Goal: Book appointment/travel/reservation

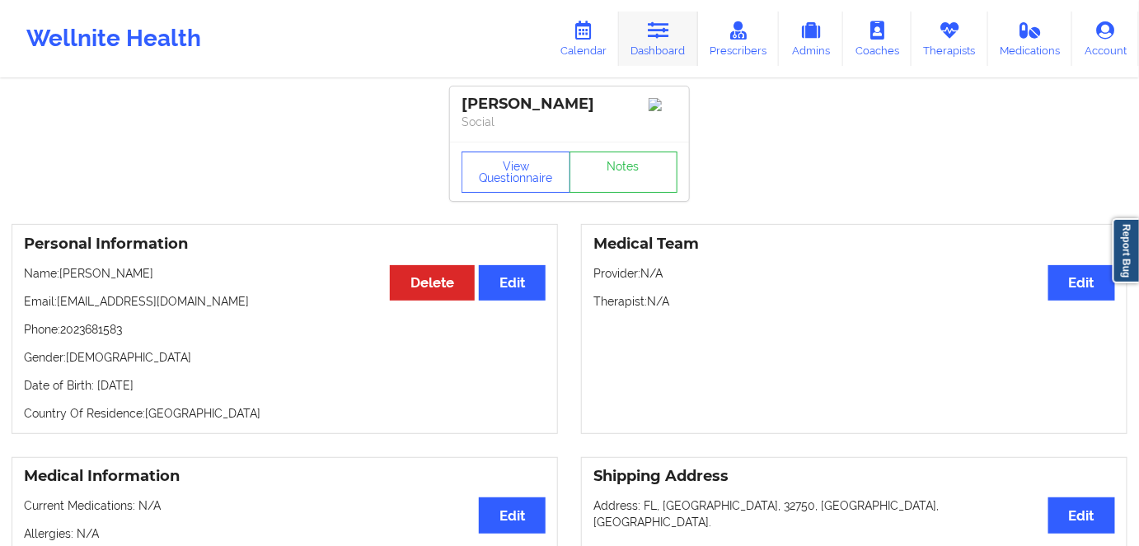
click at [654, 48] on link "Dashboard" at bounding box center [658, 39] width 79 height 54
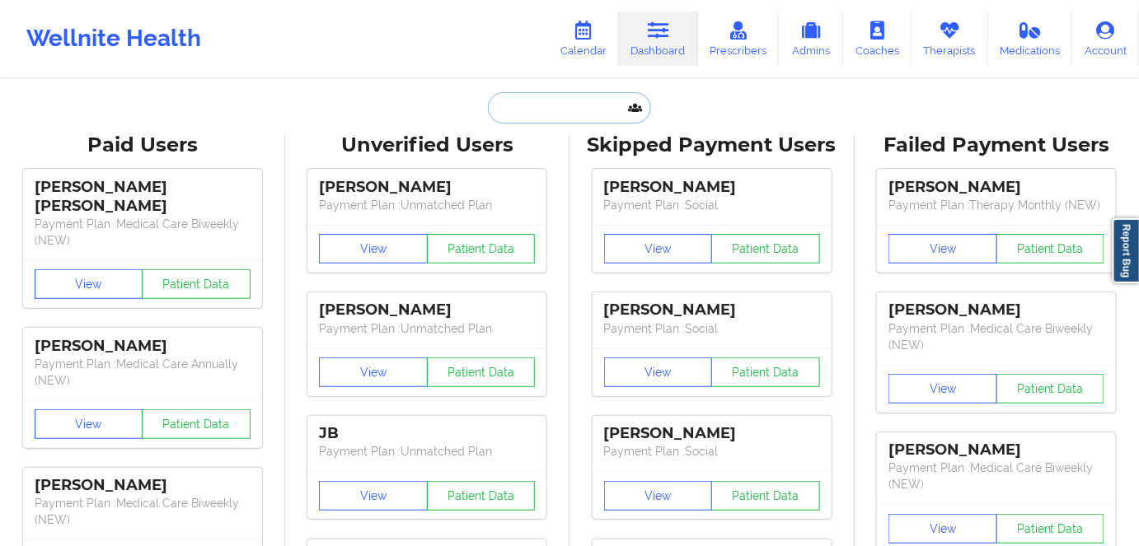
click at [540, 105] on input "text" at bounding box center [569, 107] width 163 height 31
paste input "[PERSON_NAME]"
type input "[PERSON_NAME]"
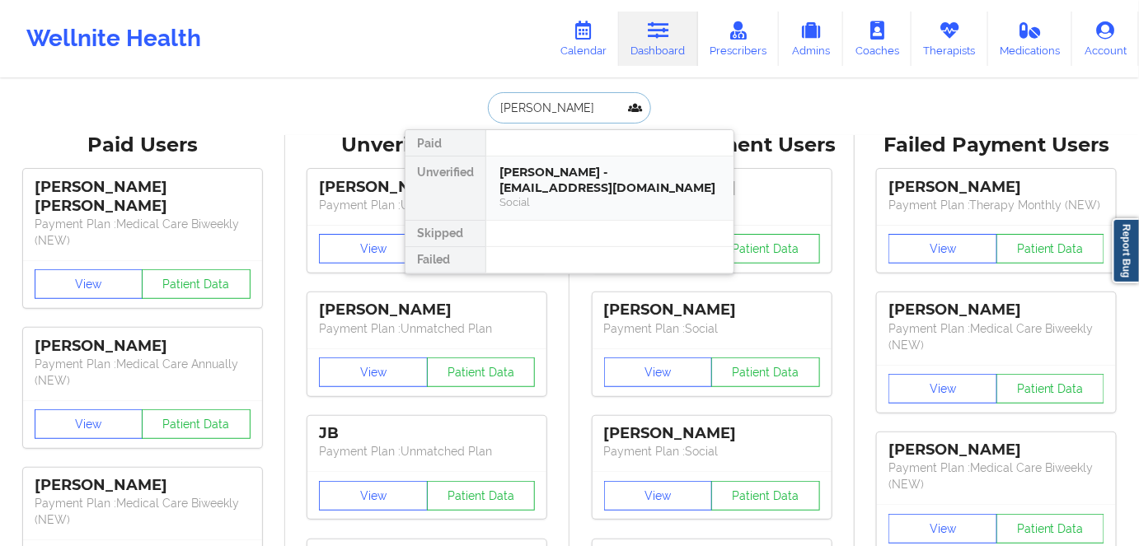
click at [643, 187] on div "[PERSON_NAME] - [EMAIL_ADDRESS][DOMAIN_NAME]" at bounding box center [609, 180] width 221 height 30
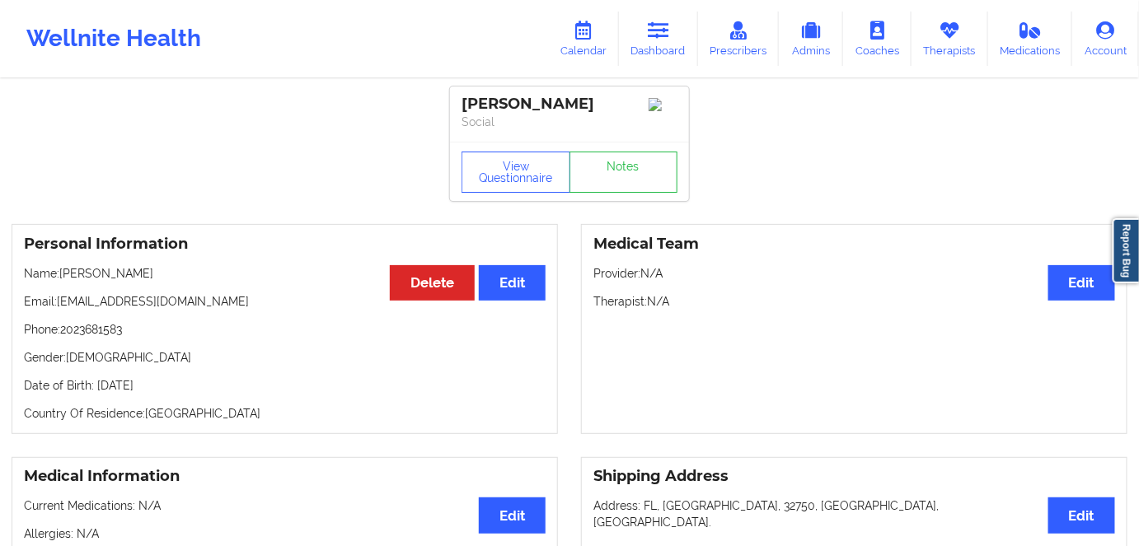
click at [173, 394] on p "Date of Birth: [DEMOGRAPHIC_DATA]" at bounding box center [285, 385] width 522 height 16
click at [173, 394] on p "Date of Birth: 7th of May 1997" at bounding box center [285, 385] width 522 height 16
copy p "1997"
click at [297, 446] on div "Personal Information Edit Delete Name: JAMARQUIS HEMPHILL Email: jr_hemphill@ya…" at bounding box center [569, 329] width 1139 height 233
drag, startPoint x: 157, startPoint y: 395, endPoint x: 96, endPoint y: 395, distance: 61.0
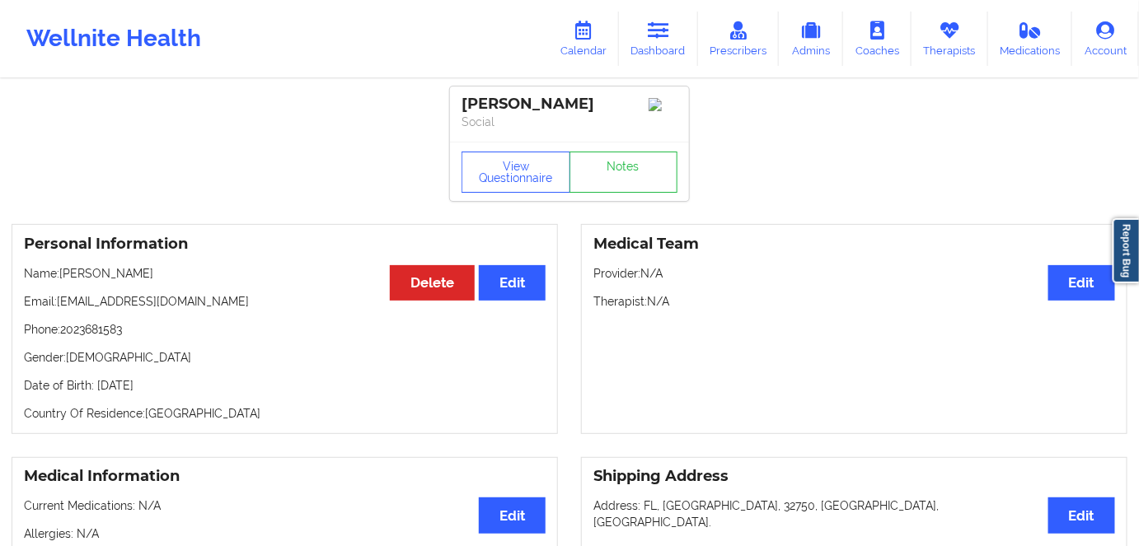
click at [96, 395] on div "Personal Information Edit Delete Name: JAMARQUIS HEMPHILL Email: jr_hemphill@ya…" at bounding box center [285, 329] width 546 height 210
copy p "7th of May 1997"
click at [519, 193] on button "View Questionnaire" at bounding box center [515, 172] width 109 height 41
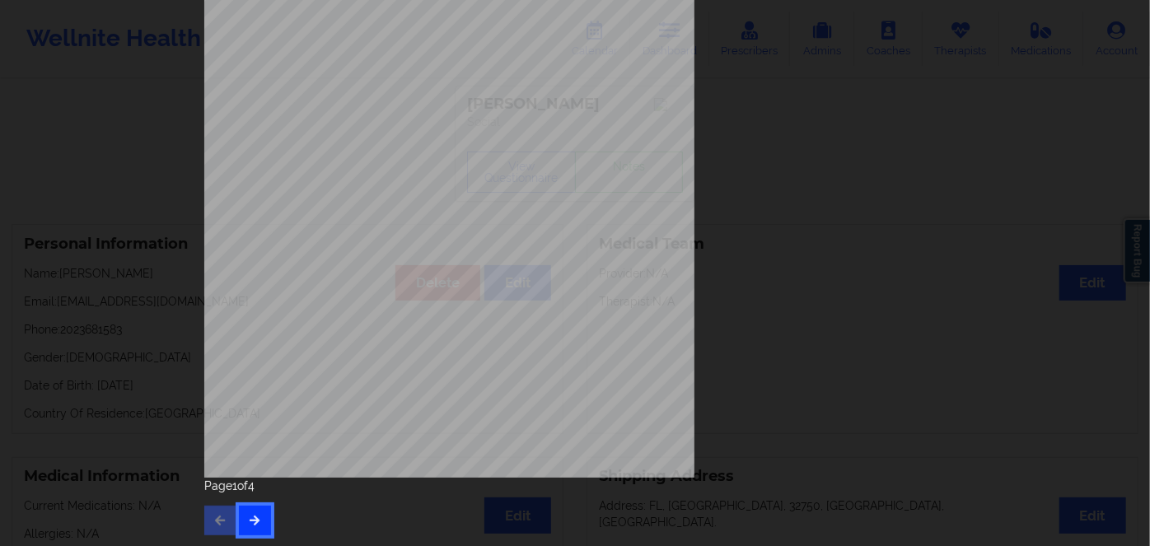
click at [253, 519] on icon "button" at bounding box center [255, 520] width 14 height 10
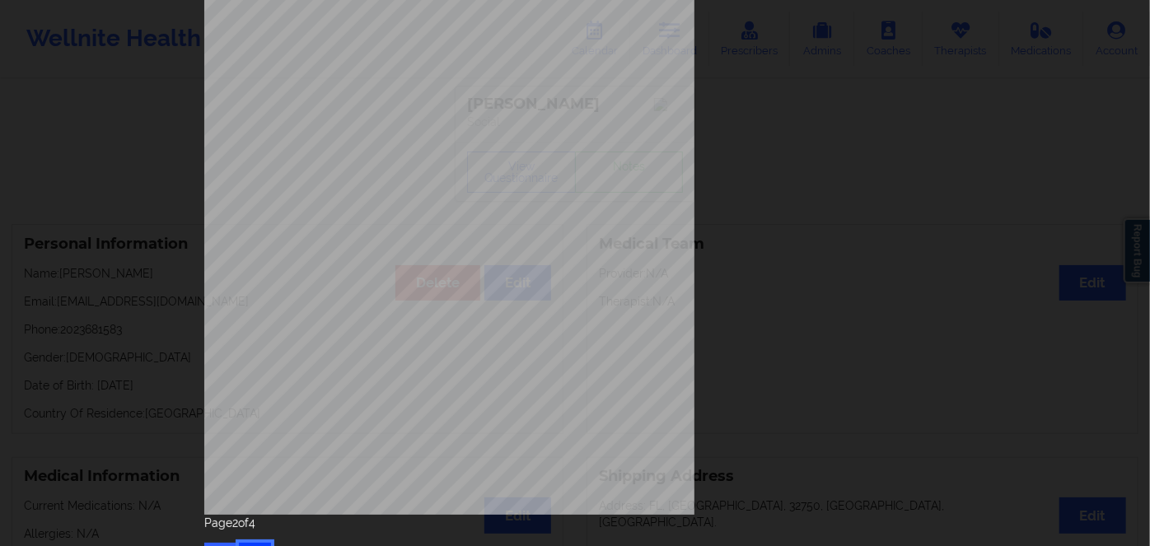
scroll to position [239, 0]
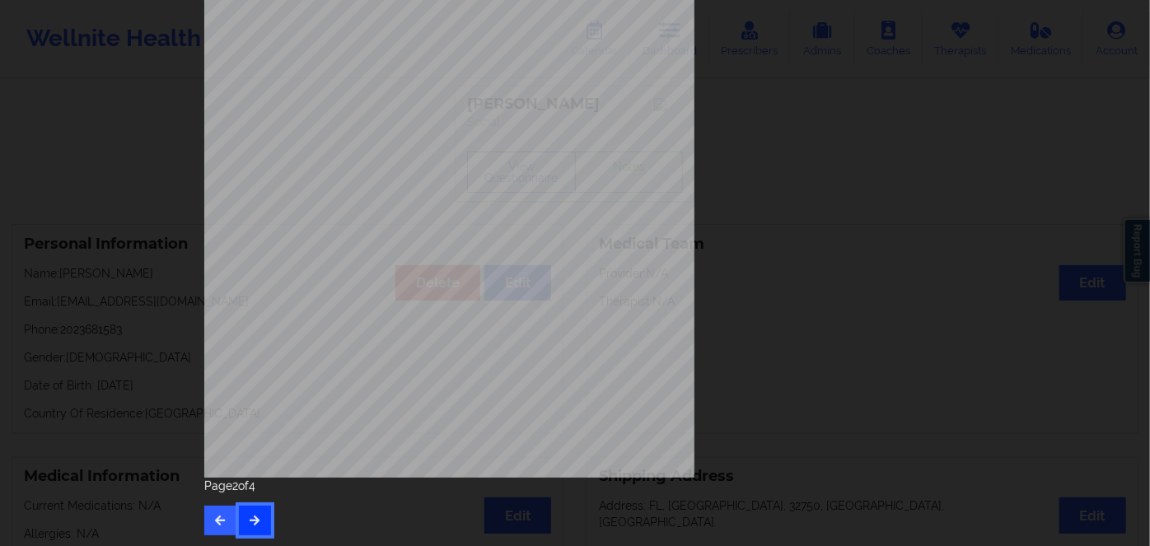
click at [253, 521] on icon "button" at bounding box center [255, 520] width 14 height 10
click at [215, 527] on button "button" at bounding box center [220, 521] width 32 height 30
click at [215, 526] on button "button" at bounding box center [220, 521] width 32 height 30
drag, startPoint x: 256, startPoint y: 523, endPoint x: 255, endPoint y: 513, distance: 9.9
click at [255, 523] on icon "button" at bounding box center [255, 520] width 14 height 10
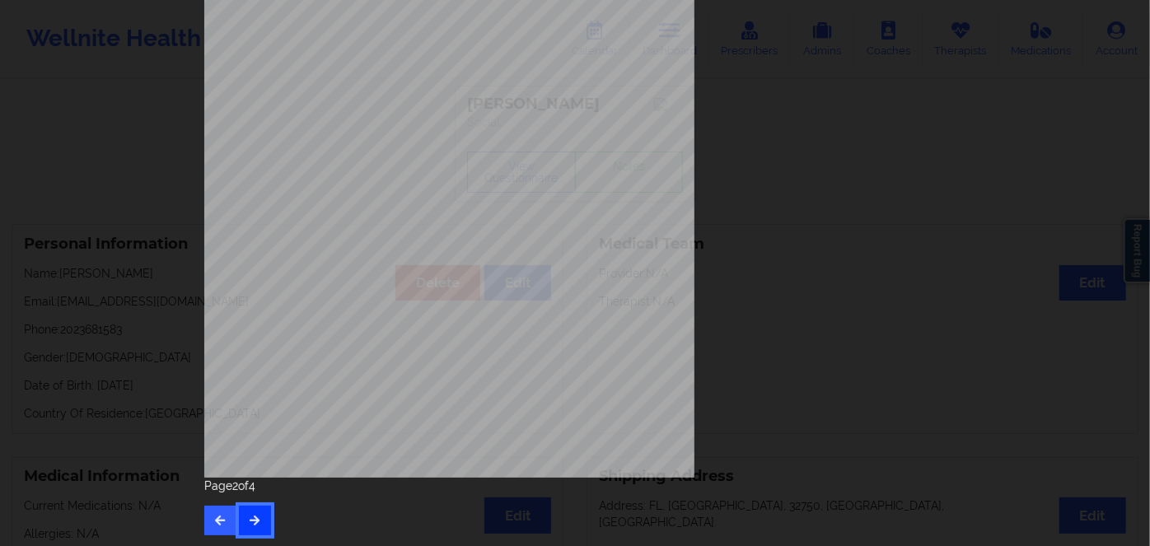
click at [254, 512] on button "button" at bounding box center [255, 521] width 32 height 30
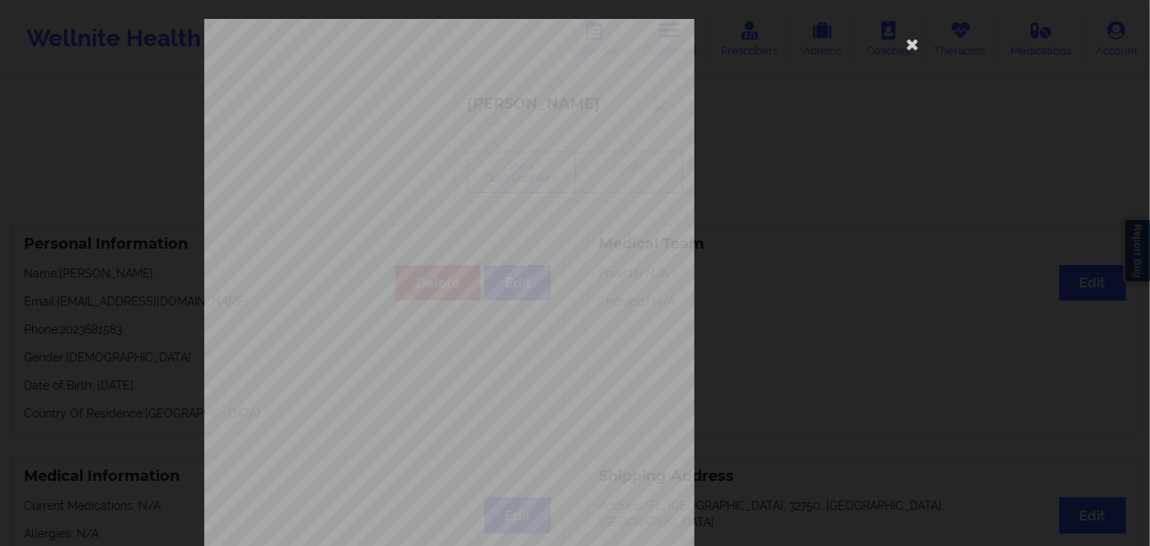
scroll to position [0, 0]
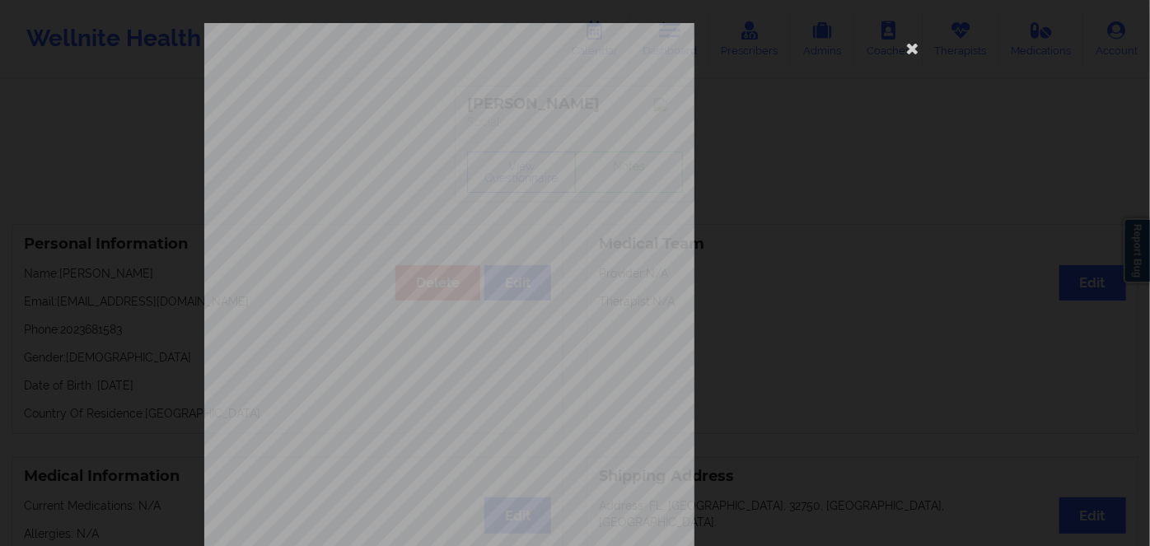
click at [376, 128] on span "983181698" at bounding box center [394, 127] width 37 height 7
copy span "983181698"
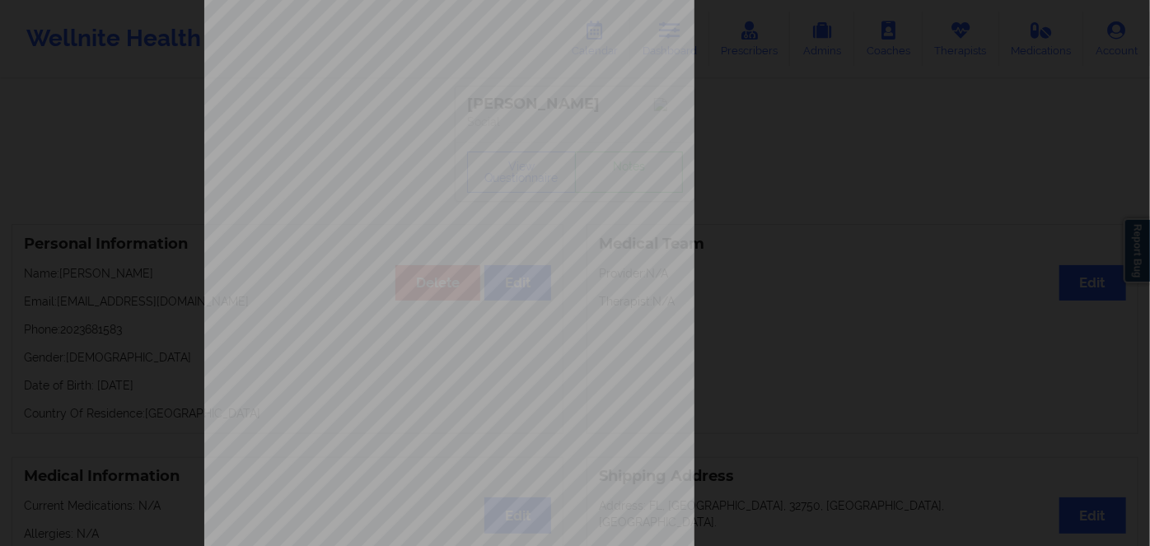
scroll to position [239, 0]
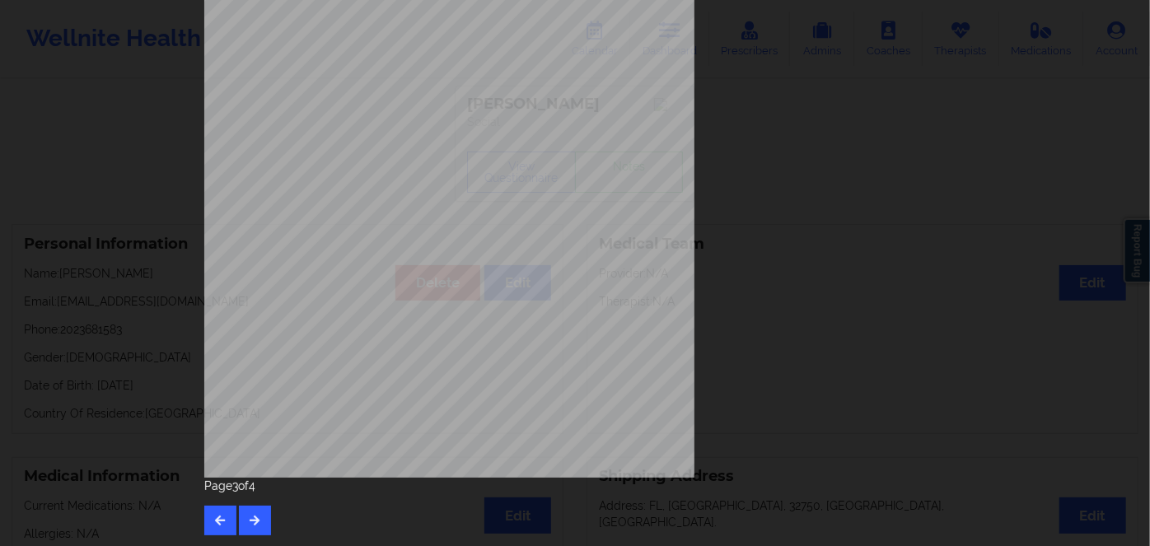
click at [256, 503] on div "Page 3 of 4" at bounding box center [574, 507] width 741 height 58
click at [253, 508] on button "button" at bounding box center [255, 521] width 32 height 30
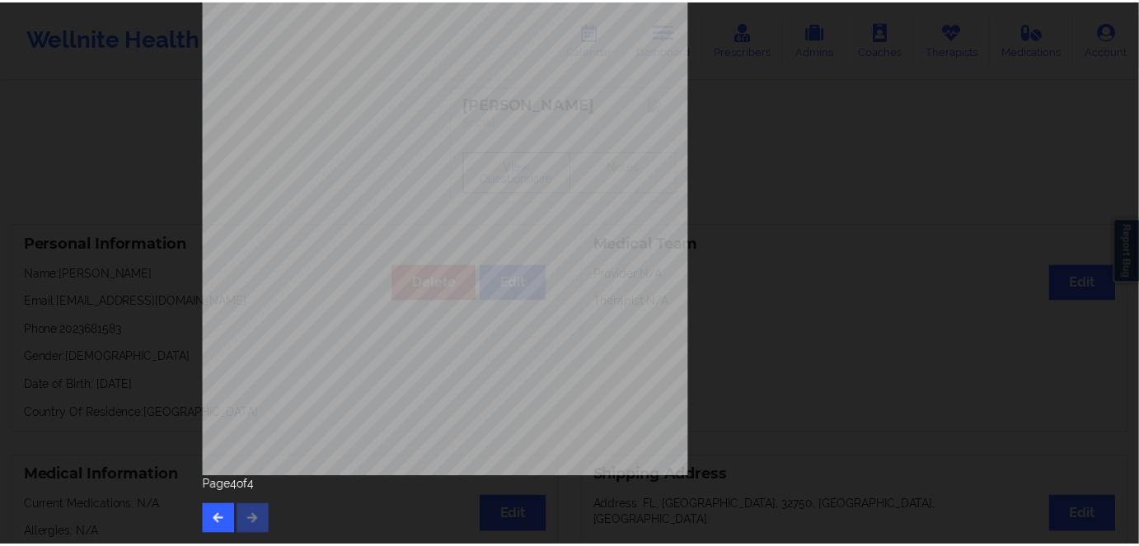
scroll to position [0, 0]
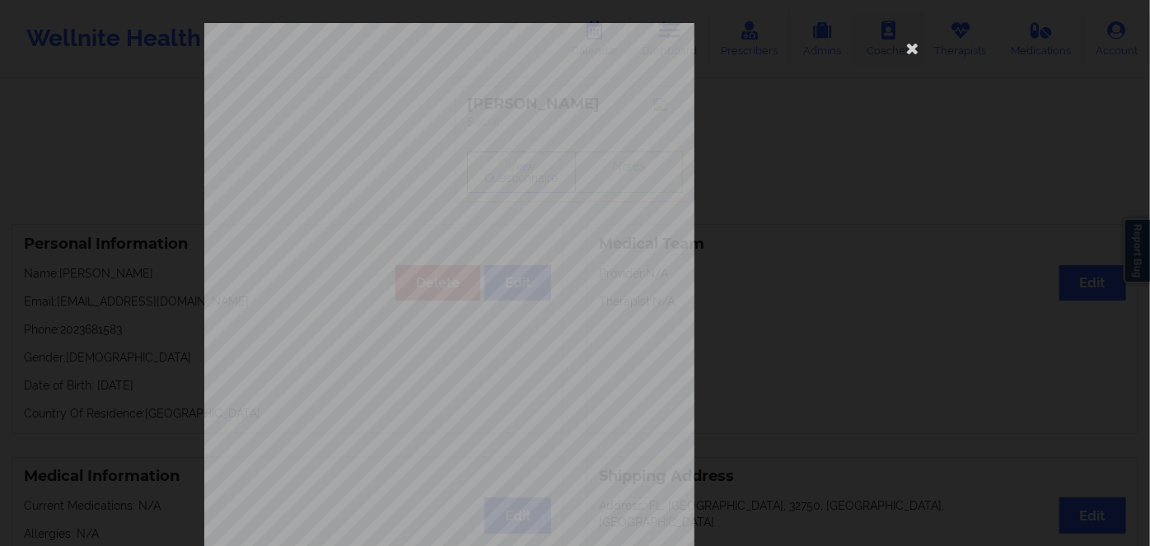
drag, startPoint x: 905, startPoint y: 49, endPoint x: 887, endPoint y: 64, distance: 23.9
click at [906, 50] on icon at bounding box center [913, 48] width 26 height 26
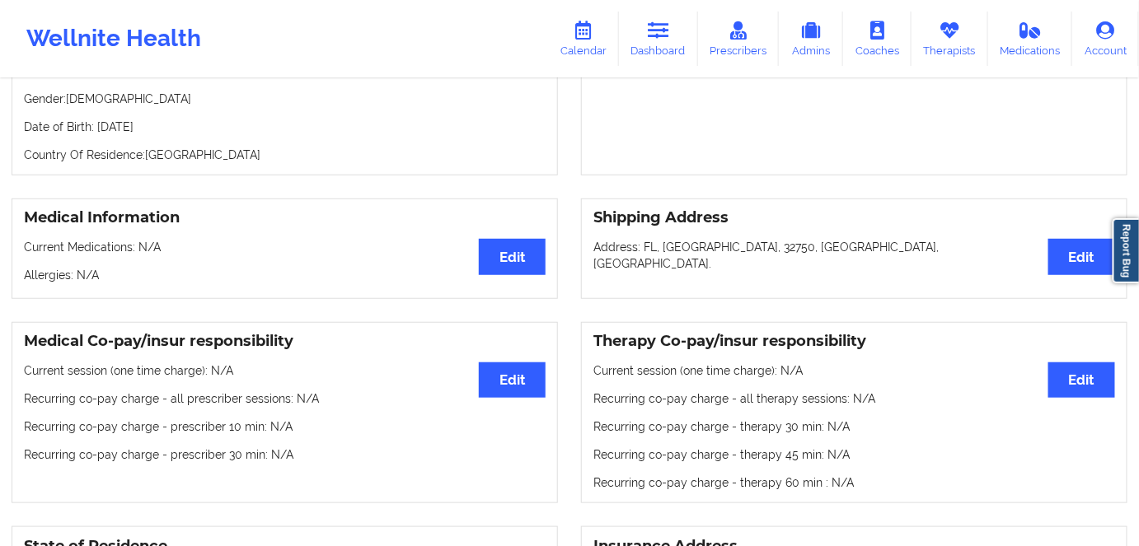
scroll to position [179, 0]
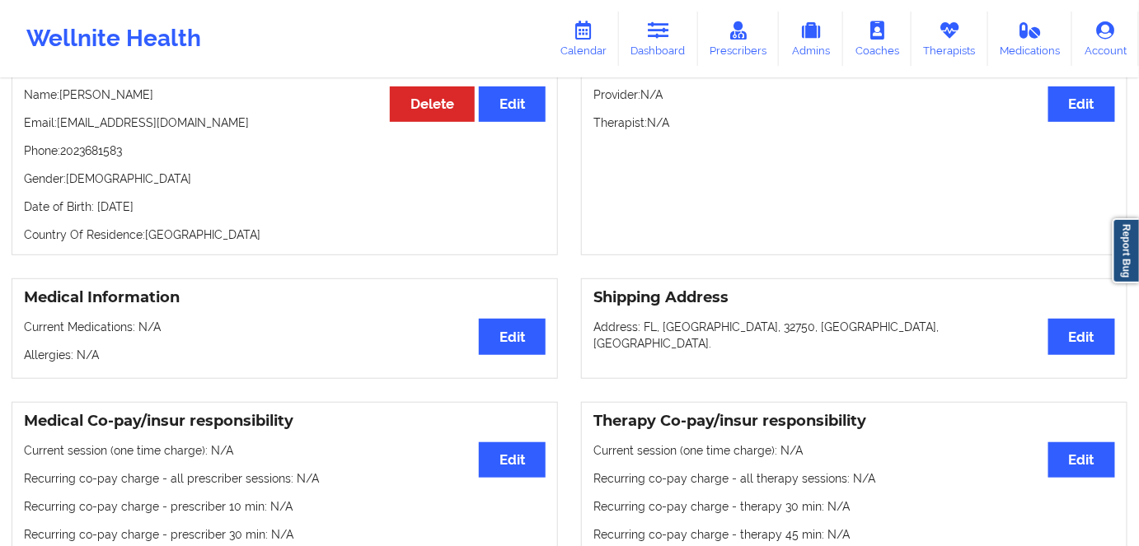
click at [164, 215] on p "Date of Birth: 7th of May 1997" at bounding box center [285, 207] width 522 height 16
copy p "1997"
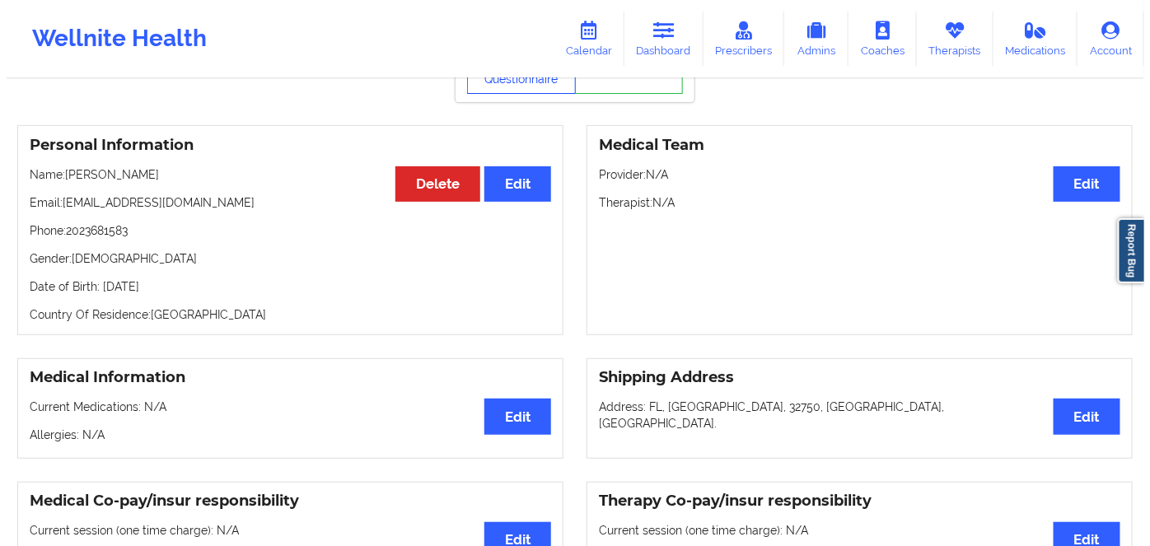
scroll to position [74, 0]
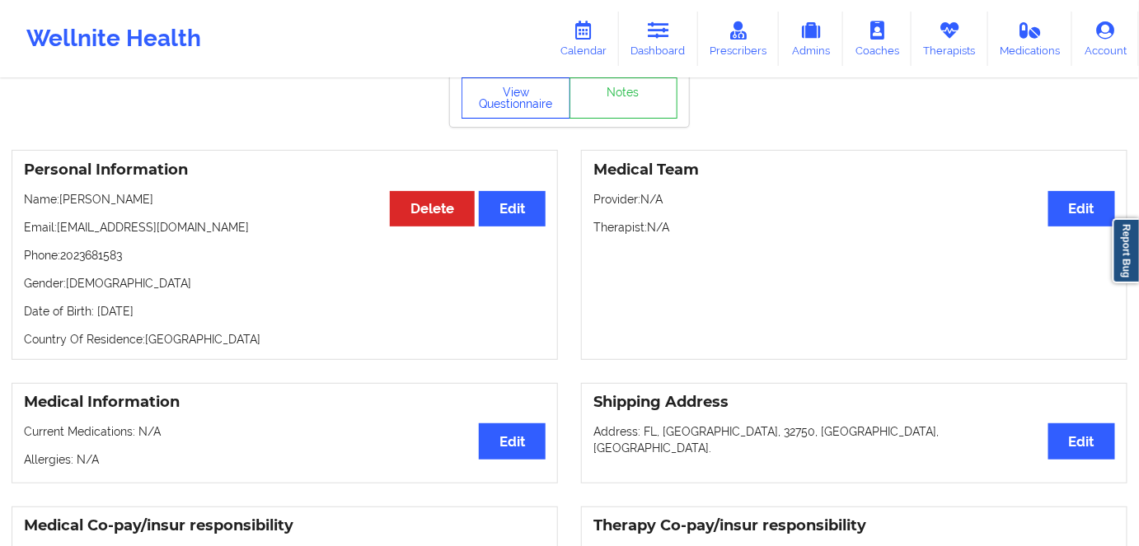
click at [531, 117] on button "View Questionnaire" at bounding box center [515, 97] width 109 height 41
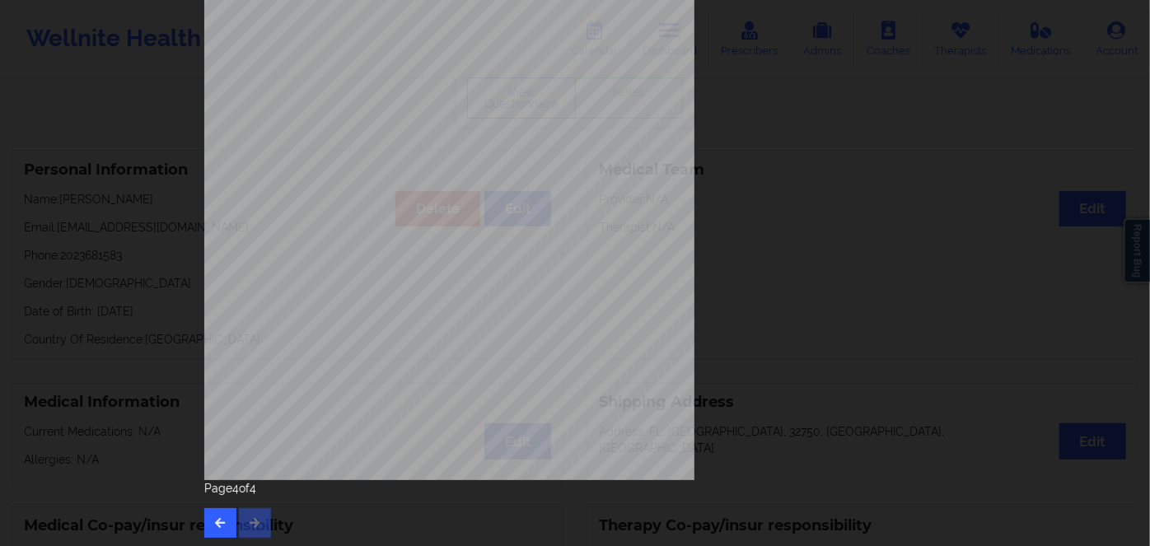
scroll to position [239, 0]
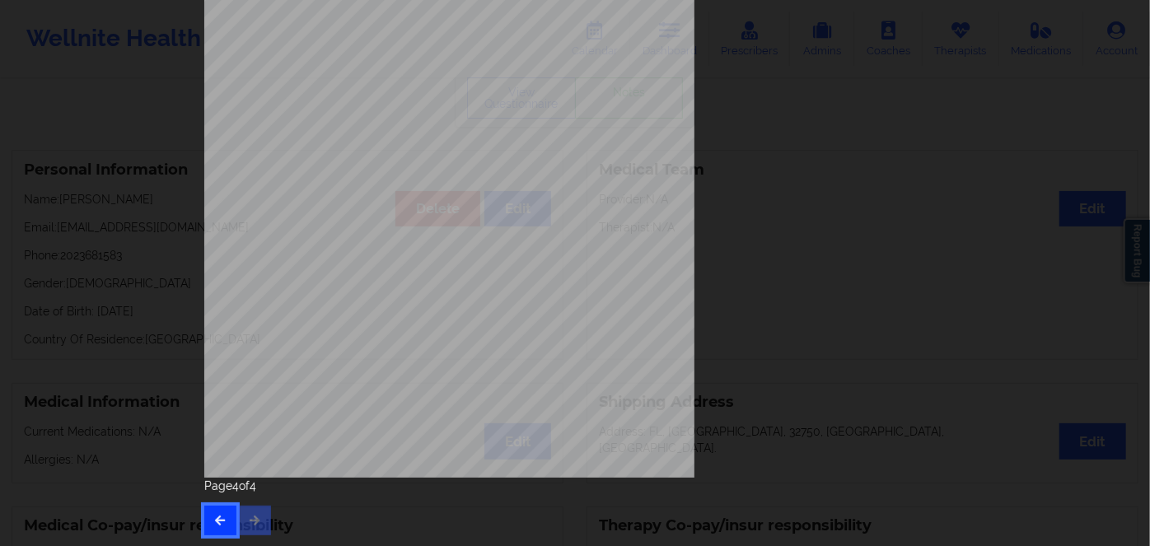
click at [206, 517] on button "button" at bounding box center [220, 521] width 32 height 30
click at [218, 517] on icon "button" at bounding box center [220, 520] width 14 height 10
click at [218, 515] on icon "button" at bounding box center [220, 520] width 14 height 10
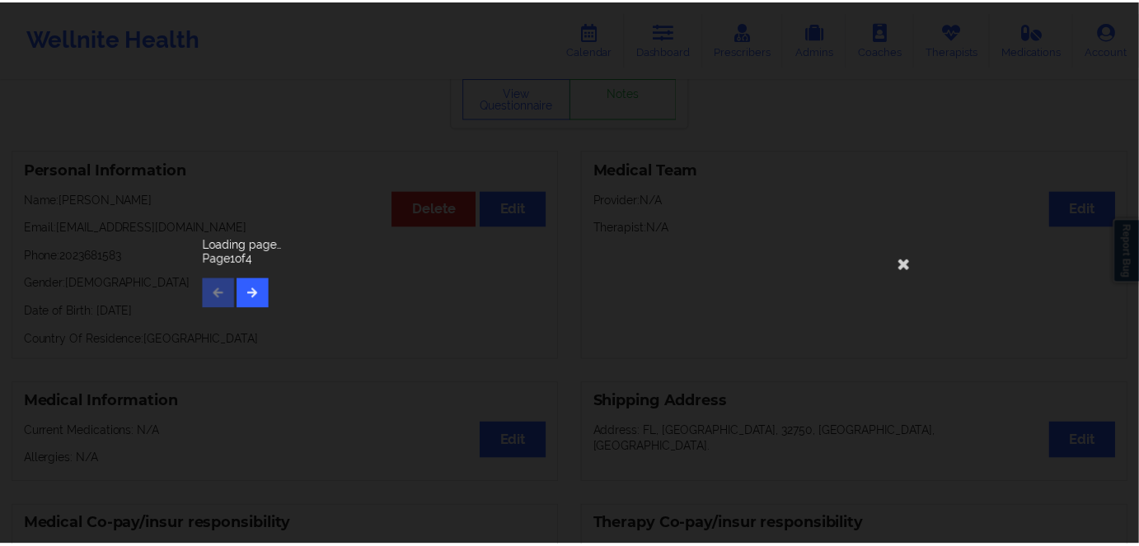
scroll to position [0, 0]
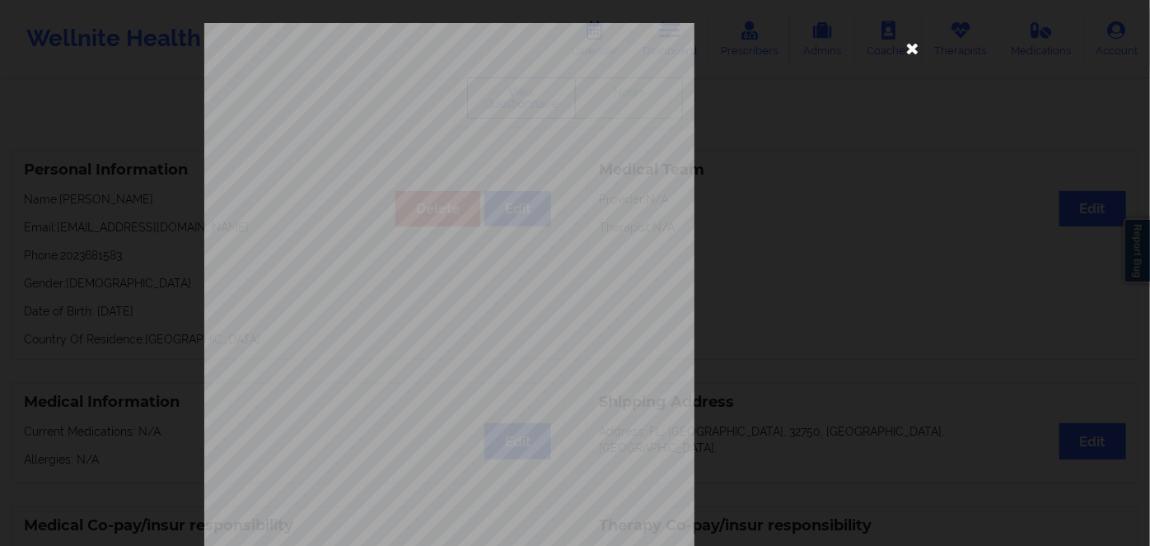
click at [906, 46] on icon at bounding box center [913, 48] width 26 height 26
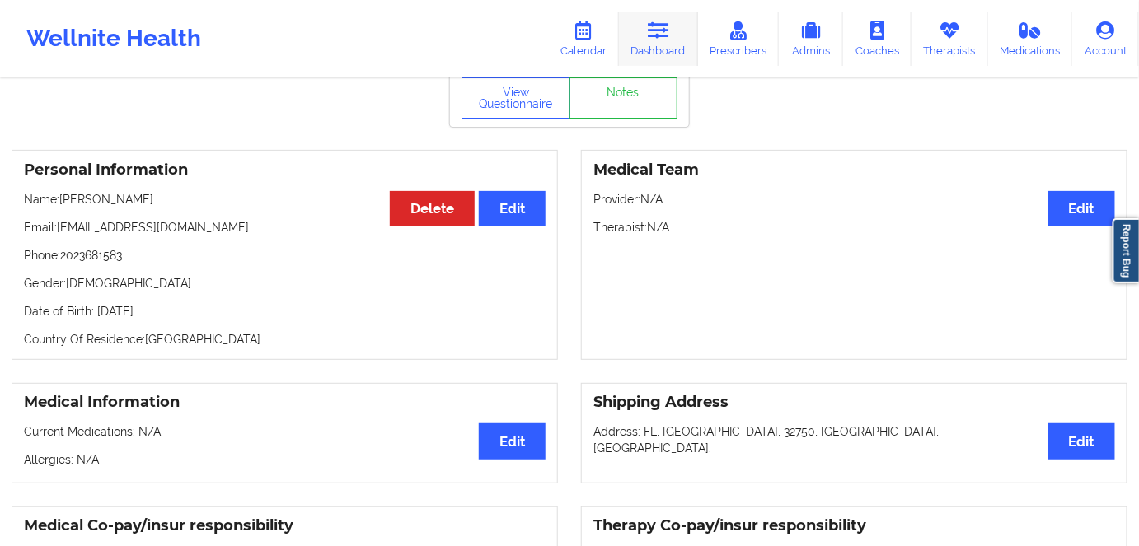
click at [659, 32] on icon at bounding box center [658, 30] width 21 height 18
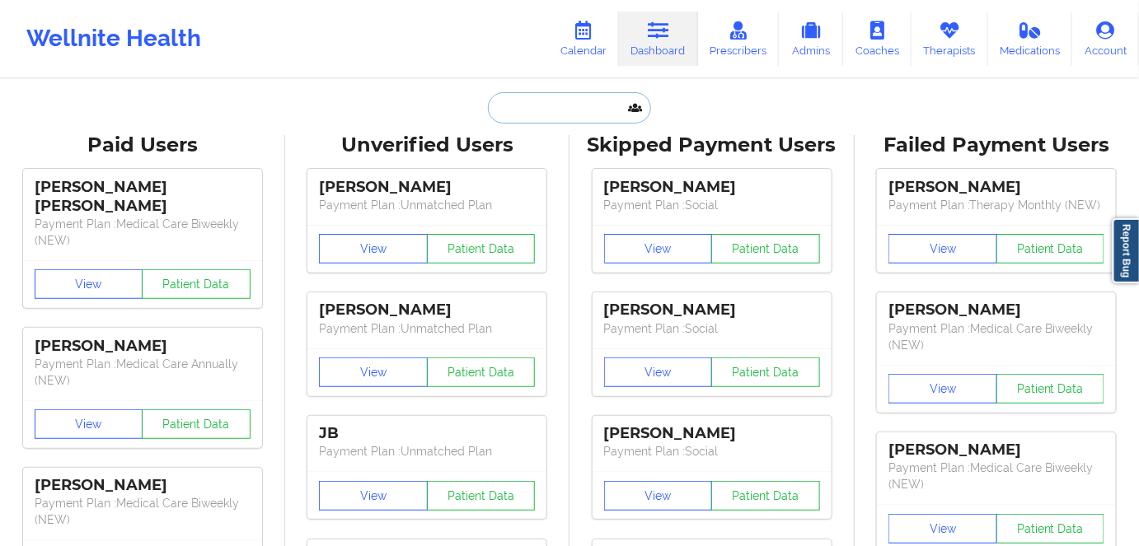
click at [552, 105] on input "text" at bounding box center [569, 107] width 163 height 31
paste input "jr_hemphill@yahoo.com"
type input "jr_hemphill@yahoo.com"
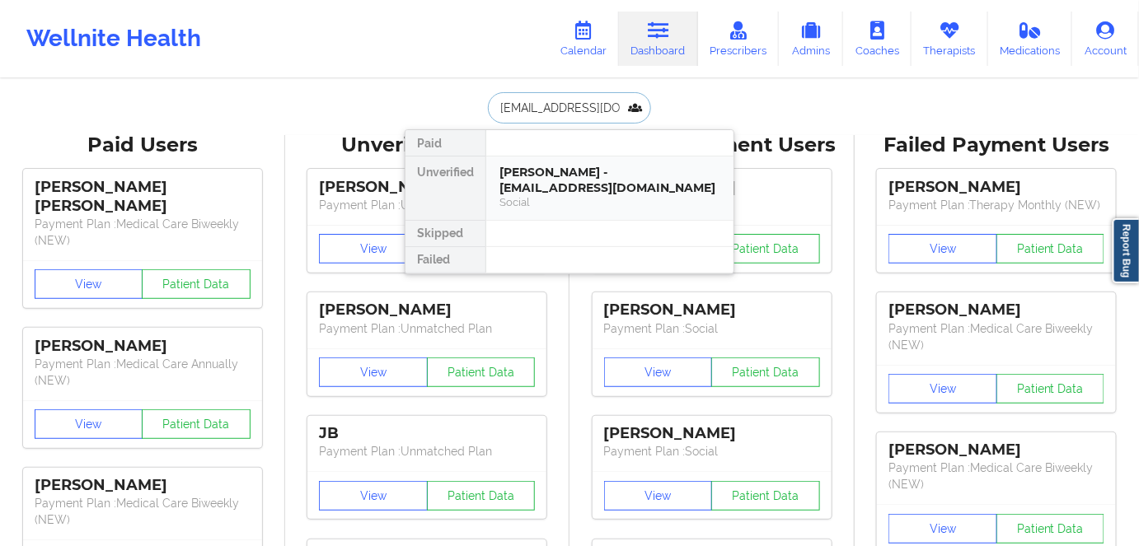
click at [655, 176] on div "JAMARQUIS HEMPHILL - jr_hemphill@yahoo.com" at bounding box center [609, 180] width 221 height 30
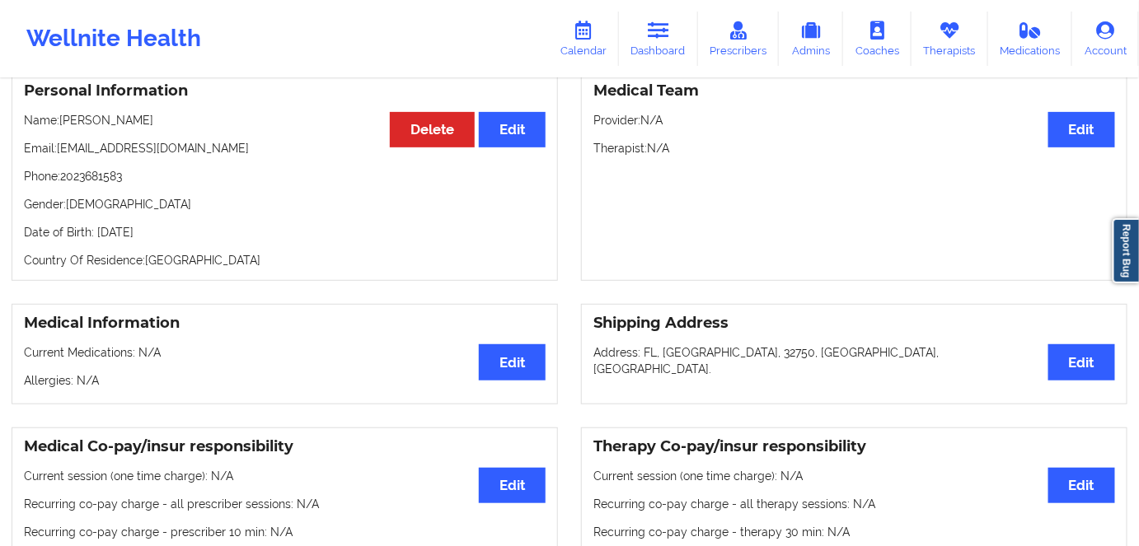
scroll to position [149, 0]
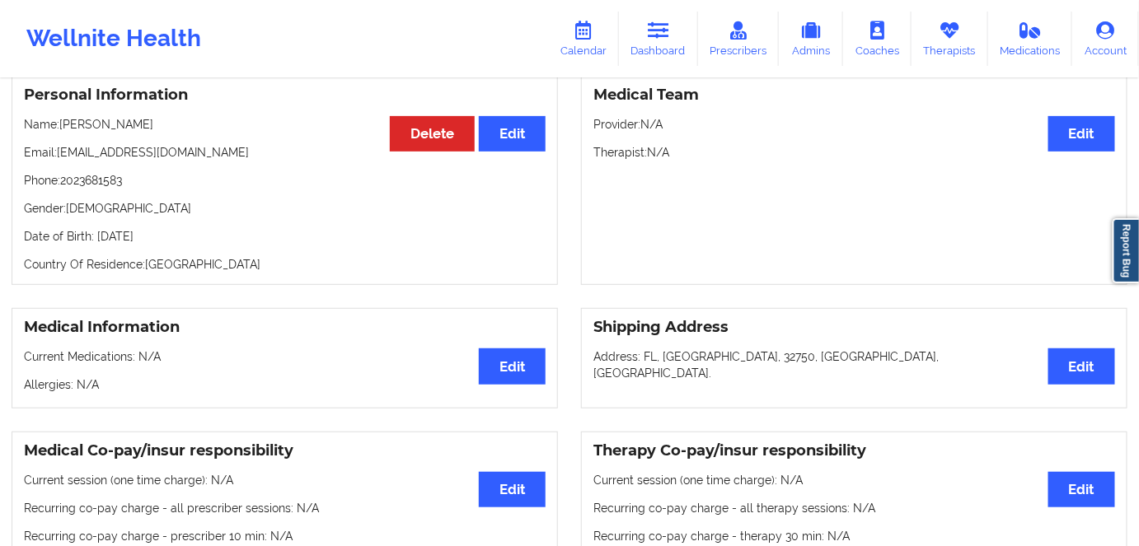
click at [158, 245] on p "Date of Birth: 7th of May 1997" at bounding box center [285, 236] width 522 height 16
copy p "1997"
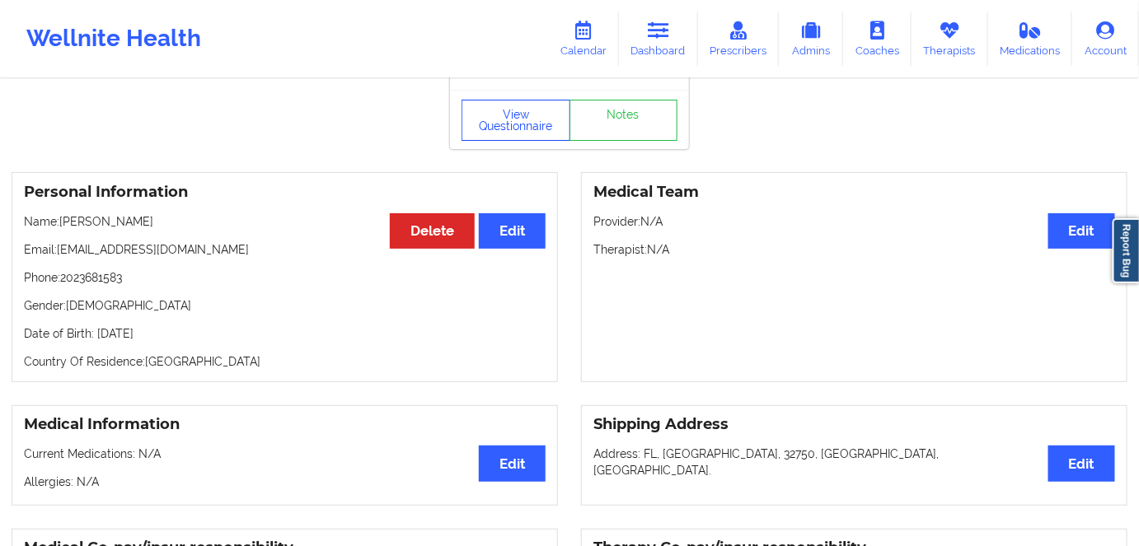
scroll to position [0, 0]
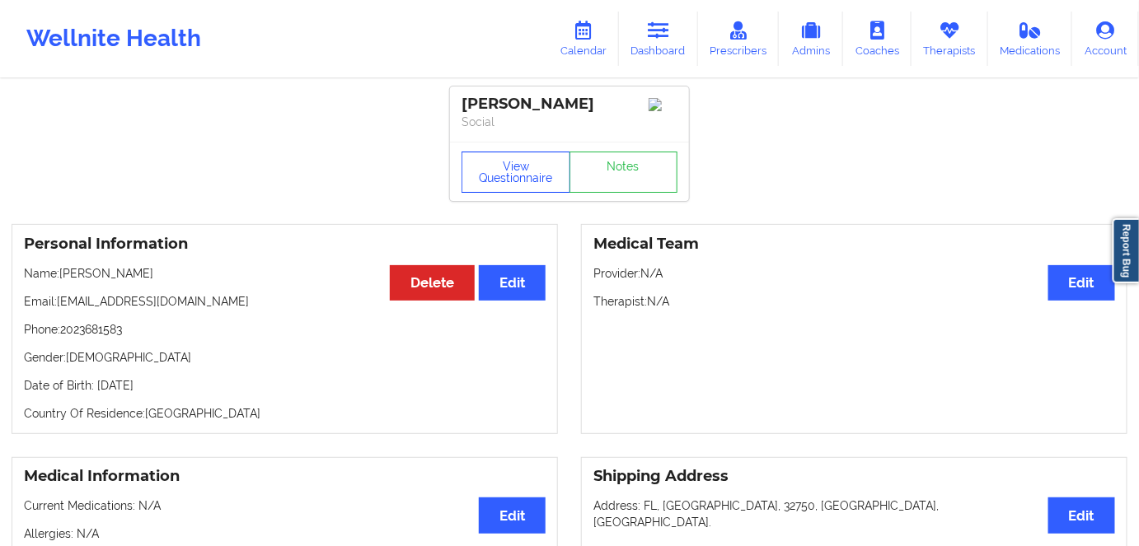
click at [512, 189] on button "View Questionnaire" at bounding box center [515, 172] width 109 height 41
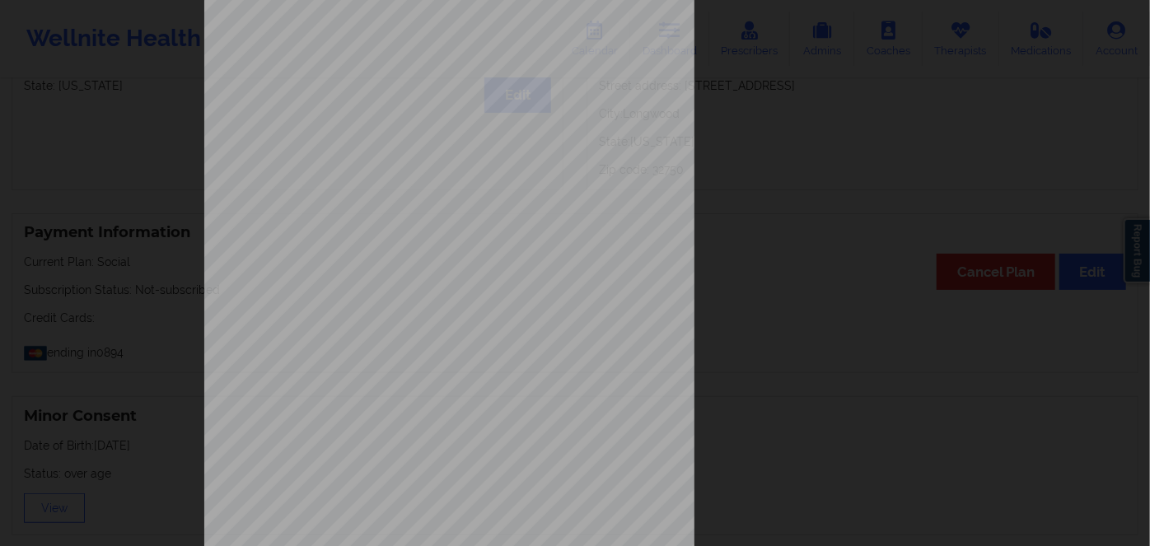
scroll to position [239, 0]
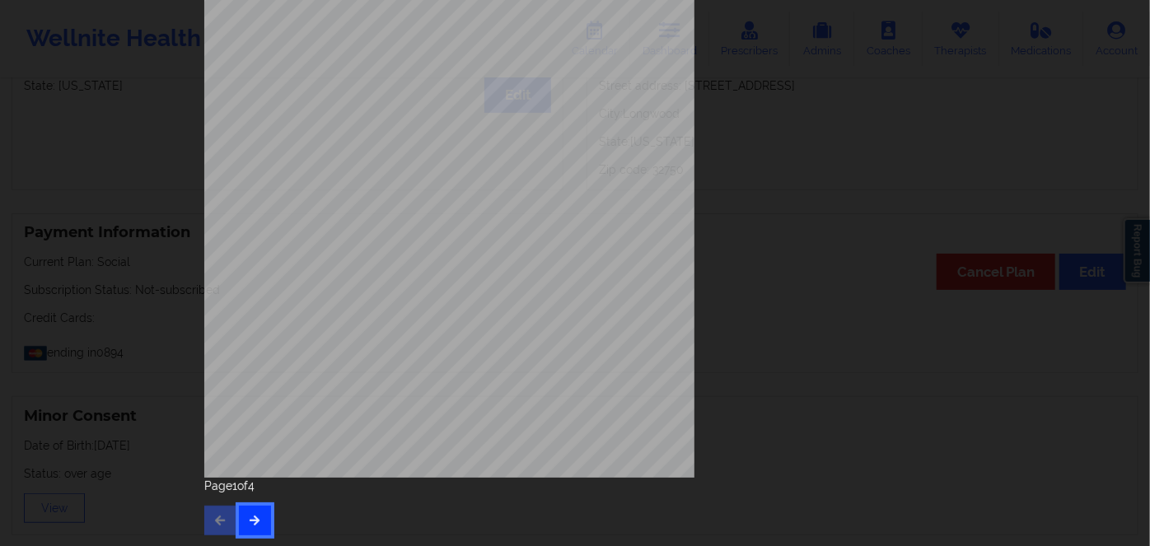
drag, startPoint x: 254, startPoint y: 512, endPoint x: 261, endPoint y: 517, distance: 8.9
click at [254, 512] on button "button" at bounding box center [255, 521] width 32 height 30
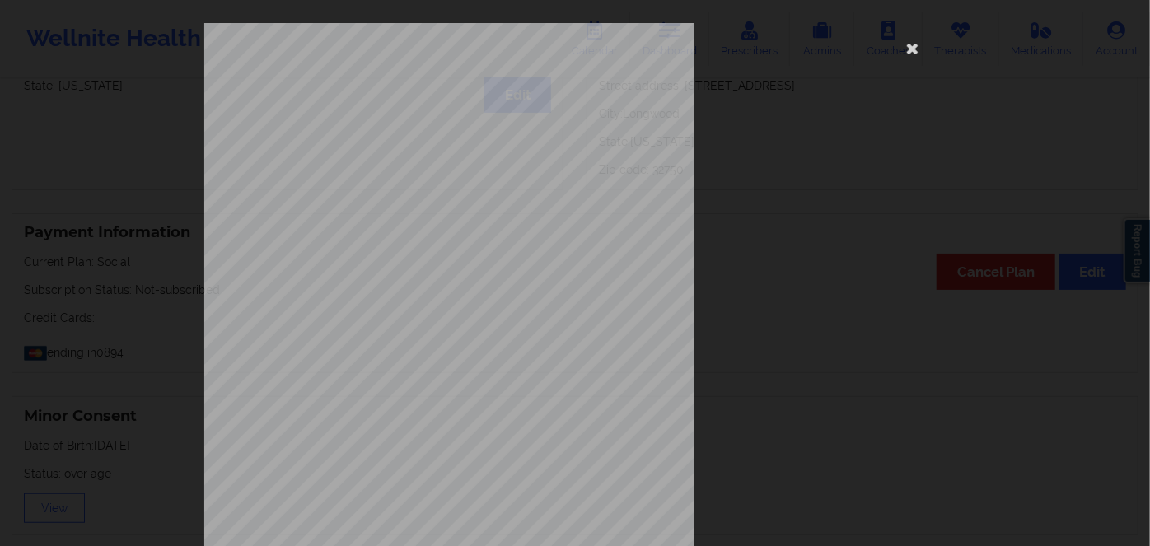
scroll to position [224, 0]
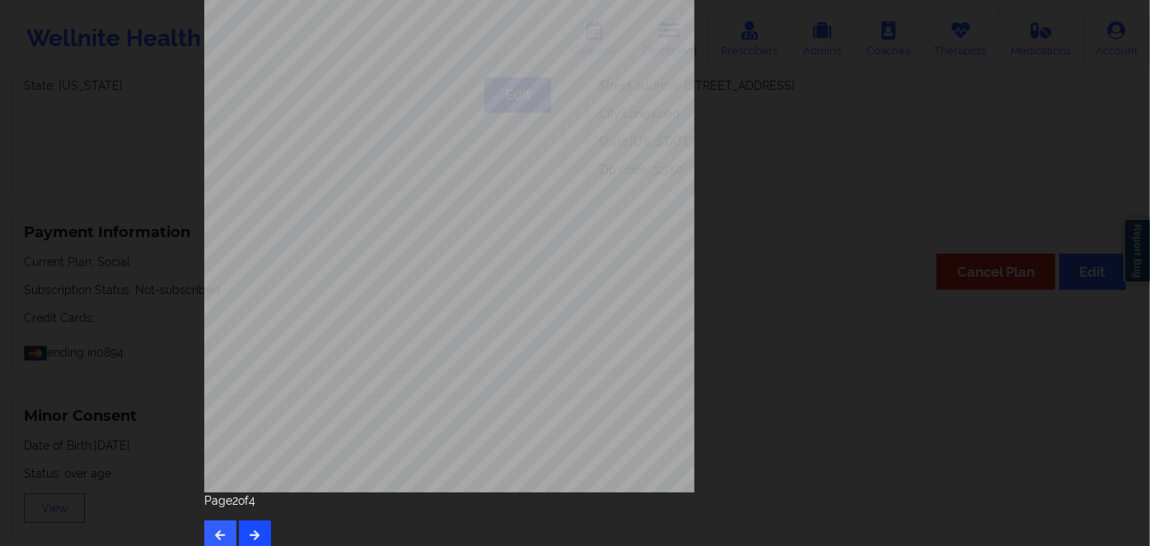
drag, startPoint x: 269, startPoint y: 521, endPoint x: 261, endPoint y: 522, distance: 8.3
click at [265, 522] on div "Page 2 of 4" at bounding box center [574, 522] width 741 height 58
click at [258, 523] on button "button" at bounding box center [255, 536] width 32 height 30
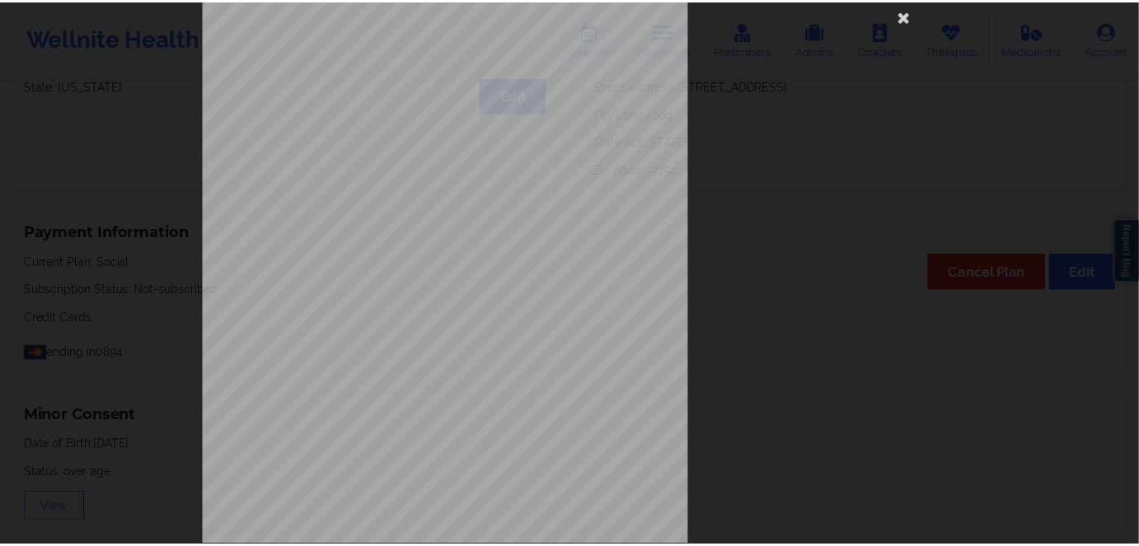
scroll to position [0, 0]
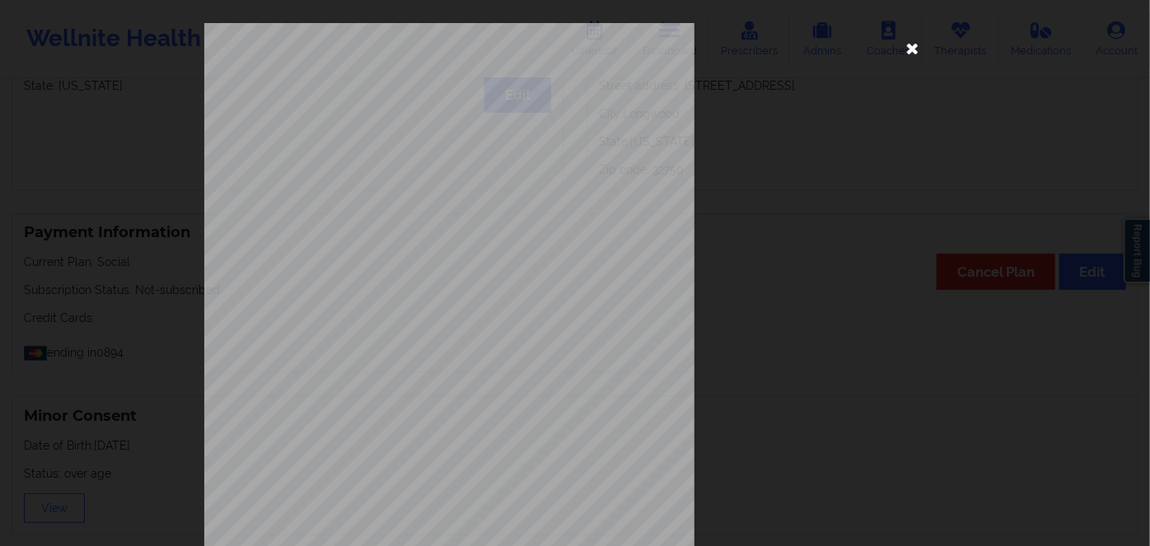
click at [910, 44] on icon at bounding box center [913, 48] width 26 height 26
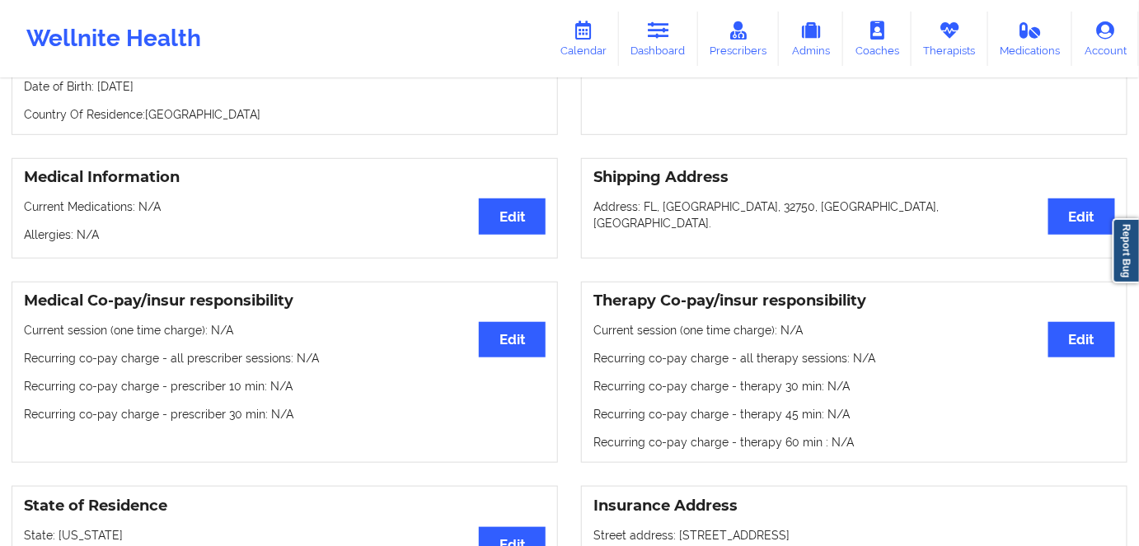
scroll to position [524, 0]
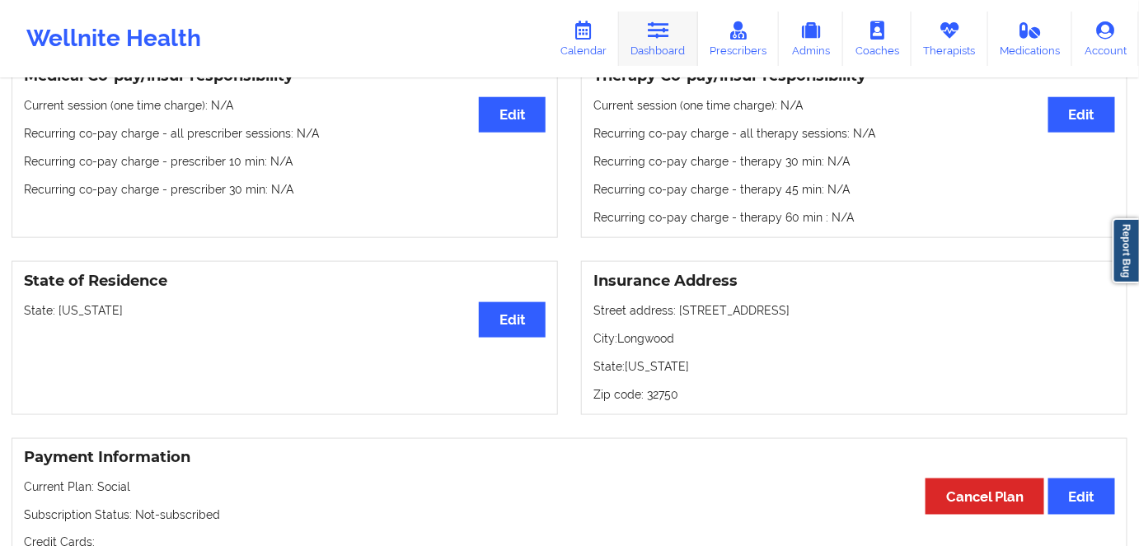
click at [663, 58] on link "Dashboard" at bounding box center [658, 39] width 79 height 54
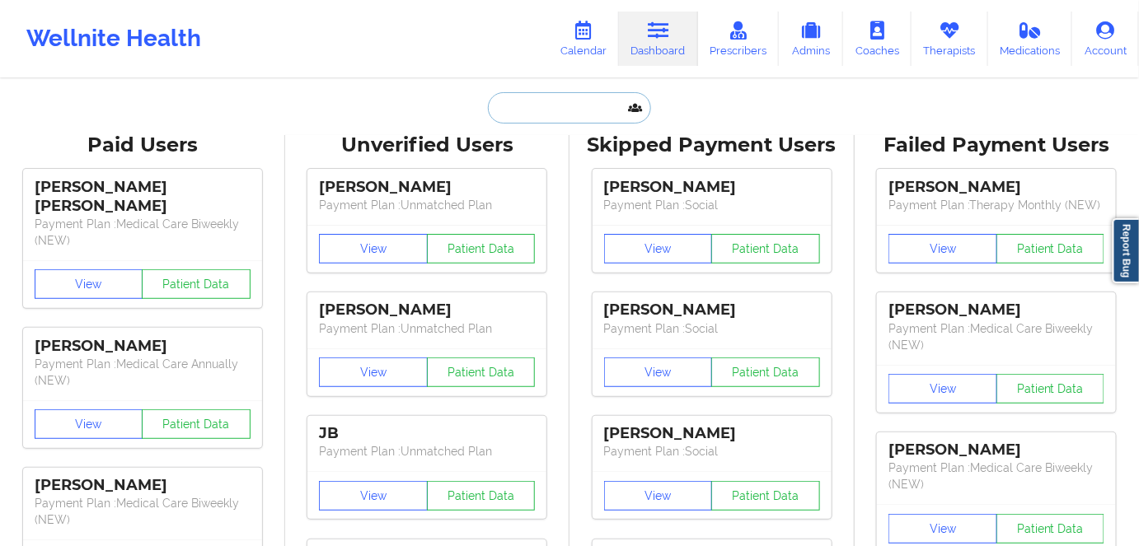
click at [545, 97] on input "text" at bounding box center [569, 107] width 163 height 31
paste input "alholcomb0@gmail.com"
type input "alholcomb0@gmail.com"
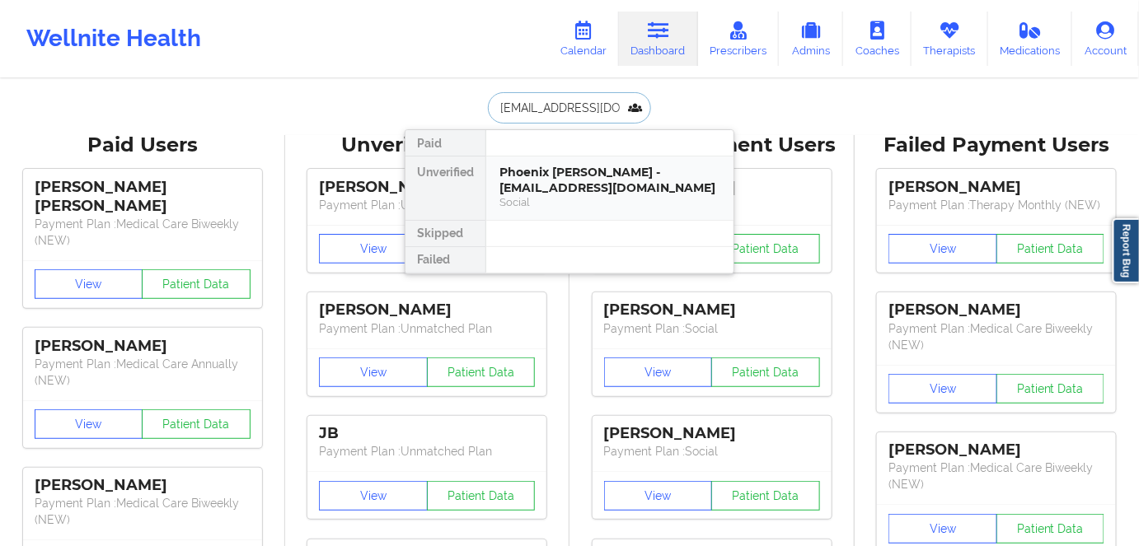
click at [626, 182] on div "Phoenix Holcomb - alholcomb0@gmail.com" at bounding box center [609, 180] width 221 height 30
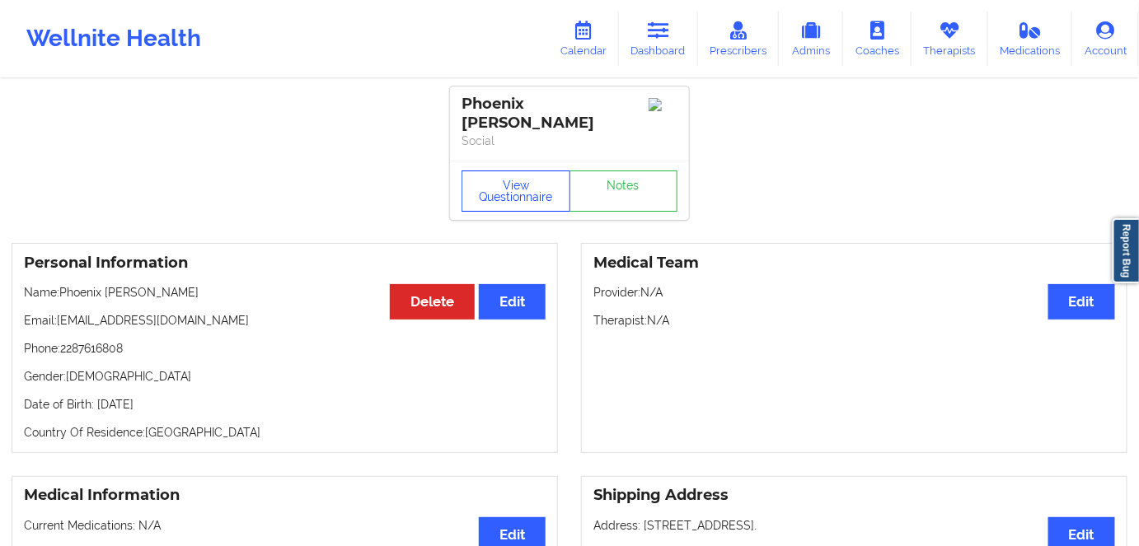
click at [508, 171] on button "View Questionnaire" at bounding box center [515, 191] width 109 height 41
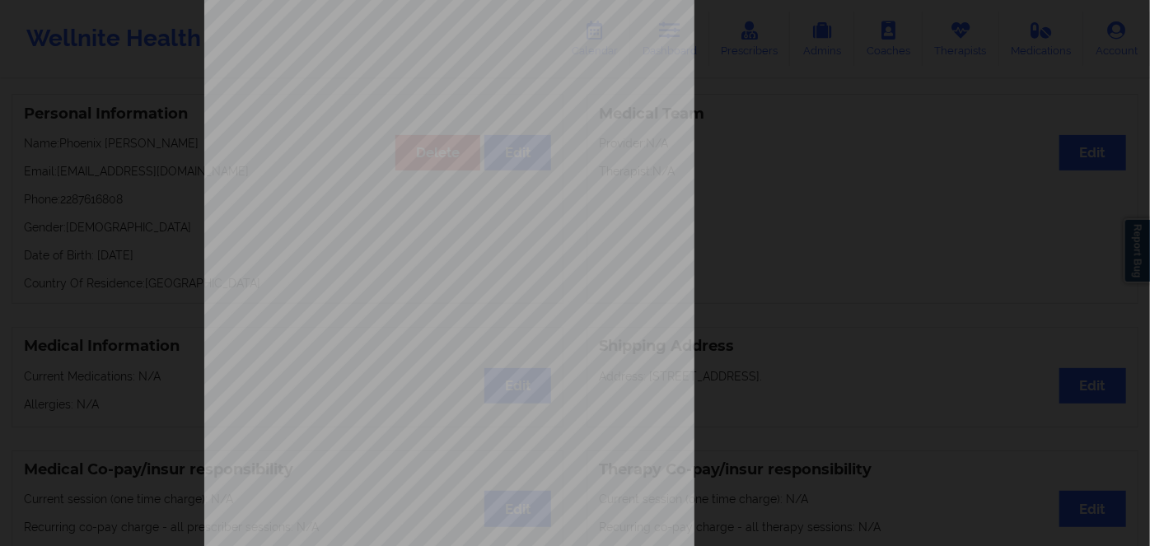
scroll to position [239, 0]
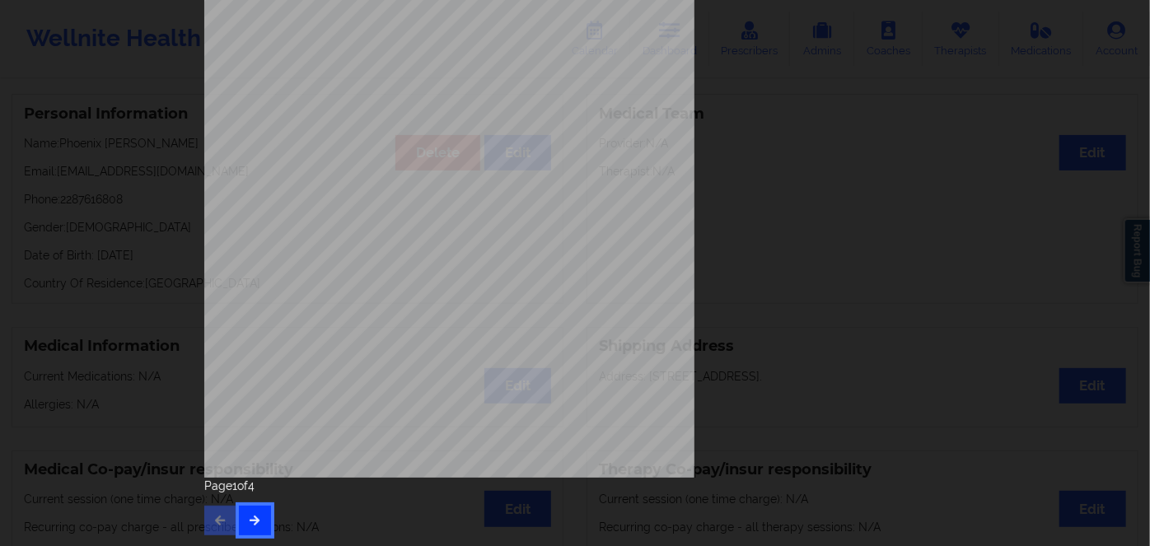
click at [257, 519] on button "button" at bounding box center [255, 521] width 32 height 30
click at [255, 521] on icon "button" at bounding box center [255, 520] width 14 height 10
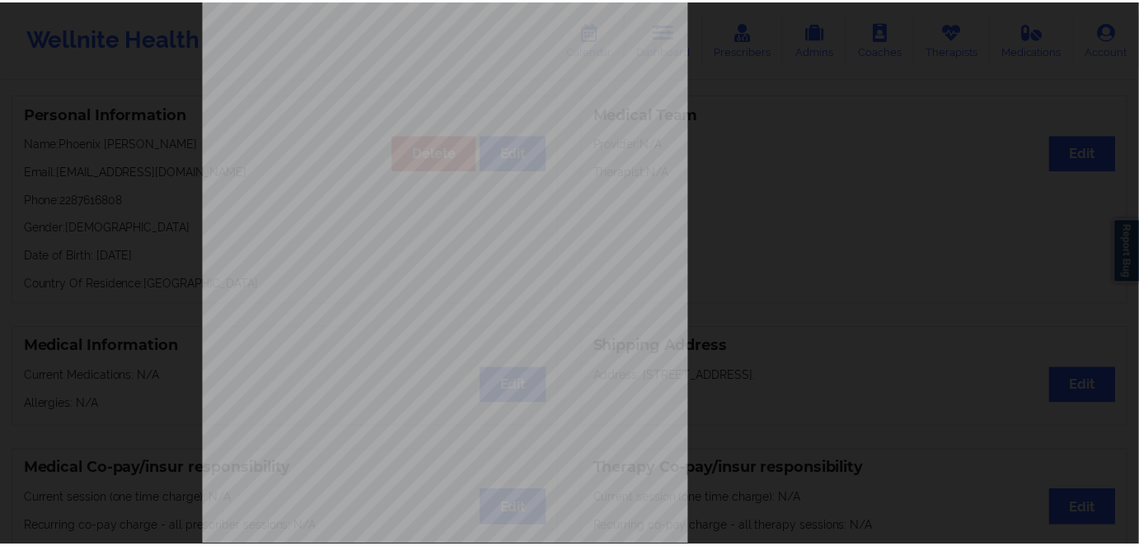
scroll to position [0, 0]
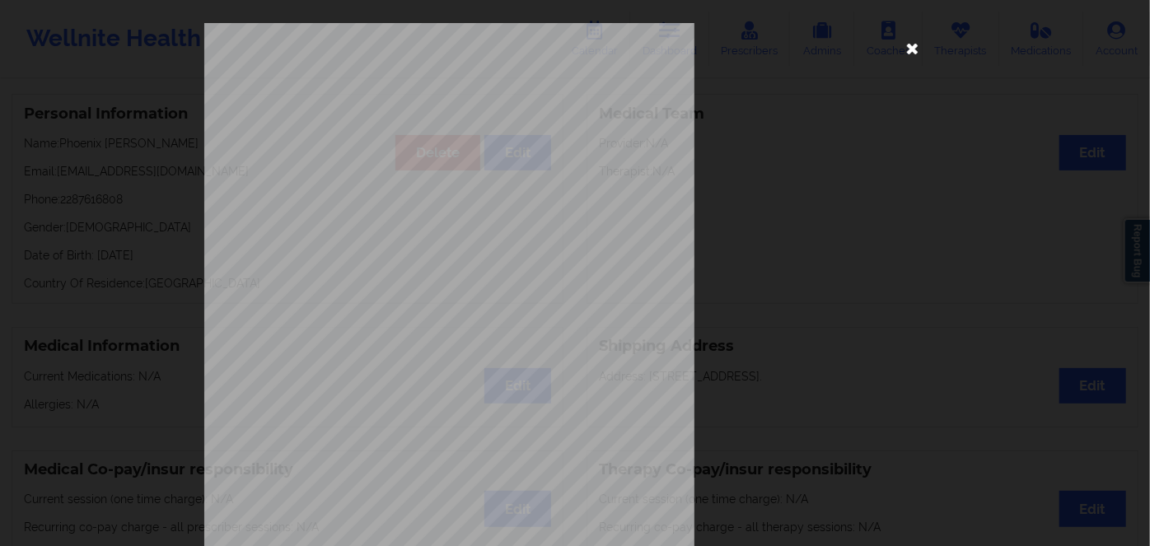
click at [909, 44] on icon at bounding box center [913, 48] width 26 height 26
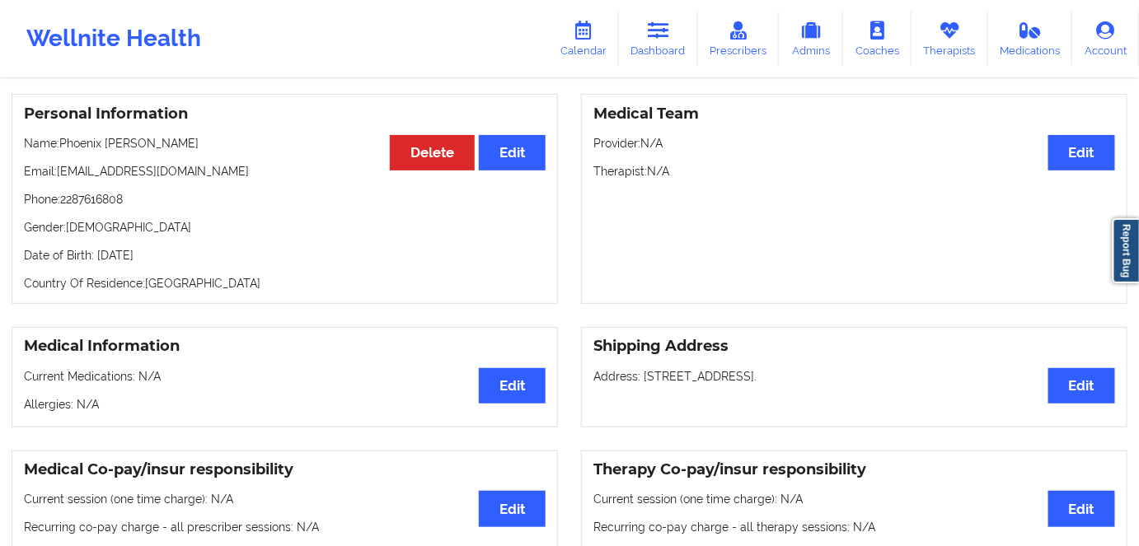
click at [165, 247] on p "Date of Birth: 6th of May 2015" at bounding box center [285, 255] width 522 height 16
copy p "2015"
click at [191, 247] on p "Date of Birth: 6th of May 2015" at bounding box center [285, 255] width 522 height 16
drag, startPoint x: 224, startPoint y: 276, endPoint x: 199, endPoint y: 262, distance: 28.4
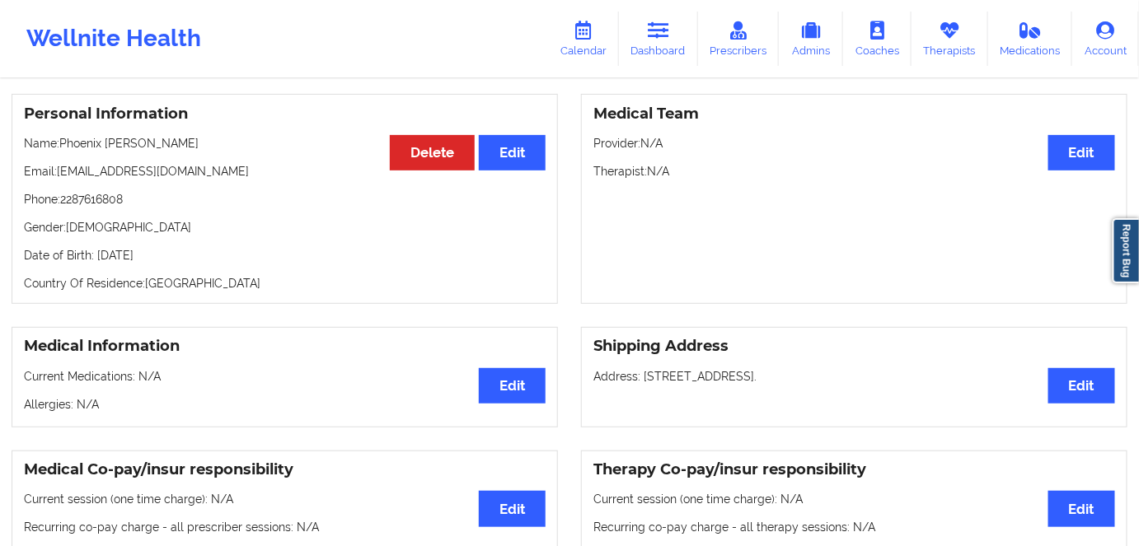
click at [221, 275] on p "Country Of Residence: United States" at bounding box center [285, 283] width 522 height 16
drag, startPoint x: 143, startPoint y: 237, endPoint x: 224, endPoint y: 209, distance: 86.2
click at [96, 247] on p "Date of Birth: 6th of May 2015" at bounding box center [285, 255] width 522 height 16
copy p "6th of May 2015"
click at [646, 37] on link "Dashboard" at bounding box center [658, 39] width 79 height 54
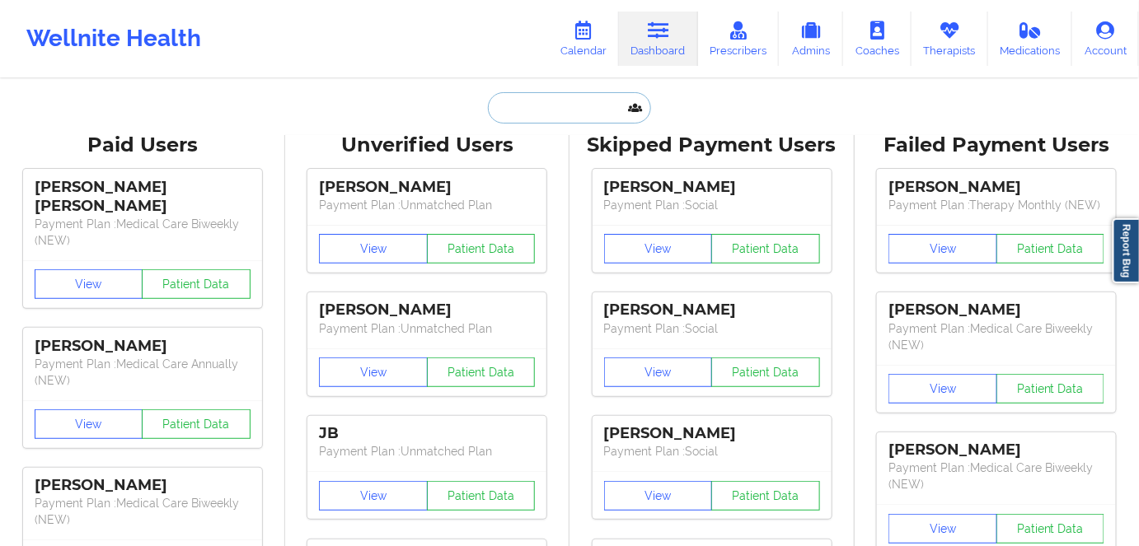
click at [531, 114] on input "text" at bounding box center [569, 107] width 163 height 31
paste input "tmcocek@gmail.com"
type input "tmcocek@gmail.com"
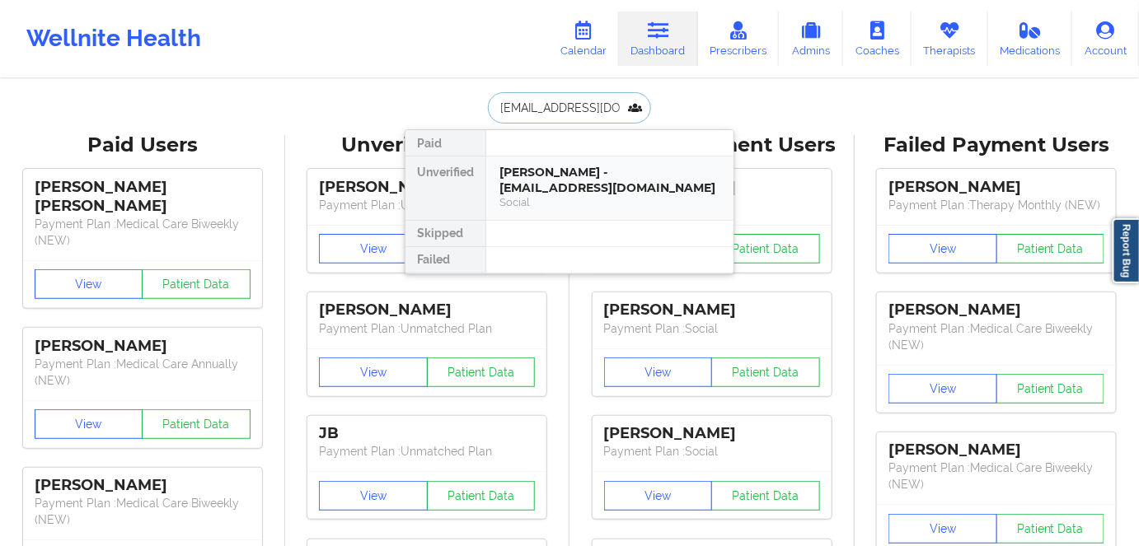
click at [594, 162] on div "Tyler Cocek - tmcocek@gmail.com Social" at bounding box center [609, 188] width 247 height 63
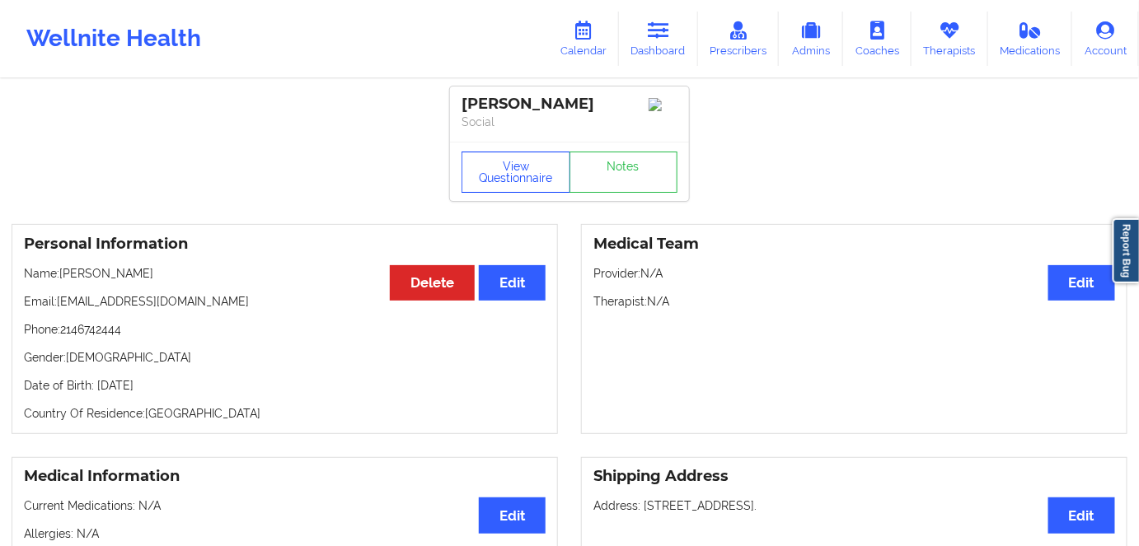
click at [514, 180] on button "View Questionnaire" at bounding box center [515, 172] width 109 height 41
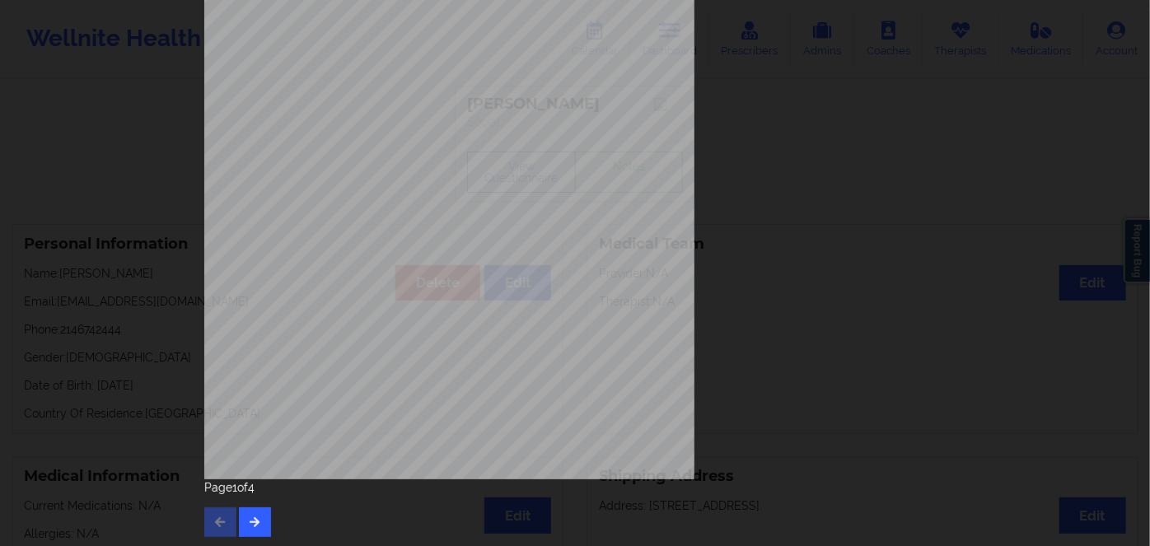
scroll to position [239, 0]
click at [248, 521] on icon "button" at bounding box center [255, 520] width 14 height 10
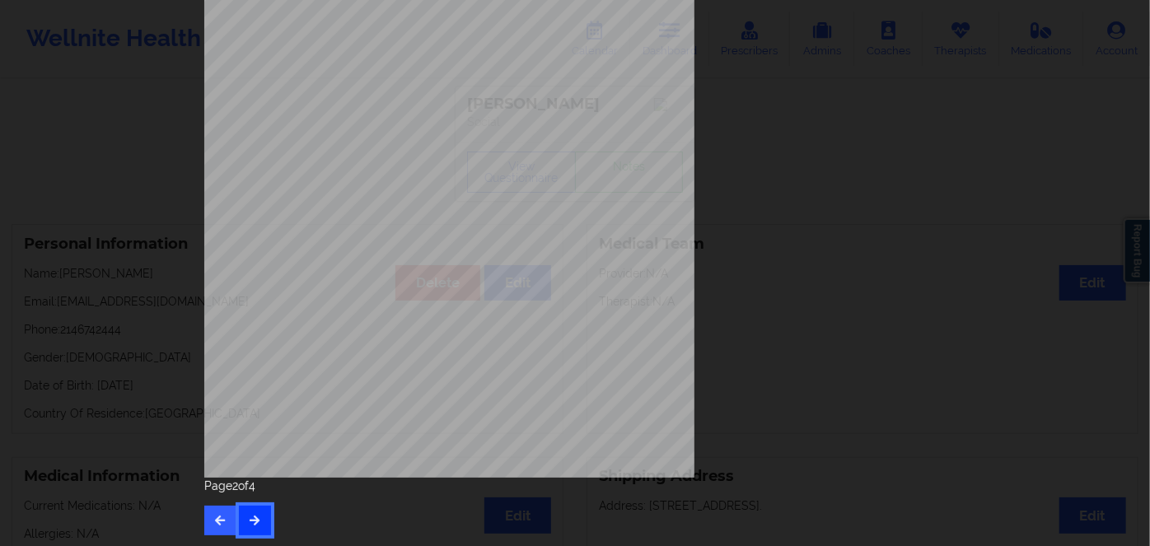
click at [249, 524] on icon "button" at bounding box center [255, 520] width 14 height 10
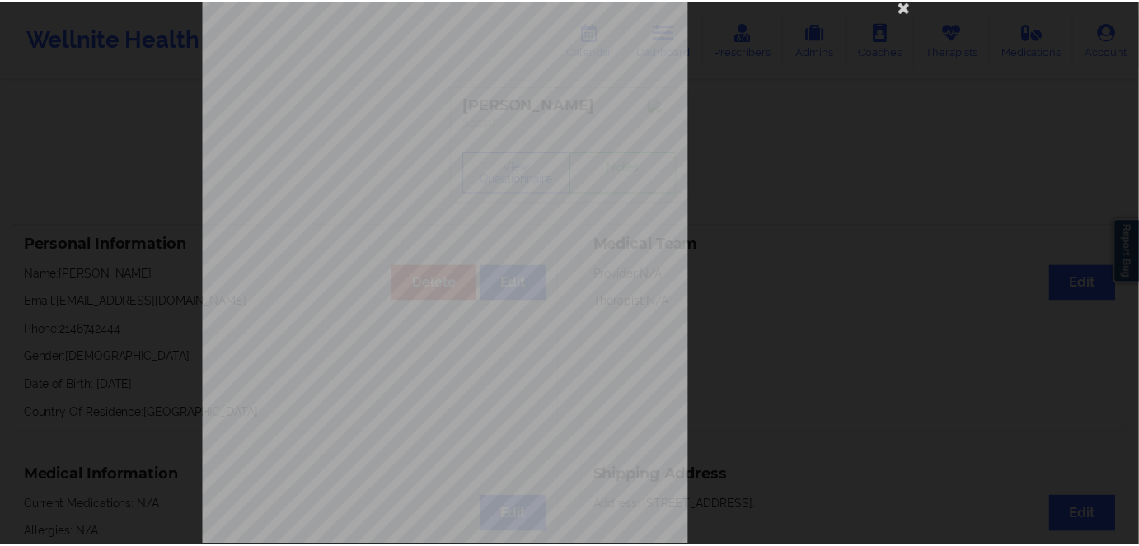
scroll to position [0, 0]
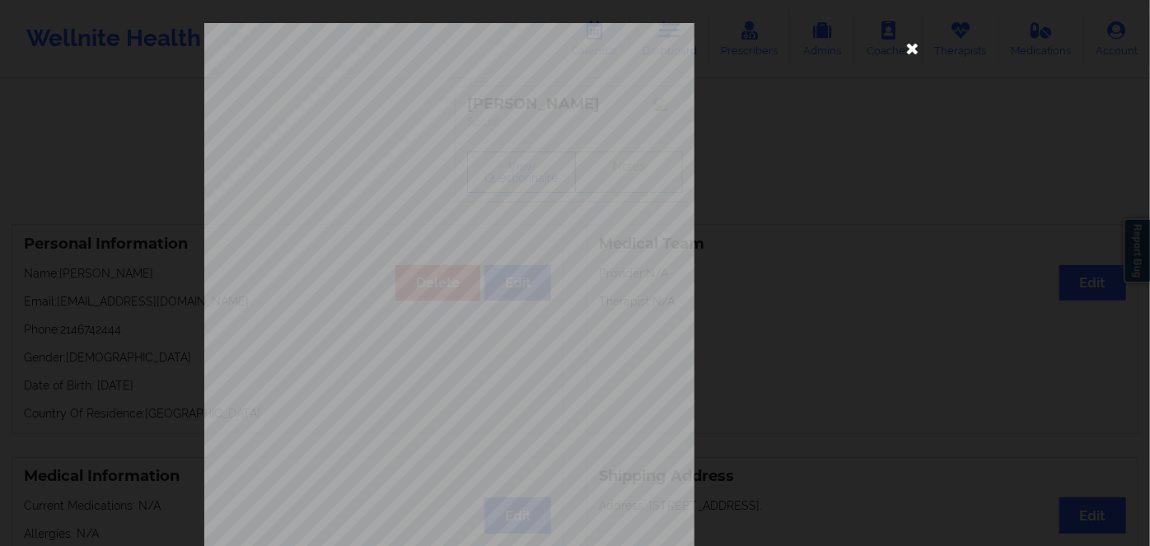
click at [905, 46] on icon at bounding box center [913, 48] width 26 height 26
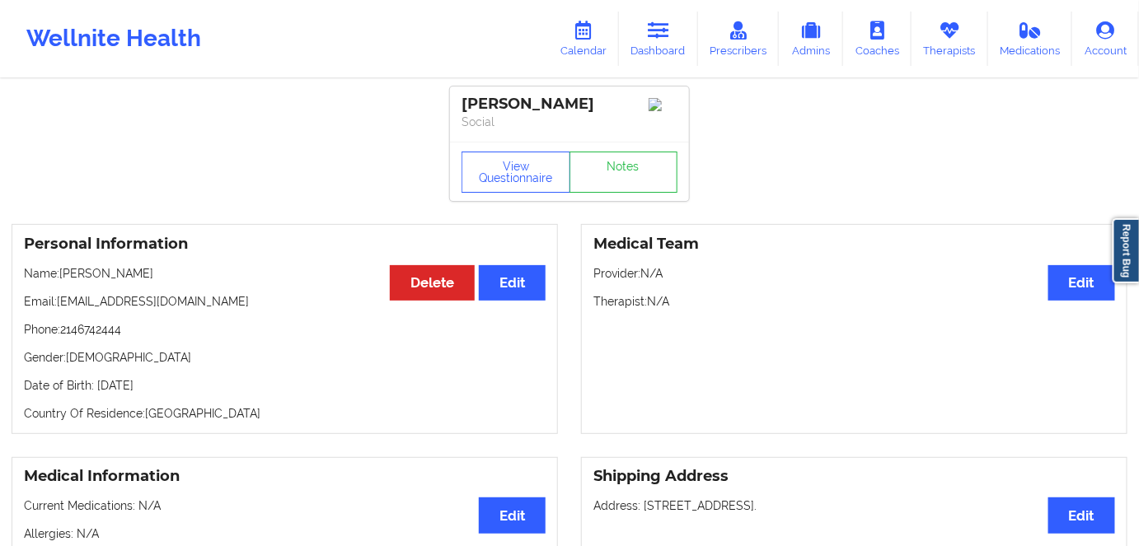
click at [206, 394] on p "Date of Birth: 10th of October 1986" at bounding box center [285, 385] width 522 height 16
click at [199, 389] on p "Date of Birth: 10th of October 1986" at bounding box center [285, 385] width 522 height 16
copy p "1986"
click at [241, 427] on div "Personal Information Edit Delete Name: Tyler Cocek Email: tmcocek@gmail.com Pho…" at bounding box center [285, 329] width 546 height 210
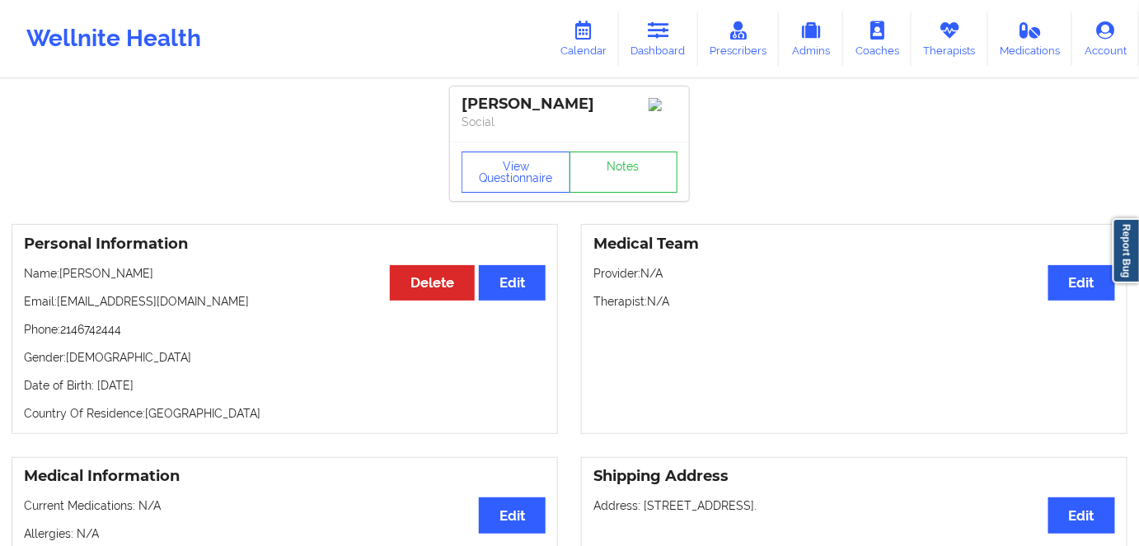
drag, startPoint x: 195, startPoint y: 373, endPoint x: 102, endPoint y: 379, distance: 93.3
click at [94, 379] on div "Personal Information Edit Delete Name: Tyler Cocek Email: tmcocek@gmail.com Pho…" at bounding box center [285, 329] width 546 height 210
click at [498, 171] on button "View Questionnaire" at bounding box center [515, 172] width 109 height 41
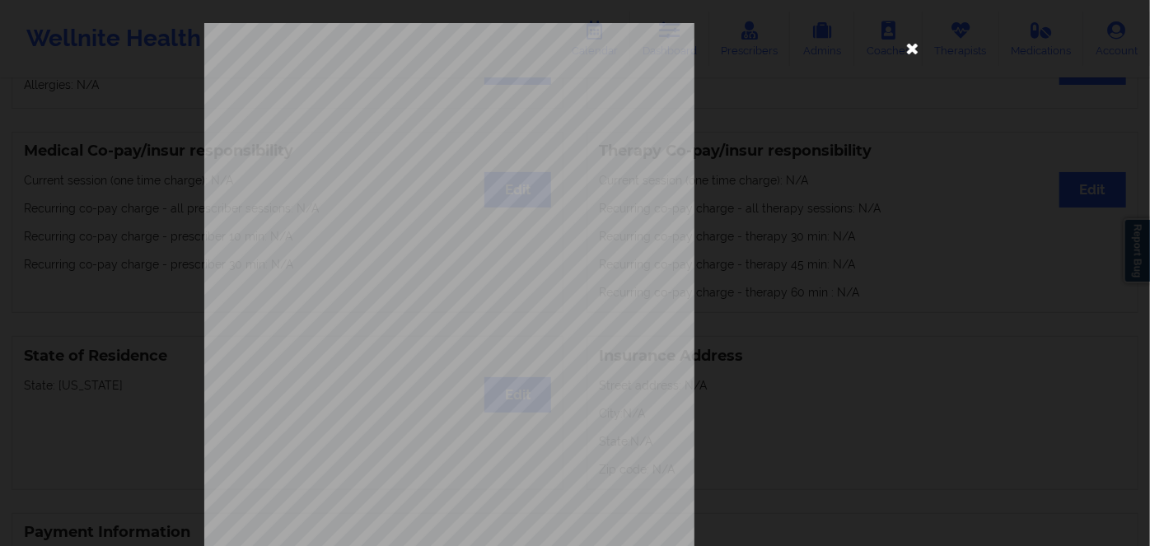
click at [901, 49] on icon at bounding box center [913, 48] width 26 height 26
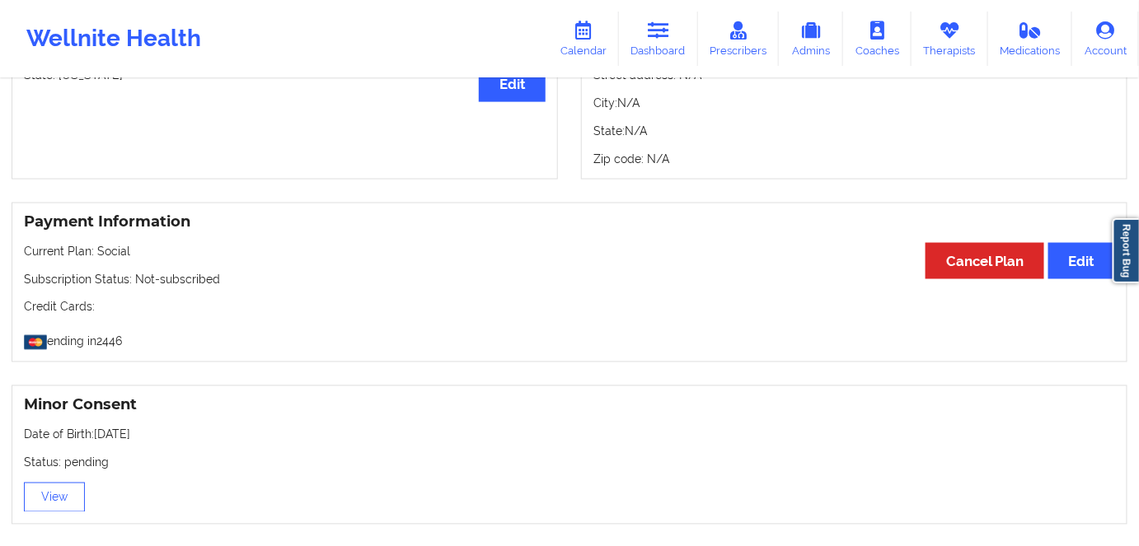
scroll to position [674, 0]
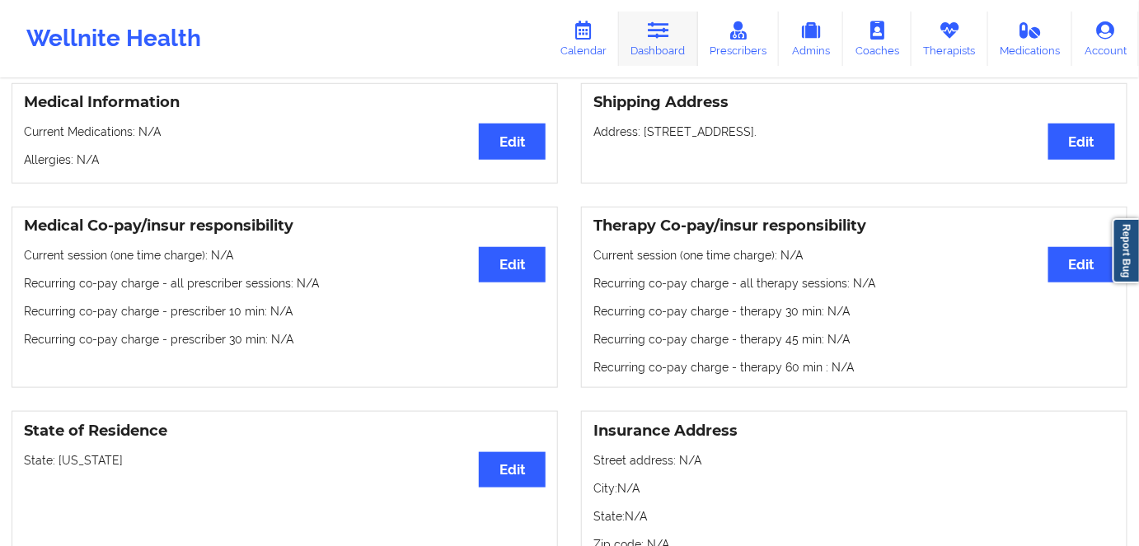
click at [670, 54] on link "Dashboard" at bounding box center [658, 39] width 79 height 54
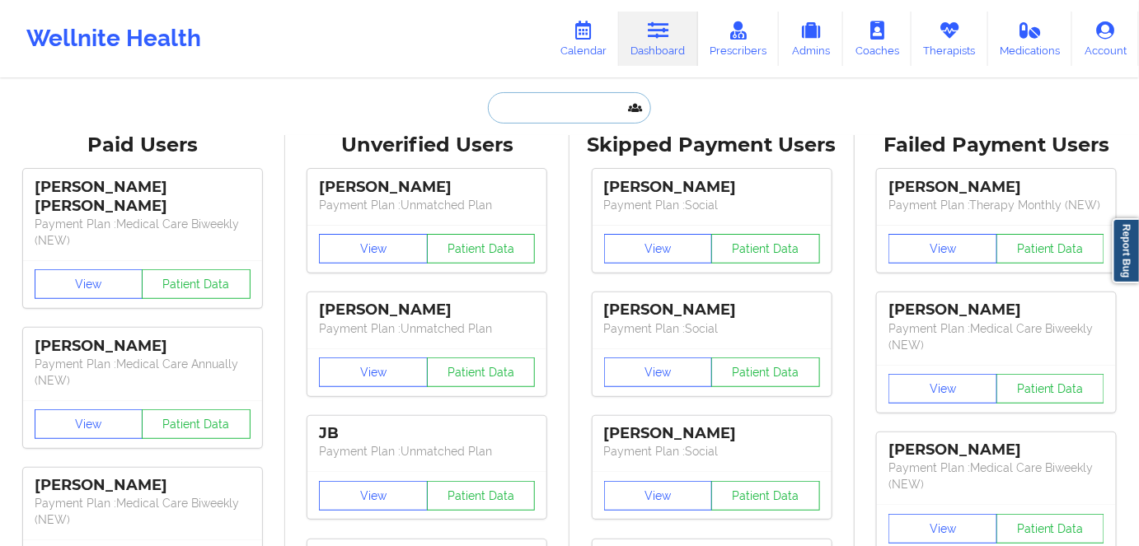
click at [532, 122] on input "text" at bounding box center [569, 107] width 163 height 31
paste input "MNAIDU6474@GMAIL.COM"
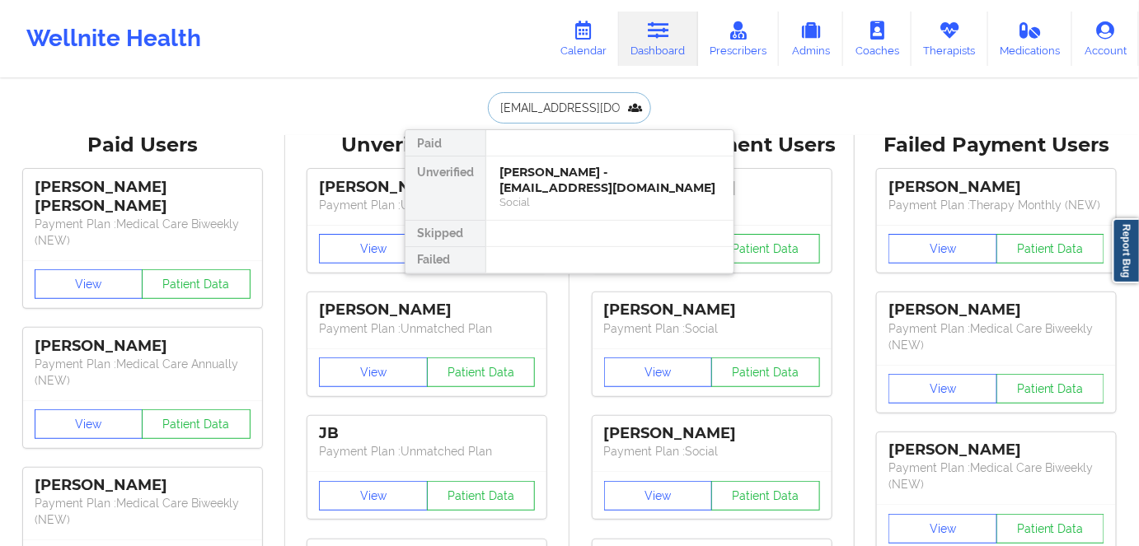
scroll to position [0, 14]
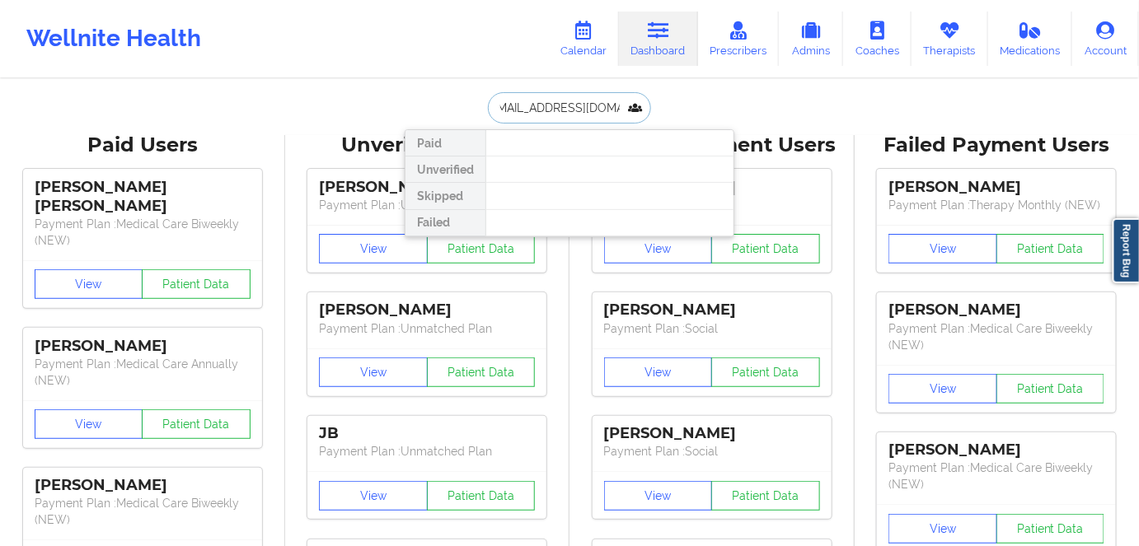
type input "MNAIDU6474@GMAIL.COM"
drag, startPoint x: 592, startPoint y: 111, endPoint x: 584, endPoint y: 107, distance: 8.5
click at [592, 111] on input "MNAIDU6474@GMAIL.COM" at bounding box center [569, 107] width 163 height 31
click at [583, 105] on input "MNAIDU6474@GMAIL.COM" at bounding box center [569, 107] width 163 height 31
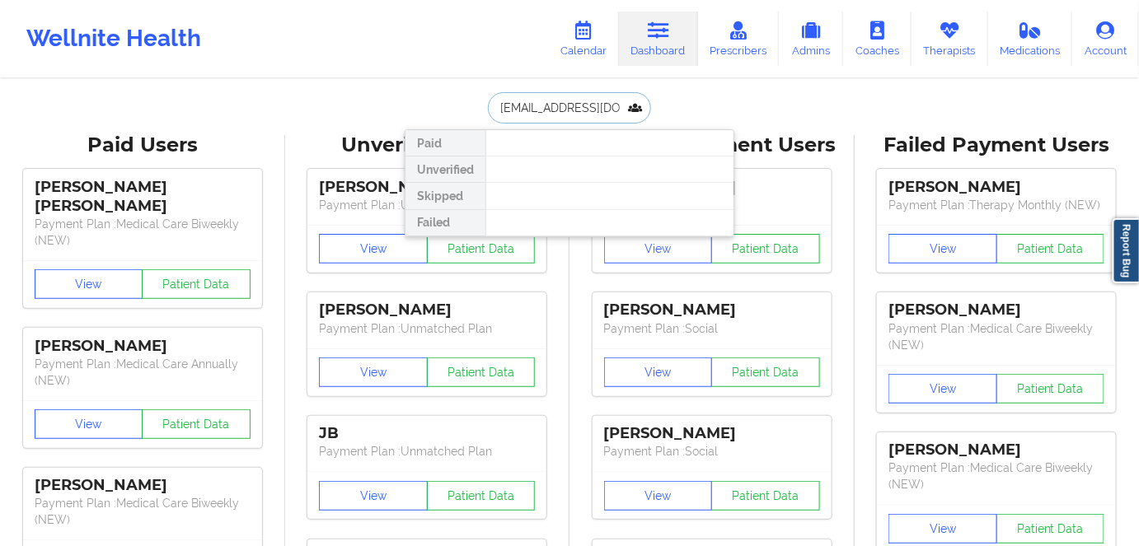
drag, startPoint x: 583, startPoint y: 105, endPoint x: 593, endPoint y: 104, distance: 10.0
click at [588, 104] on input "MNAIDU6474@GMAIL.COM" at bounding box center [569, 107] width 163 height 31
click at [593, 104] on input "MNAIDU6474@GMAIL.COM" at bounding box center [569, 107] width 163 height 31
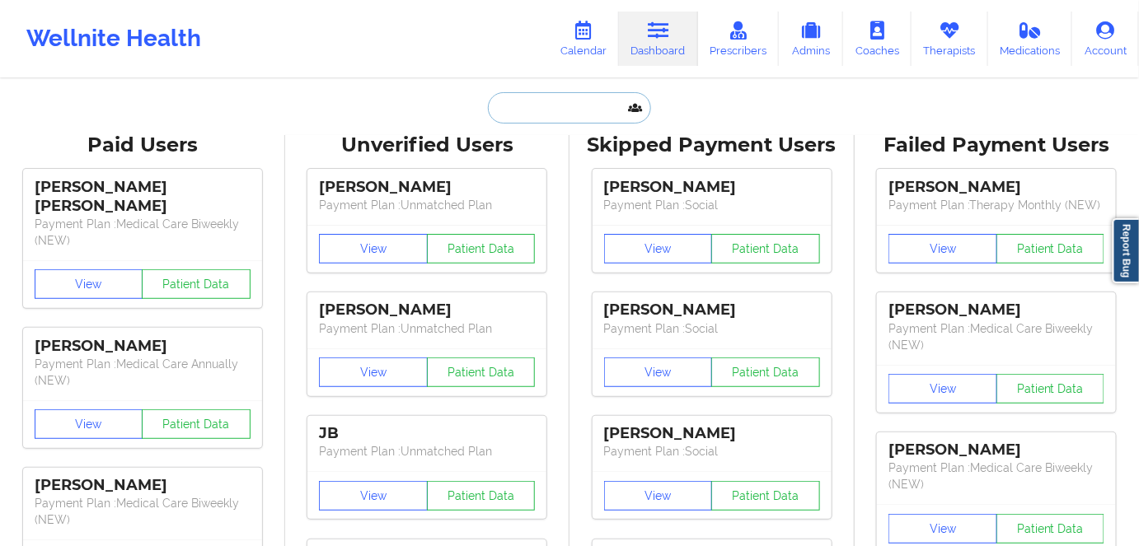
paste input "gibrangarciadlr@gmail.com"
type input "gibrangarciadlr@gmail.com"
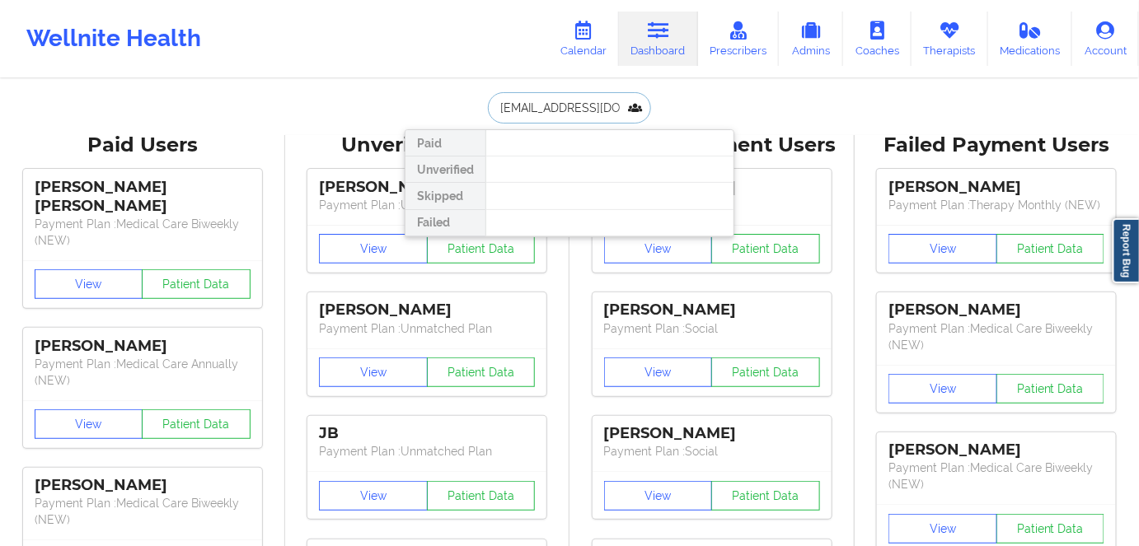
scroll to position [0, 14]
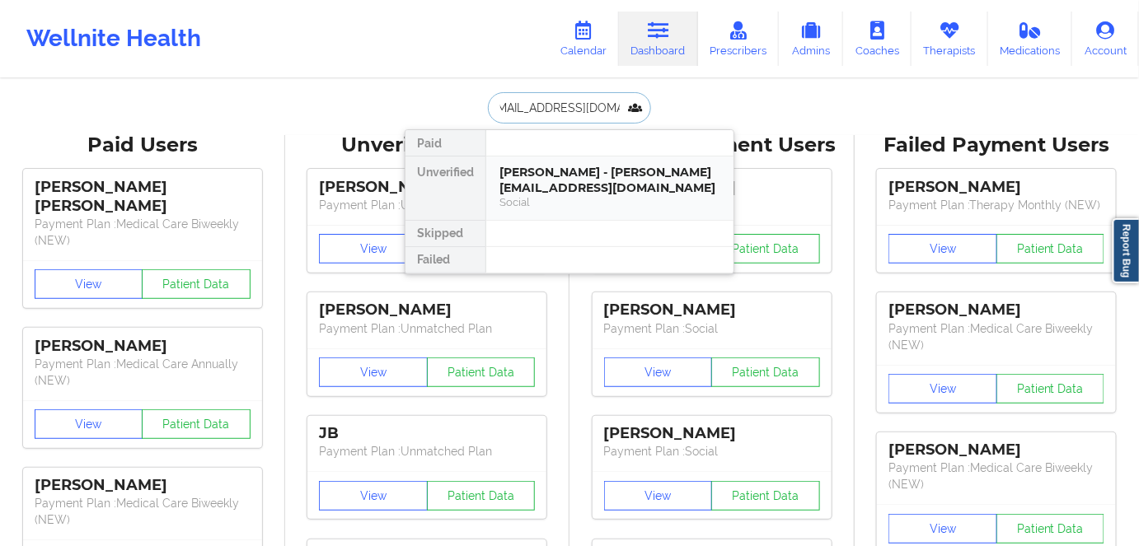
click at [598, 187] on div "GIBRAN GARCIA - gibrangarciadlr@gmail.com" at bounding box center [609, 180] width 221 height 30
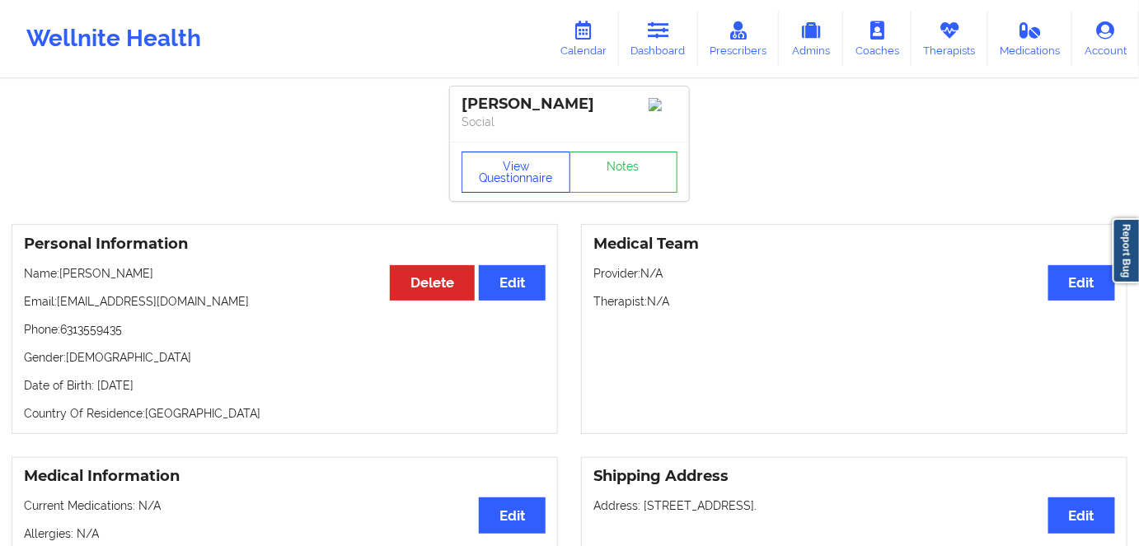
click at [523, 187] on button "View Questionnaire" at bounding box center [515, 172] width 109 height 41
click at [211, 400] on div "Personal Information Edit Delete Name: GIBRAN GARCIA Email: gibrangarciadlr@gma…" at bounding box center [285, 329] width 546 height 210
click at [199, 391] on p "Date of Birth: 4th of December 1986" at bounding box center [285, 385] width 522 height 16
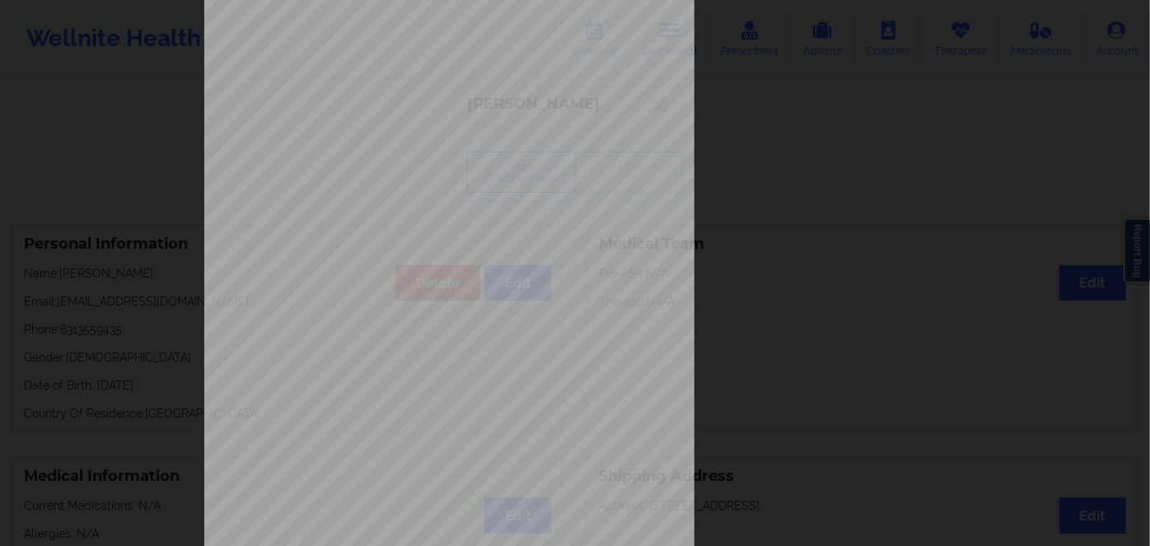
scroll to position [239, 0]
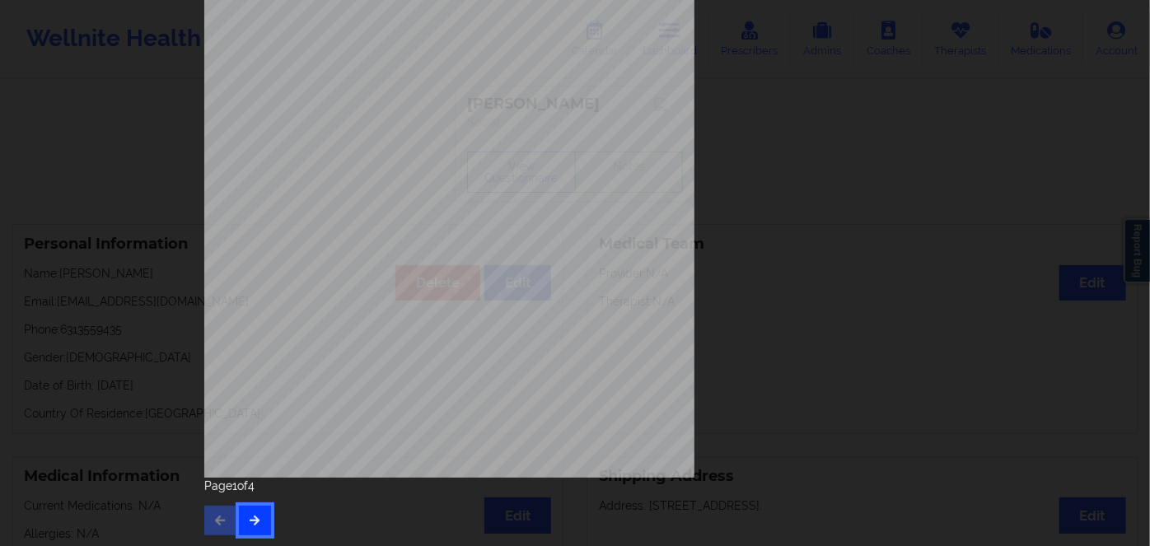
click at [253, 525] on icon "button" at bounding box center [255, 520] width 14 height 10
click at [257, 524] on button "button" at bounding box center [255, 521] width 32 height 30
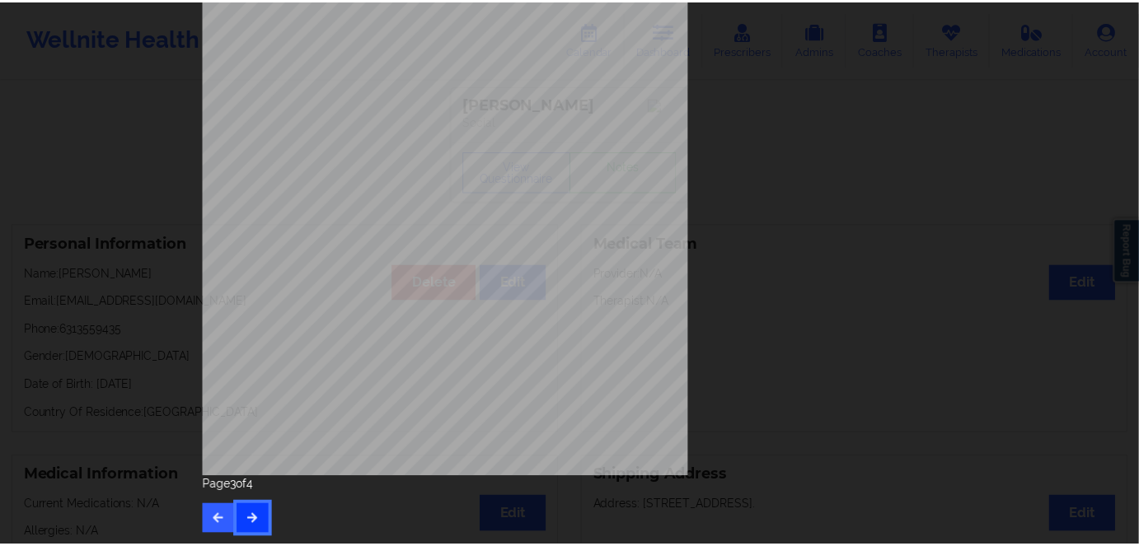
scroll to position [0, 0]
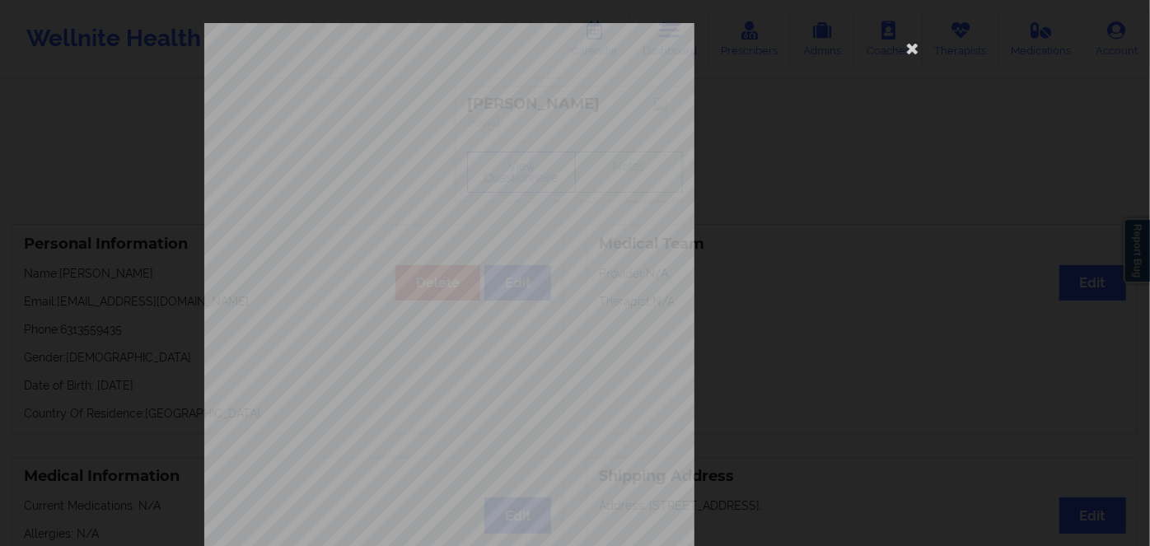
click at [911, 33] on div "This patient has not provided the type of insurance Insurance Member ID for pat…" at bounding box center [574, 370] width 741 height 694
click at [910, 62] on div "This patient has not provided the type of insurance Insurance Member ID for pat…" at bounding box center [574, 370] width 741 height 694
click at [905, 45] on icon at bounding box center [913, 48] width 26 height 26
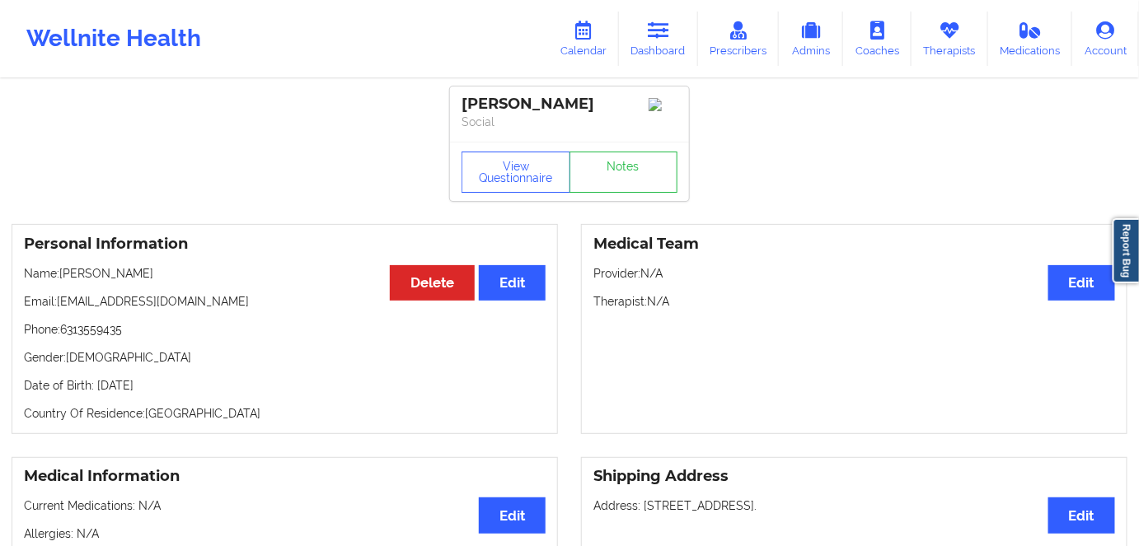
click at [198, 387] on p "Date of Birth: 4th of December 1986" at bounding box center [285, 385] width 522 height 16
click at [192, 378] on div "Personal Information Edit Delete Name: GIBRAN GARCIA Email: gibrangarciadlr@gma…" at bounding box center [285, 329] width 546 height 210
click at [234, 386] on p "Date of Birth: 4th of December 1986" at bounding box center [285, 385] width 522 height 16
drag, startPoint x: 232, startPoint y: 385, endPoint x: 95, endPoint y: 382, distance: 136.8
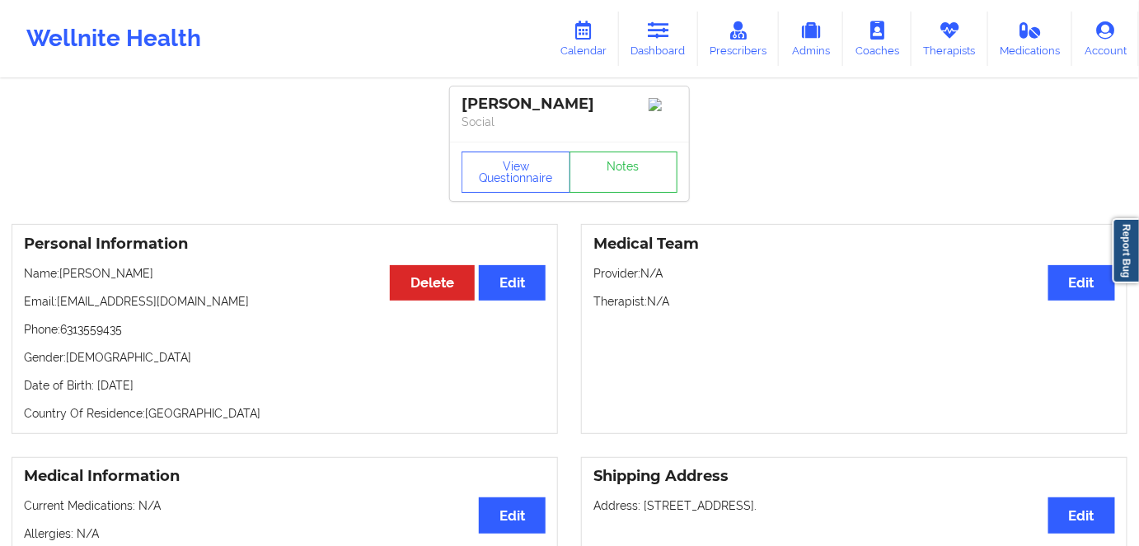
click at [95, 382] on p "Date of Birth: 4th of December 1986" at bounding box center [285, 385] width 522 height 16
click at [674, 44] on link "Dashboard" at bounding box center [658, 39] width 79 height 54
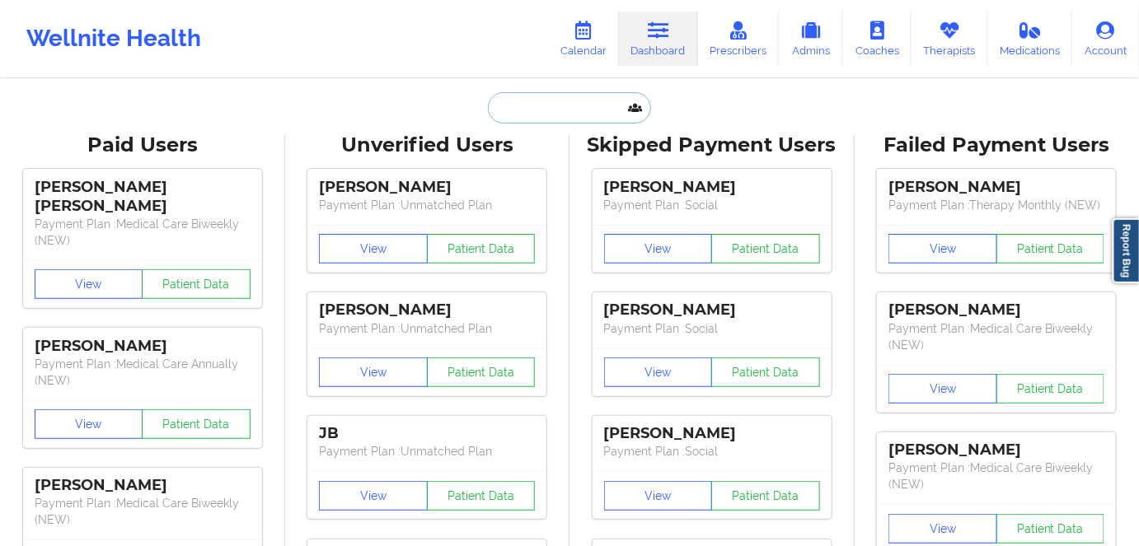
click at [550, 101] on input "text" at bounding box center [569, 107] width 163 height 31
paste input "tlbrown8806@gmail.com"
type input "tlbrown8806@gmail.com"
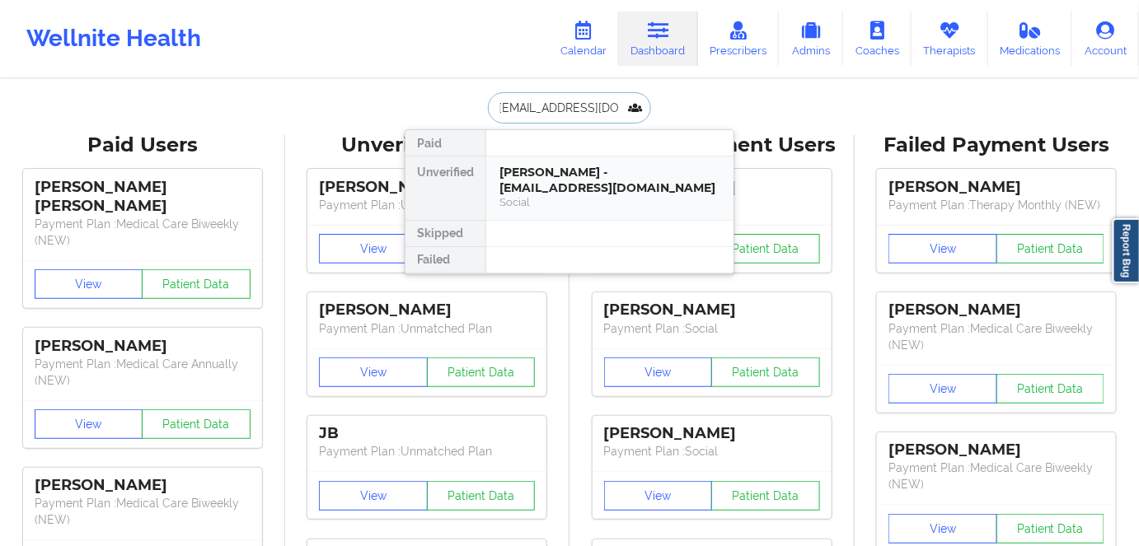
click at [582, 181] on div "Terri Brown - tlbrown8806@gmail.com" at bounding box center [609, 180] width 221 height 30
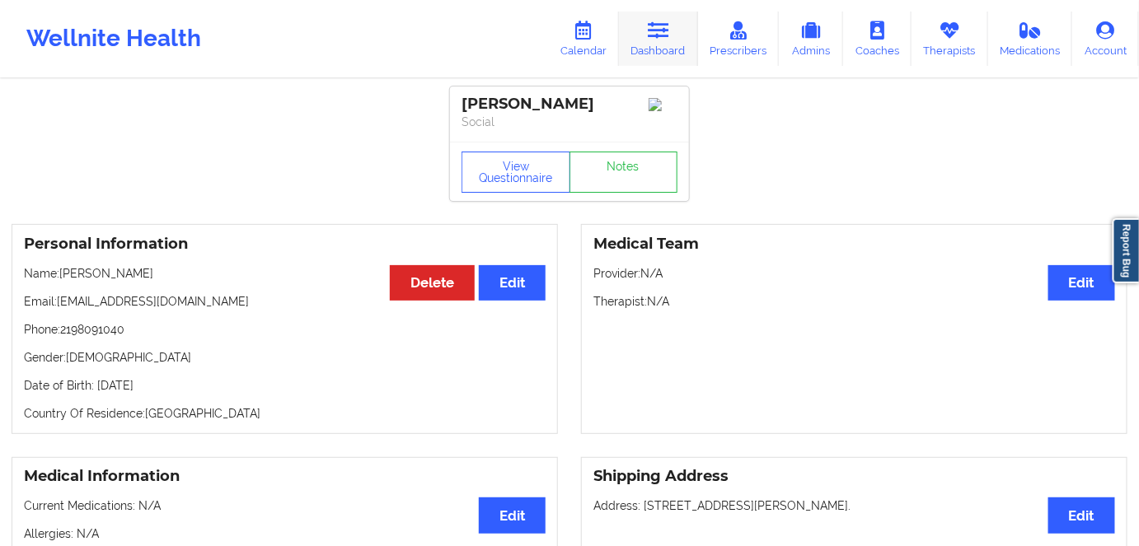
click at [650, 31] on link "Dashboard" at bounding box center [658, 39] width 79 height 54
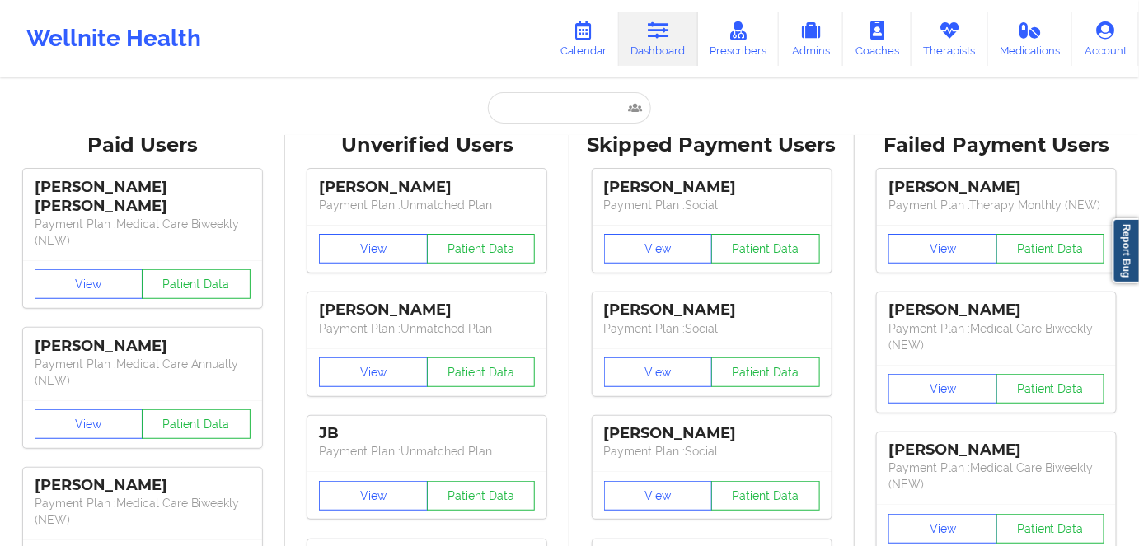
click at [549, 134] on div "Unverified Users" at bounding box center [428, 146] width 262 height 26
click at [551, 108] on input "text" at bounding box center [569, 107] width 163 height 31
paste input "angelamlisak@gmail.com"
type input "angelamlisak@gmail.com"
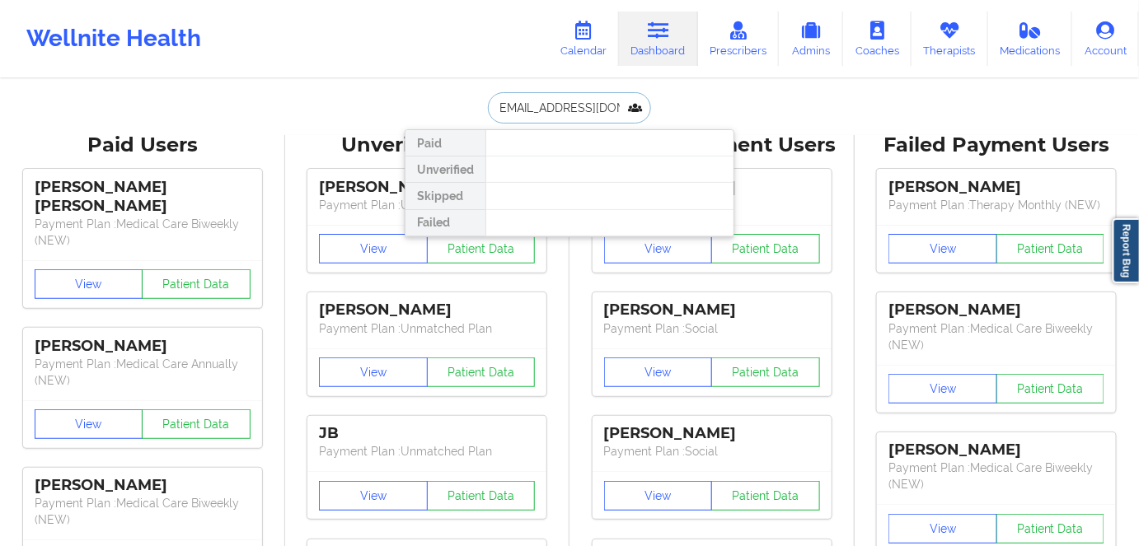
click at [568, 105] on input "angelamlisak@gmail.com" at bounding box center [569, 107] width 163 height 31
click at [567, 105] on input "angelamlisak@gmail.com" at bounding box center [569, 107] width 163 height 31
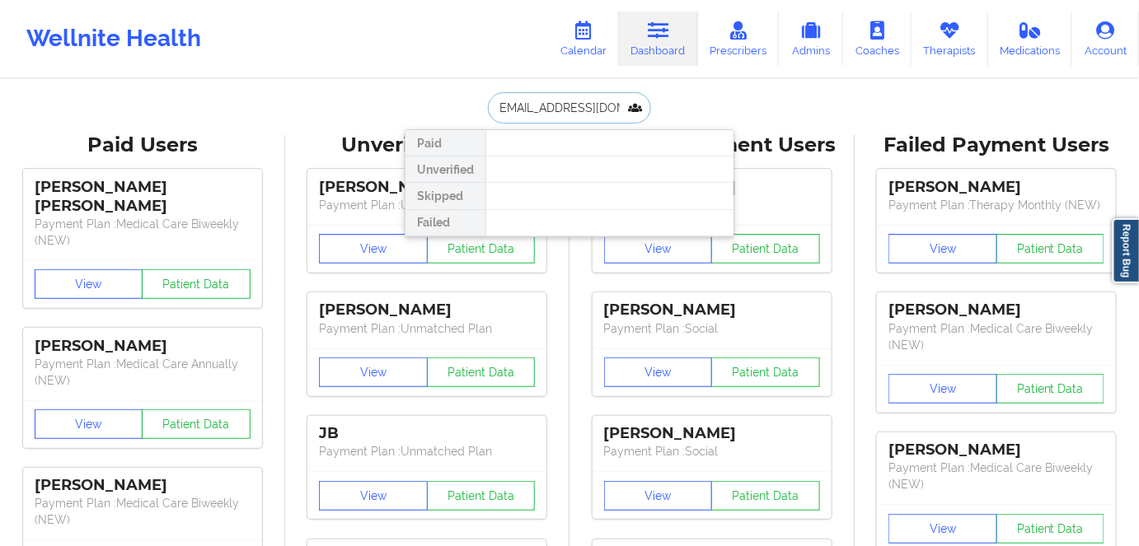
click at [566, 105] on input "angelamlisak@gmail.com" at bounding box center [569, 107] width 163 height 31
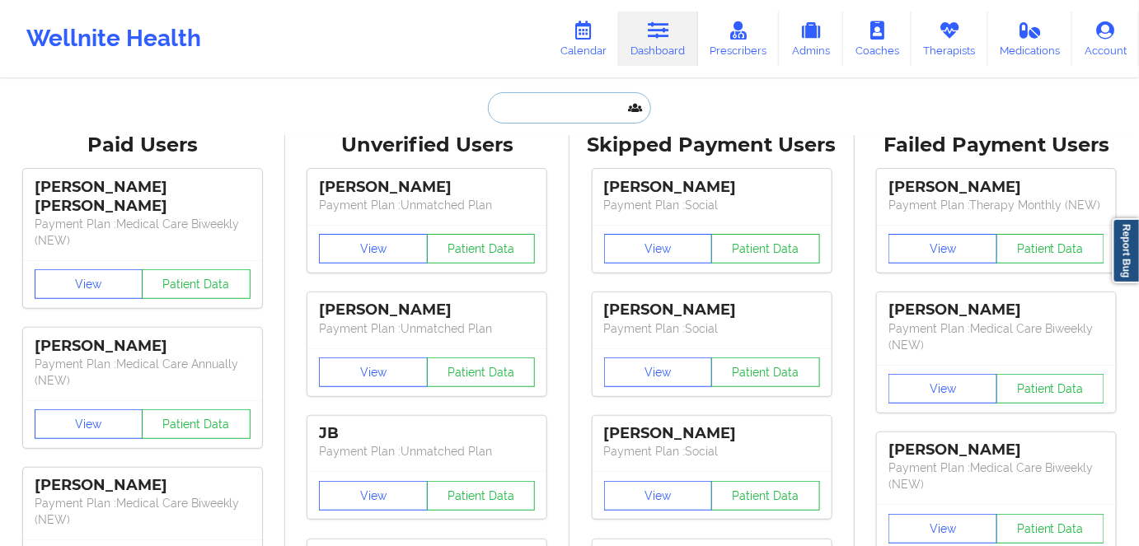
scroll to position [0, 0]
click at [558, 109] on input "text" at bounding box center [569, 107] width 163 height 31
paste input "rutheg723@gmail.com"
type input "rutheg723@gmail.com"
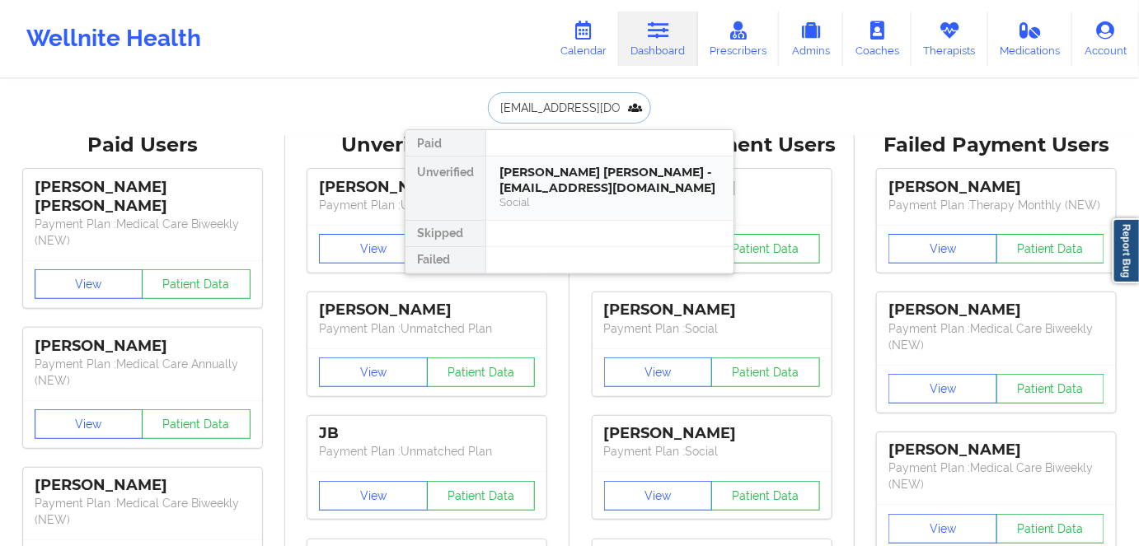
click at [600, 181] on div "Ruth E Gallegos Pecina - rutheg723@gmail.com" at bounding box center [609, 180] width 221 height 30
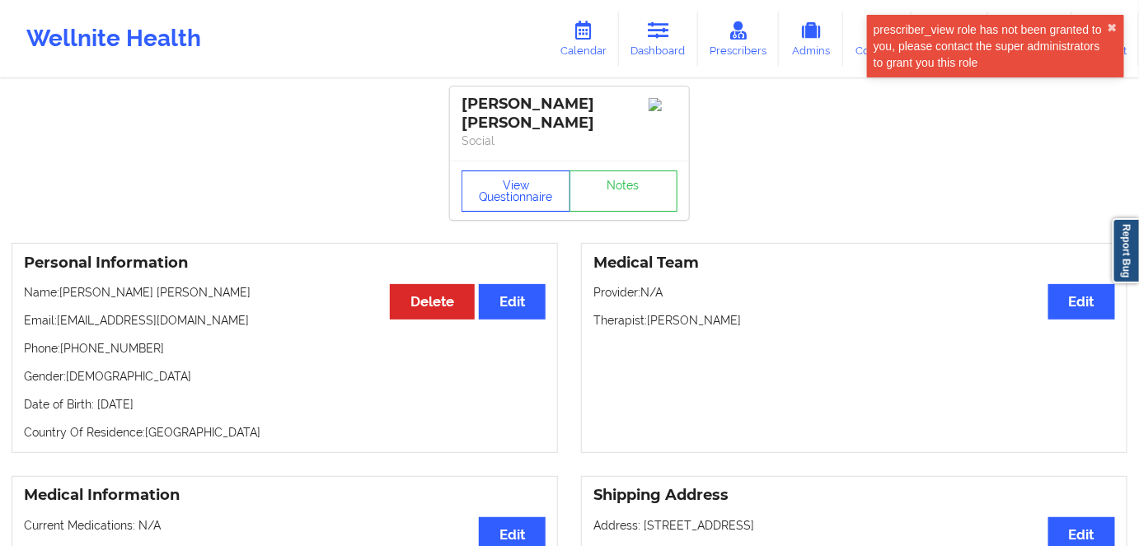
drag, startPoint x: 516, startPoint y: 196, endPoint x: 593, endPoint y: 272, distance: 108.4
click at [517, 196] on button "View Questionnaire" at bounding box center [515, 191] width 109 height 41
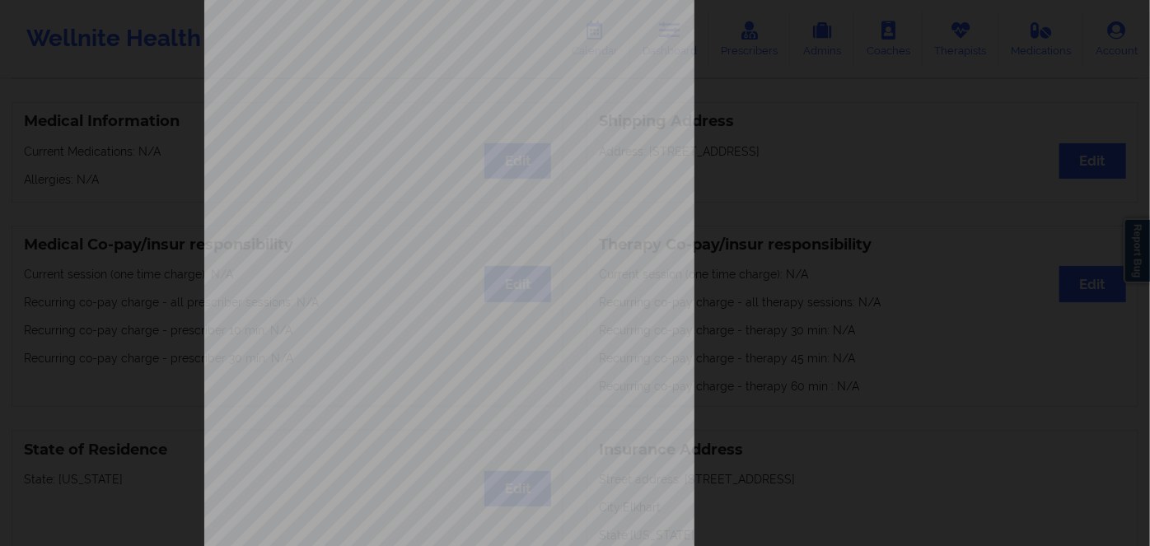
scroll to position [239, 0]
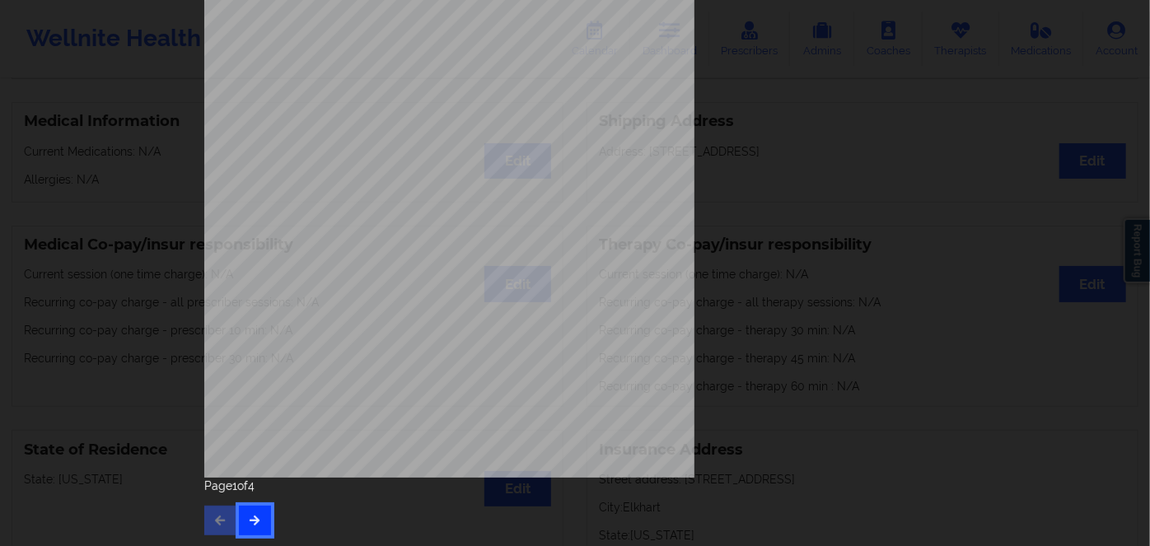
click at [249, 510] on button "button" at bounding box center [255, 521] width 32 height 30
click at [252, 531] on button "button" at bounding box center [255, 521] width 32 height 30
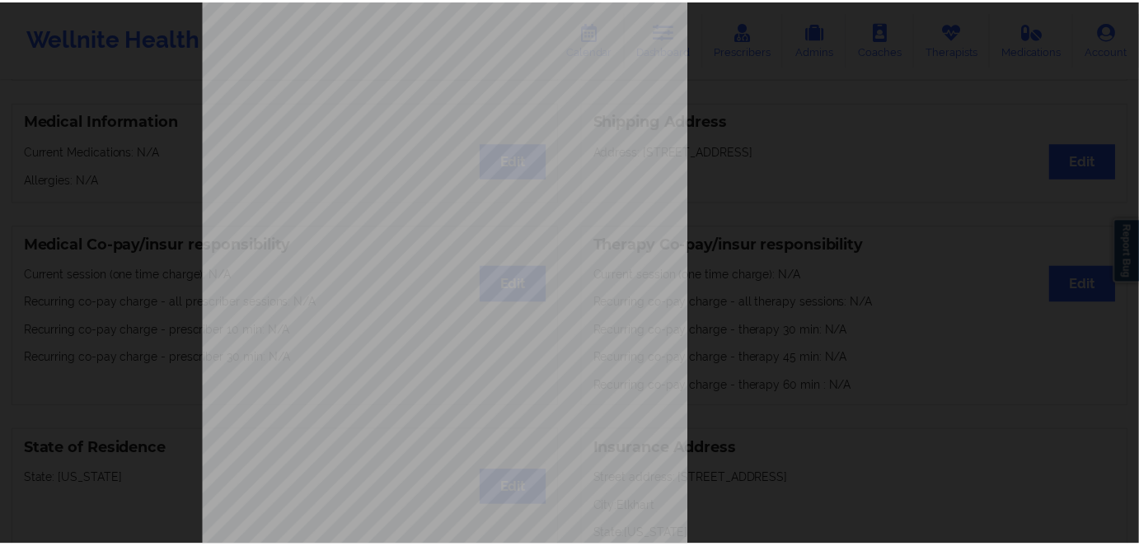
scroll to position [0, 0]
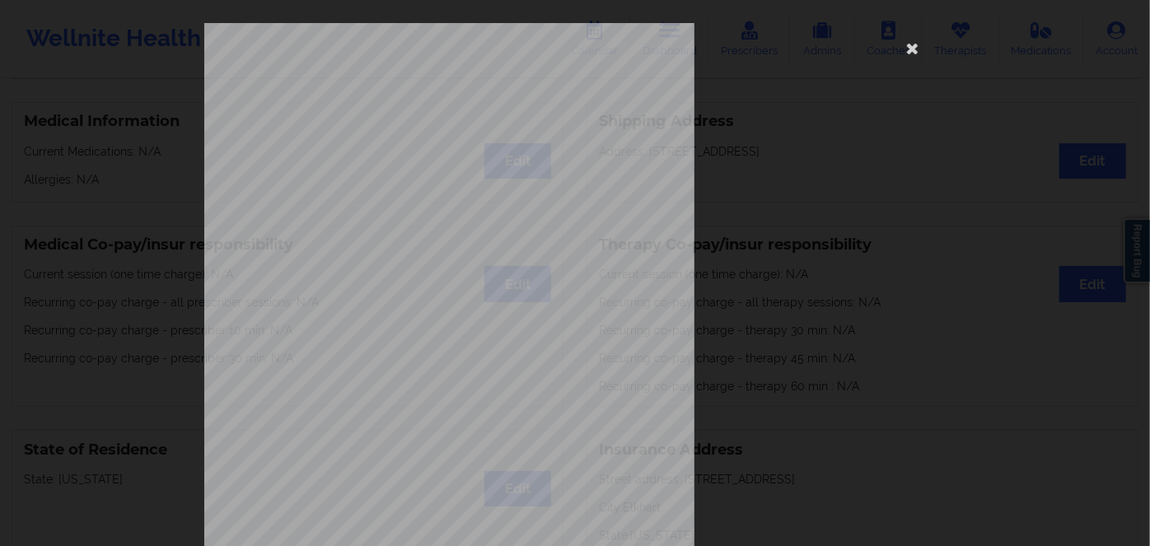
click at [402, 127] on span "U88445284" at bounding box center [395, 127] width 39 height 7
click at [909, 46] on icon at bounding box center [913, 48] width 26 height 26
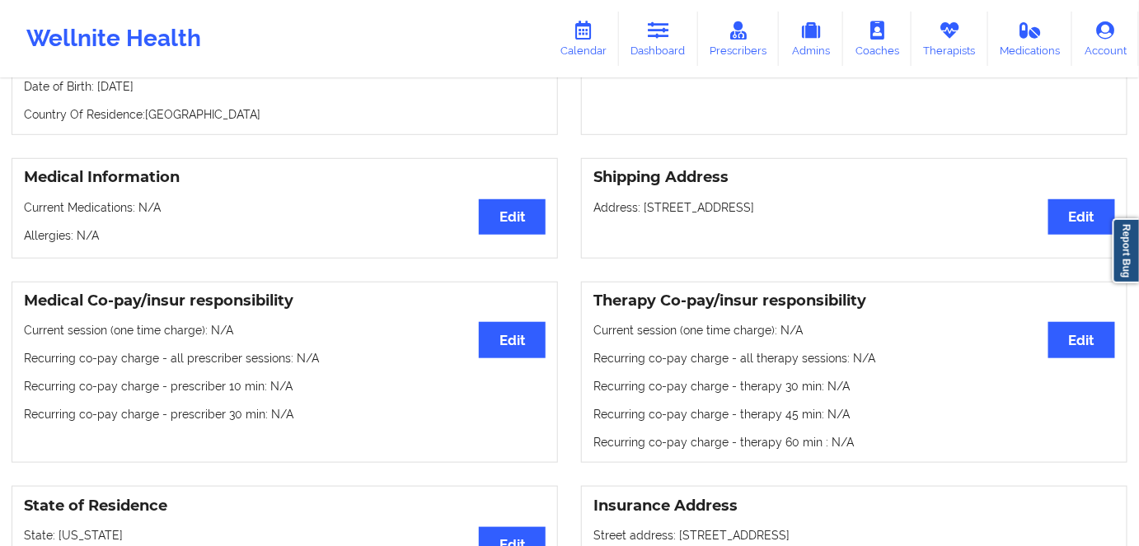
scroll to position [74, 0]
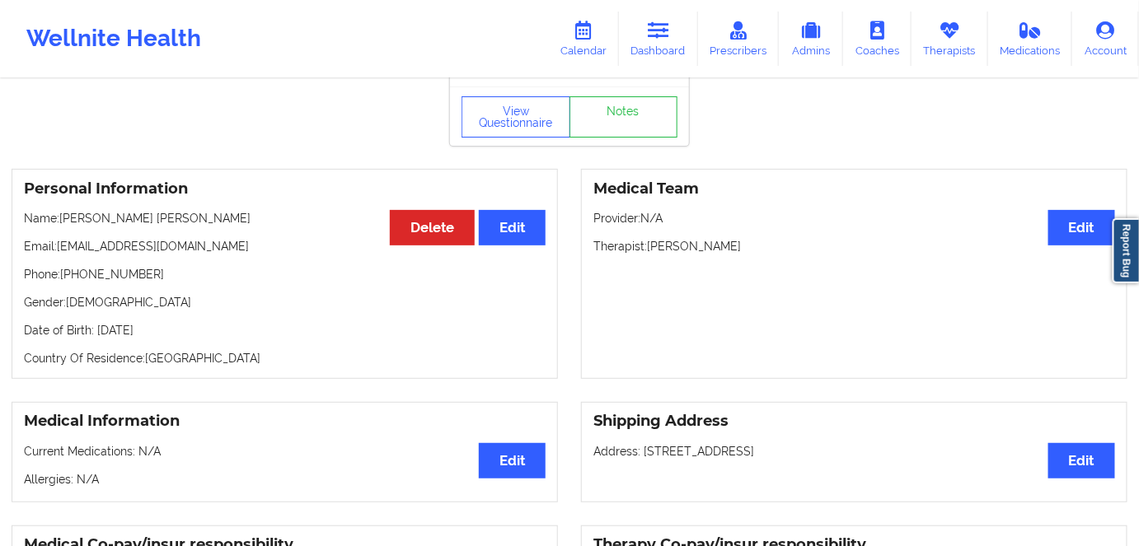
click at [169, 326] on p "Date of Birth: 23rd of July 1991" at bounding box center [285, 330] width 522 height 16
click at [170, 327] on p "Date of Birth: 23rd of July 1991" at bounding box center [285, 330] width 522 height 16
drag, startPoint x: 203, startPoint y: 210, endPoint x: 59, endPoint y: 218, distance: 144.4
click at [59, 218] on p "Name: Ruth E Gallegos Pecina" at bounding box center [285, 218] width 522 height 16
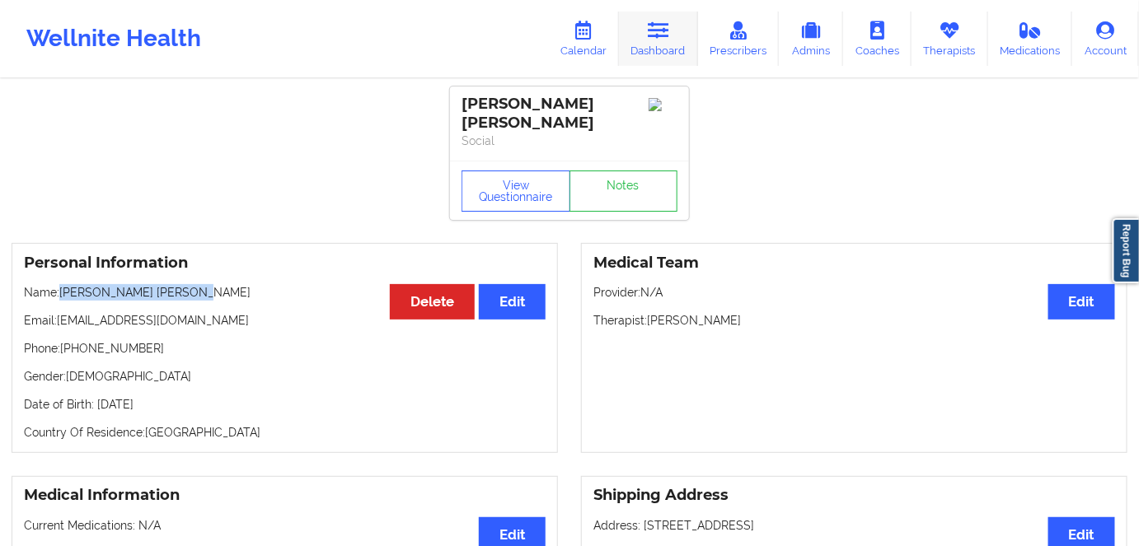
click at [663, 26] on icon at bounding box center [658, 30] width 21 height 18
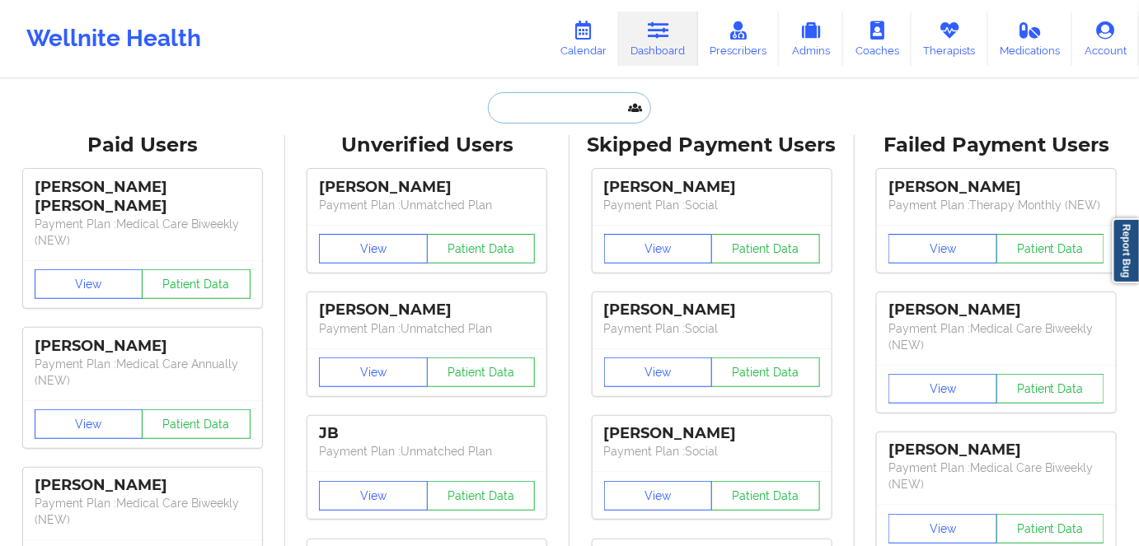
click at [567, 106] on input "text" at bounding box center [569, 107] width 163 height 31
paste input "tlbrown8806@gmail.com"
type input "tlbrown8806@gmail.com"
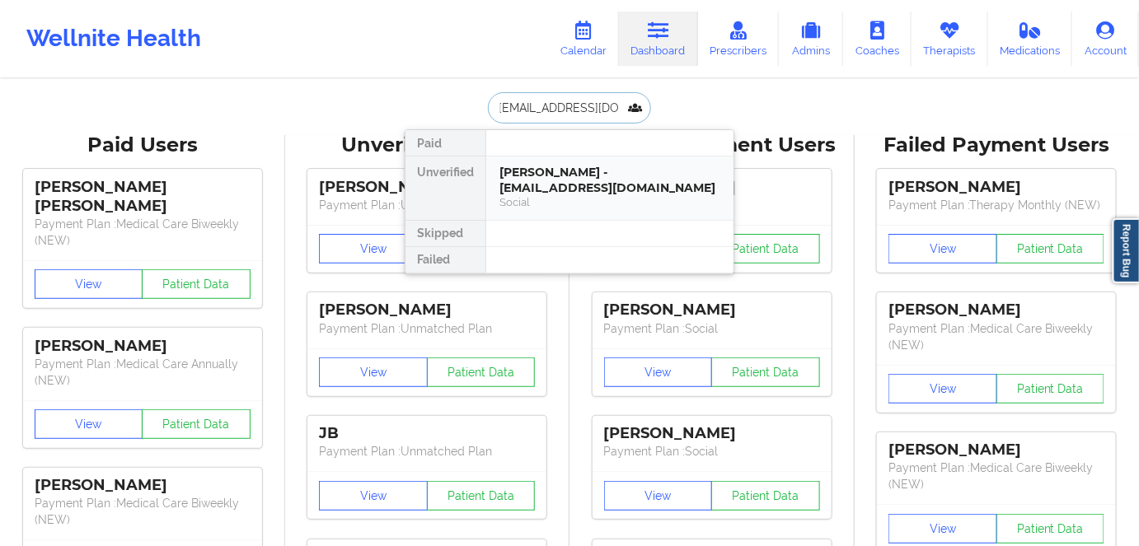
click at [567, 174] on div "Terri Brown - tlbrown8806@gmail.com" at bounding box center [609, 180] width 221 height 30
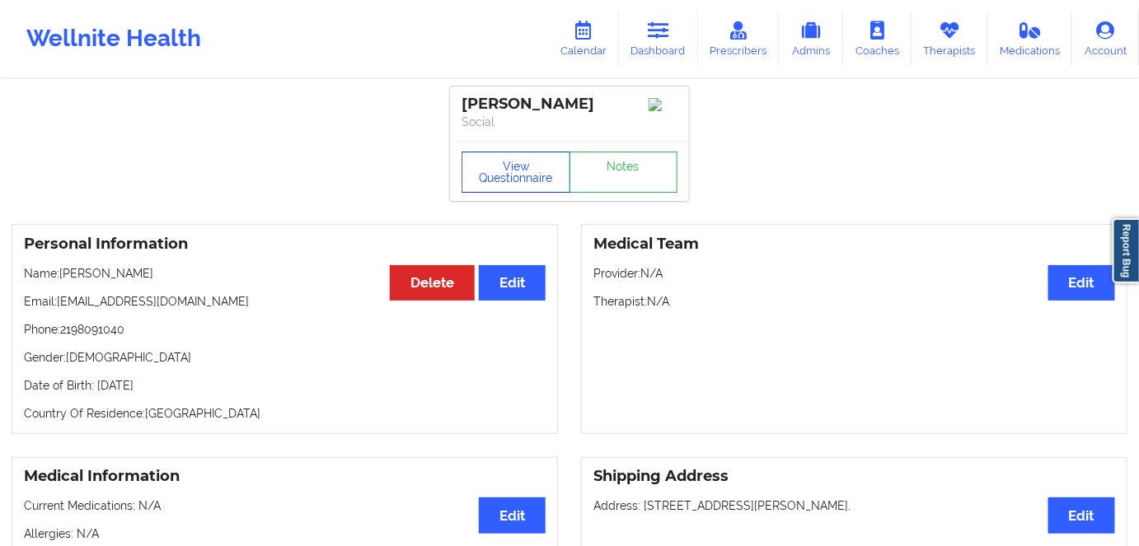
drag, startPoint x: 525, startPoint y: 187, endPoint x: 532, endPoint y: 181, distance: 9.4
click at [523, 187] on button "View Questionnaire" at bounding box center [515, 172] width 109 height 41
click at [166, 386] on p "Date of Birth: 9th of May 1988" at bounding box center [285, 385] width 522 height 16
click at [167, 386] on p "Date of Birth: 9th of May 1988" at bounding box center [285, 385] width 522 height 16
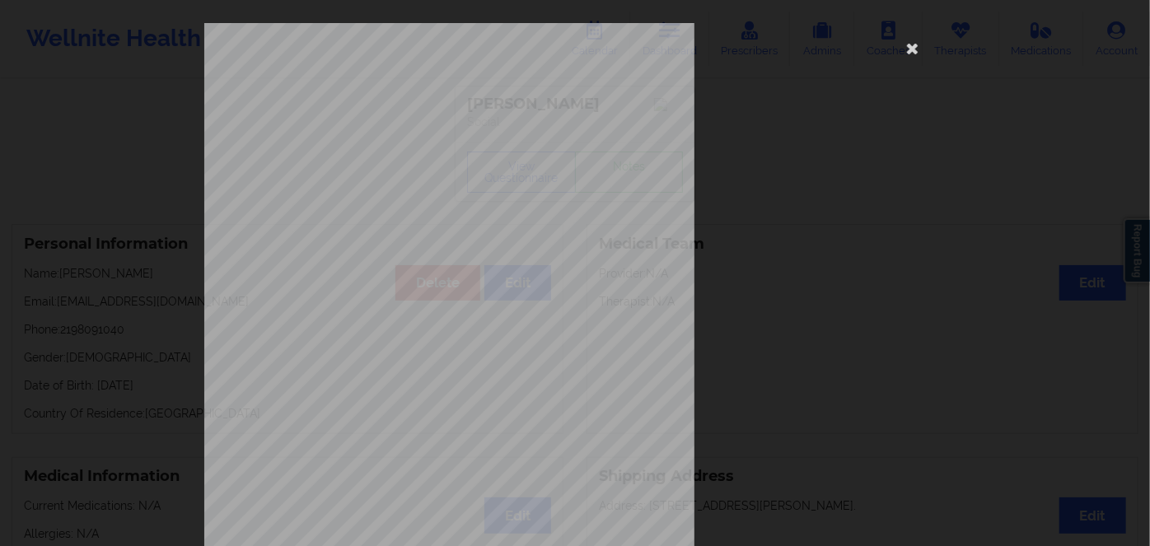
scroll to position [239, 0]
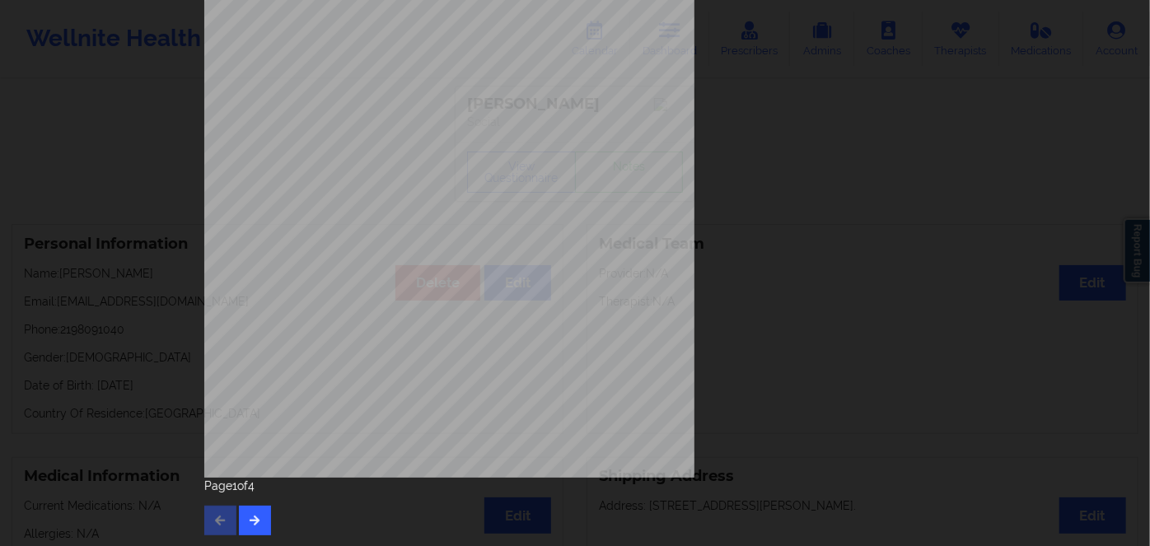
click at [249, 494] on div "Page 1 of 4" at bounding box center [574, 507] width 741 height 58
click at [255, 519] on icon "button" at bounding box center [255, 520] width 14 height 10
click at [264, 506] on button "button" at bounding box center [255, 521] width 32 height 30
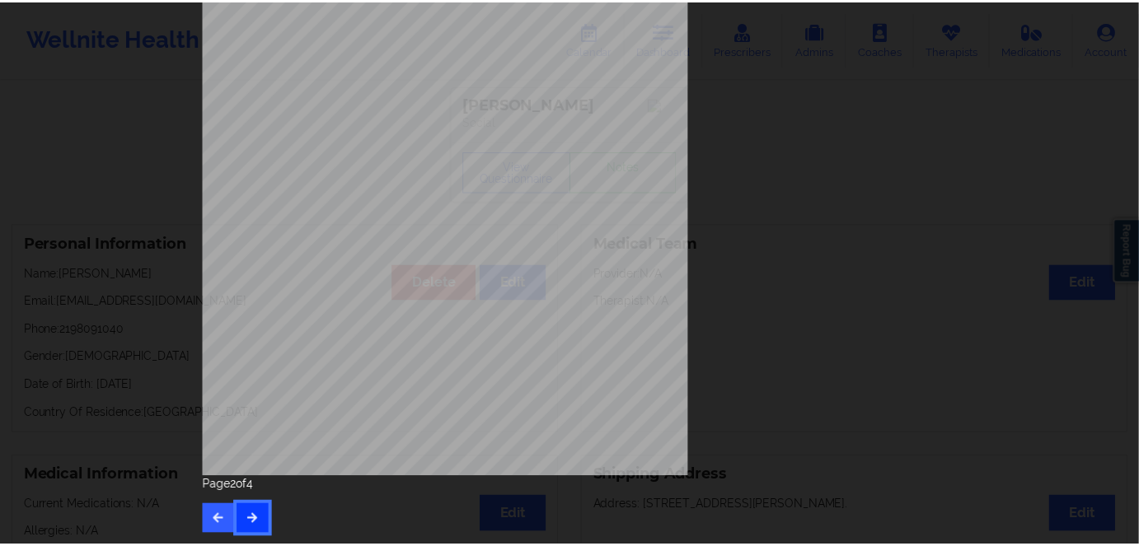
scroll to position [0, 0]
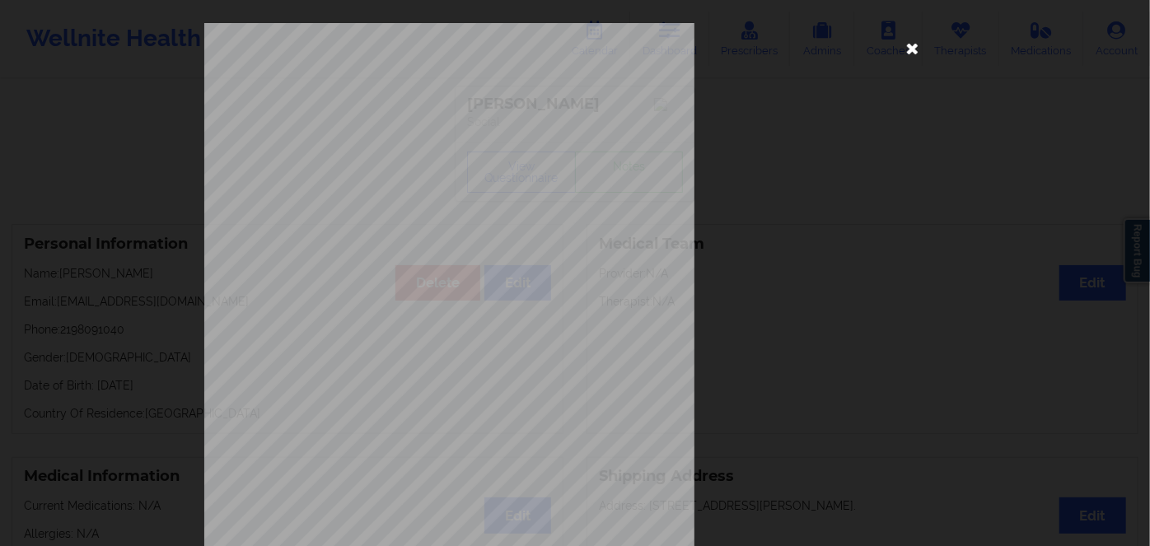
click at [910, 44] on icon at bounding box center [913, 48] width 26 height 26
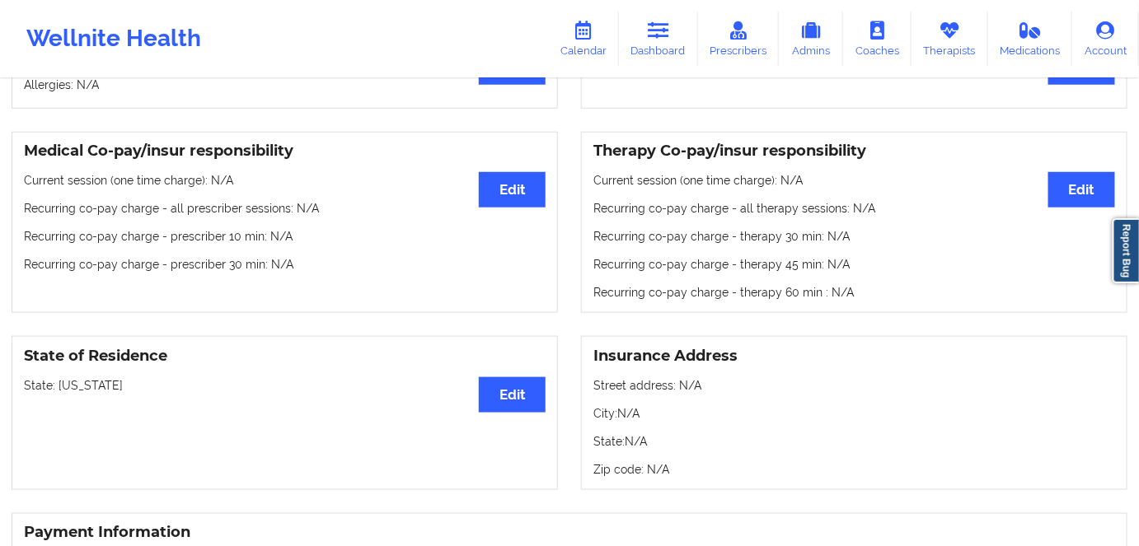
scroll to position [149, 0]
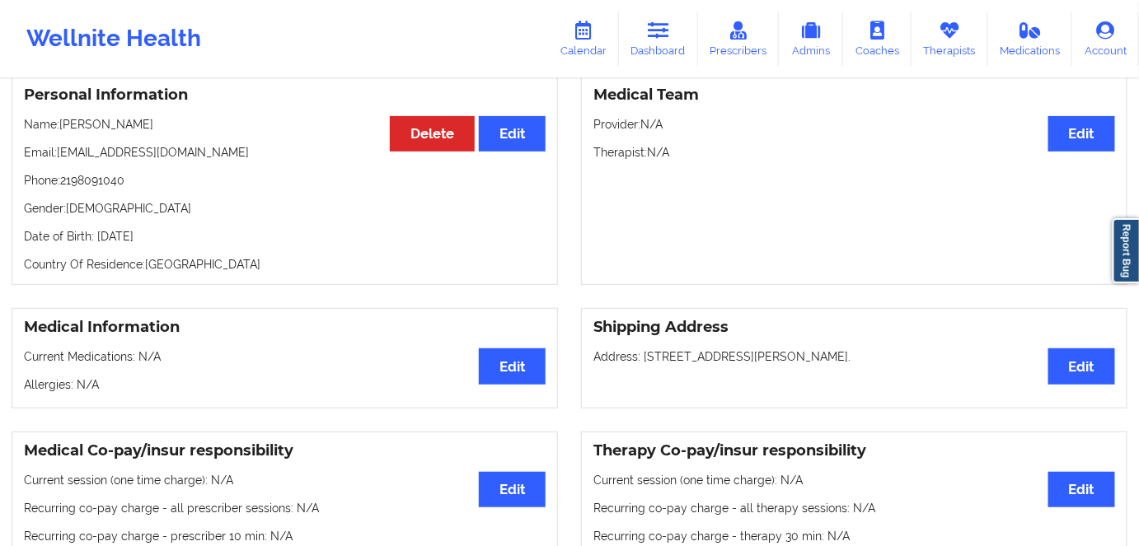
drag, startPoint x: 171, startPoint y: 227, endPoint x: 110, endPoint y: 238, distance: 62.9
click at [92, 236] on div "Personal Information Edit Delete Name: Terri Brown Email: tlbrown8806@gmail.com…" at bounding box center [285, 180] width 546 height 210
click at [166, 233] on p "Date of Birth: 9th of May 1988" at bounding box center [285, 236] width 522 height 16
click at [184, 229] on div "Personal Information Edit Delete Name: Terri Brown Email: tlbrown8806@gmail.com…" at bounding box center [285, 180] width 546 height 210
drag, startPoint x: 184, startPoint y: 233, endPoint x: 94, endPoint y: 242, distance: 90.3
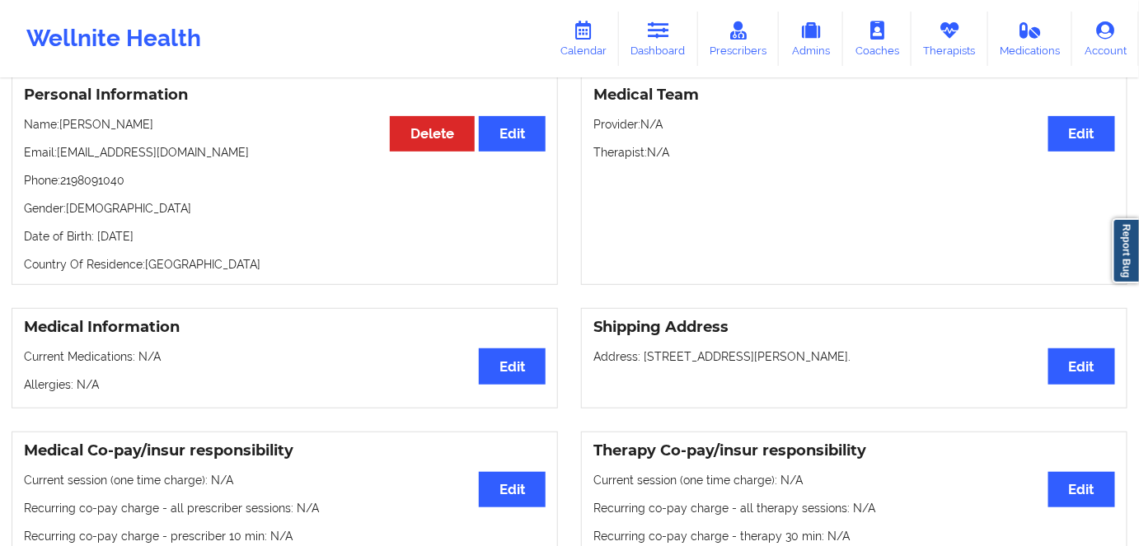
click at [94, 242] on p "Date of Birth: 9th of May 1988" at bounding box center [285, 236] width 522 height 16
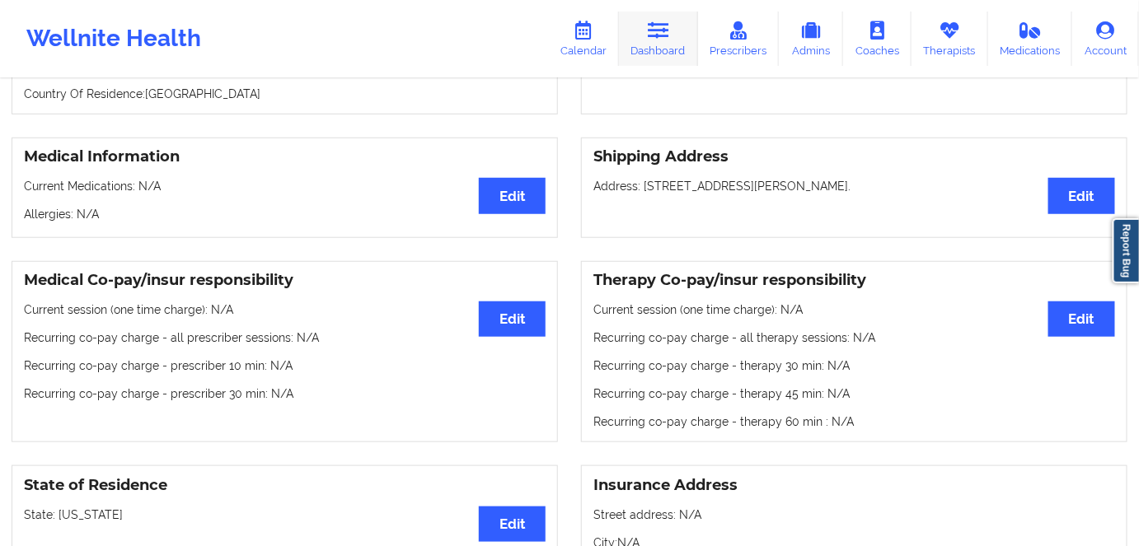
scroll to position [299, 0]
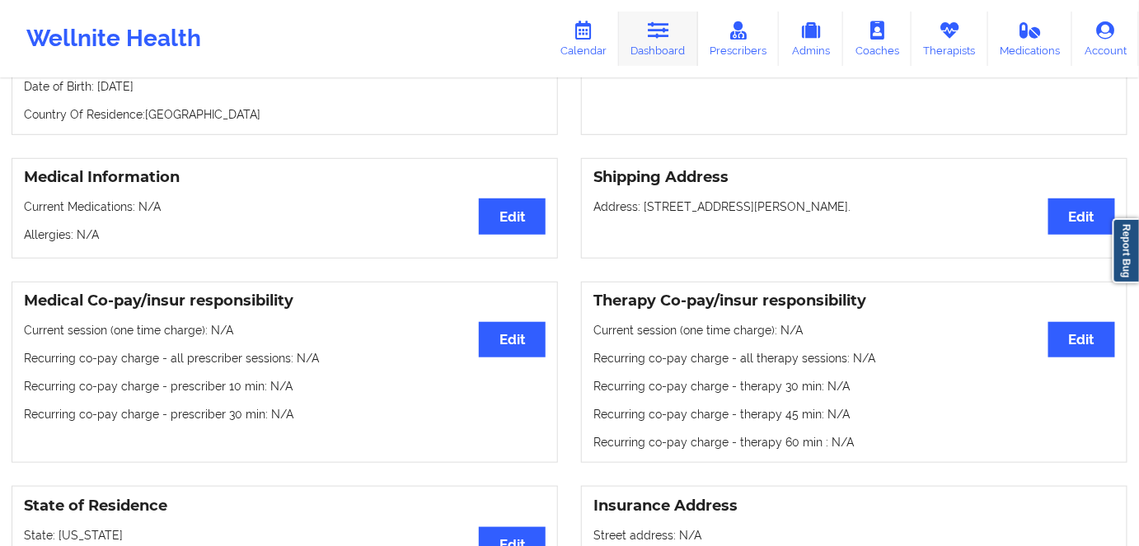
click at [671, 13] on link "Dashboard" at bounding box center [658, 39] width 79 height 54
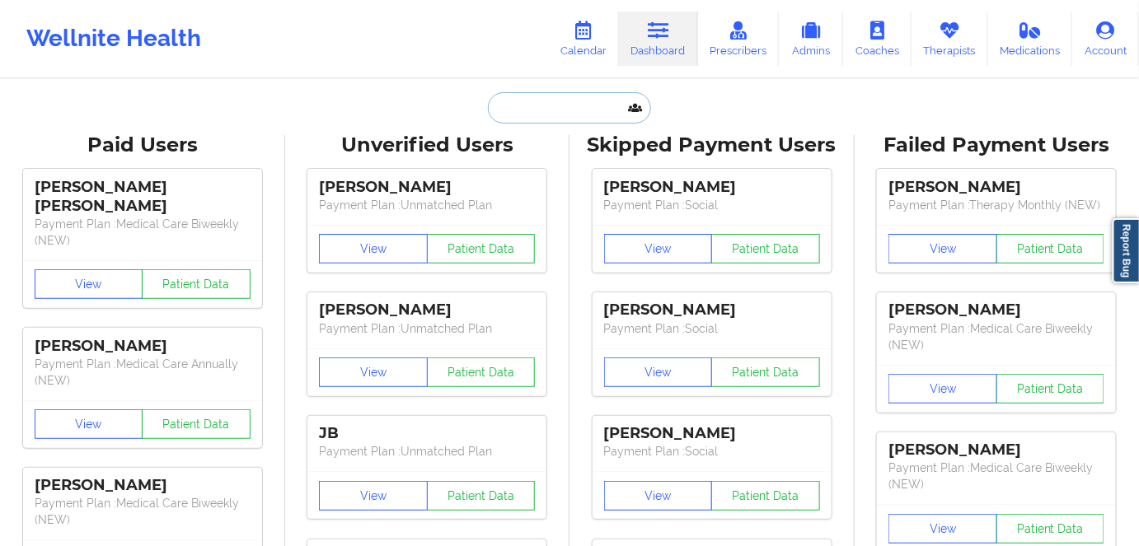
click at [565, 105] on input "text" at bounding box center [569, 107] width 163 height 31
paste input "jrkalinsky@gmail.com"
type input "jrkalinsky@gmail.com"
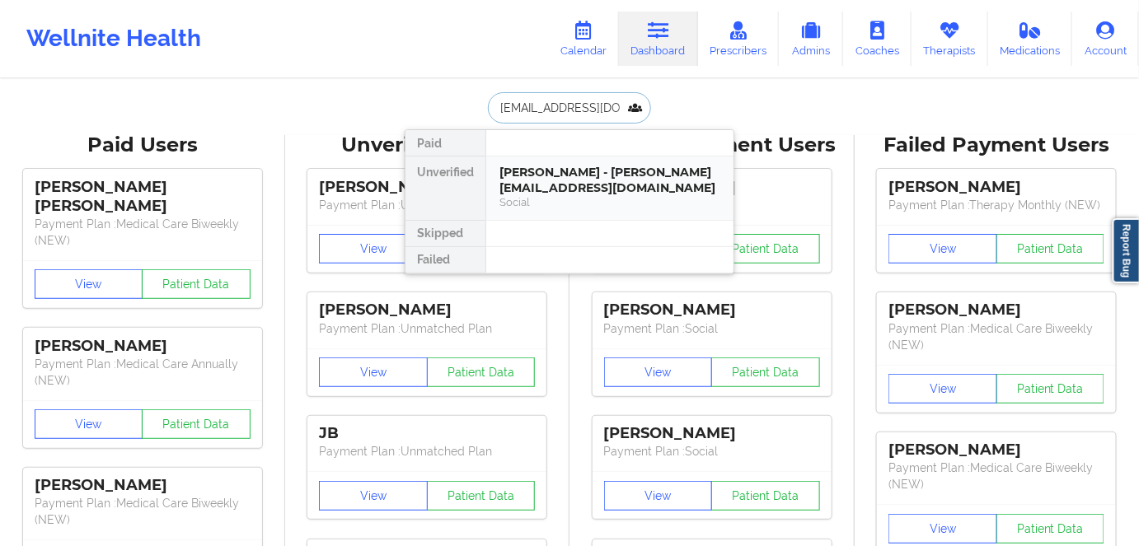
click at [599, 170] on div "Jordan R Kalinsky - jrkalinsky@gmail.com" at bounding box center [609, 180] width 221 height 30
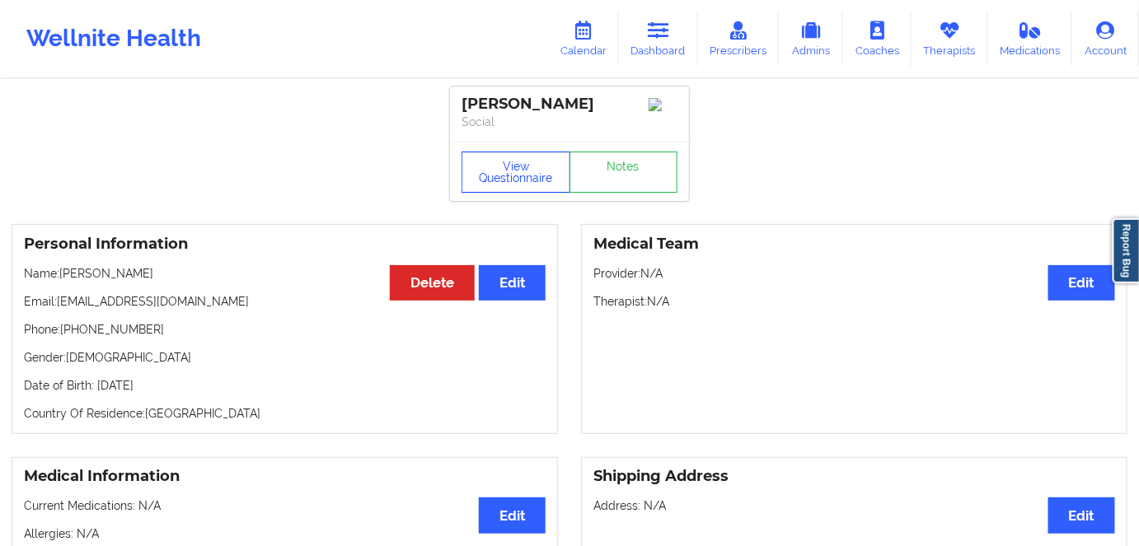
drag, startPoint x: 512, startPoint y: 176, endPoint x: 516, endPoint y: 194, distance: 18.6
click at [518, 171] on button "View Questionnaire" at bounding box center [515, 172] width 109 height 41
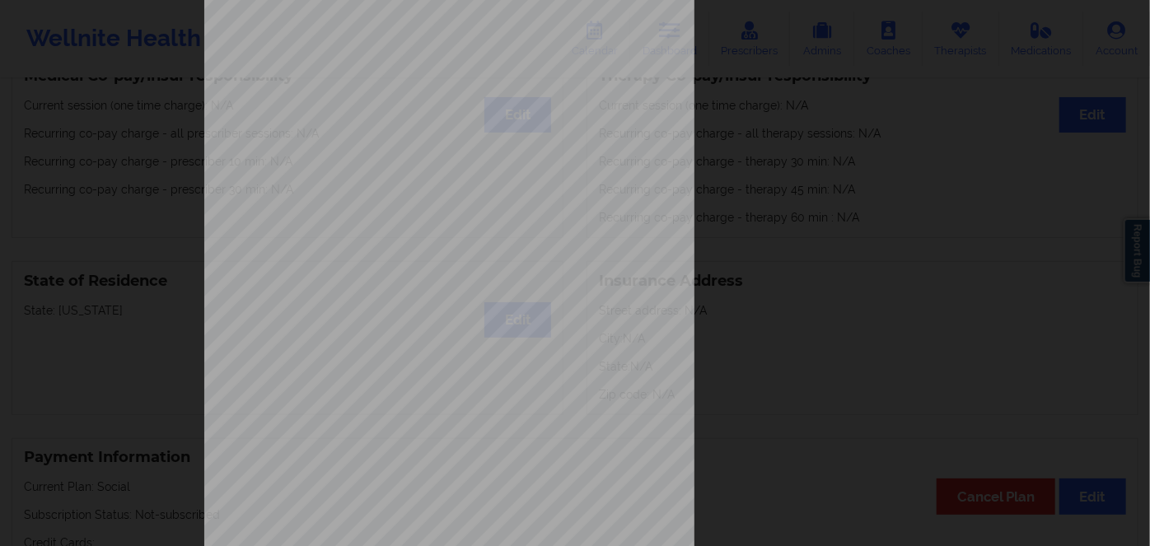
scroll to position [239, 0]
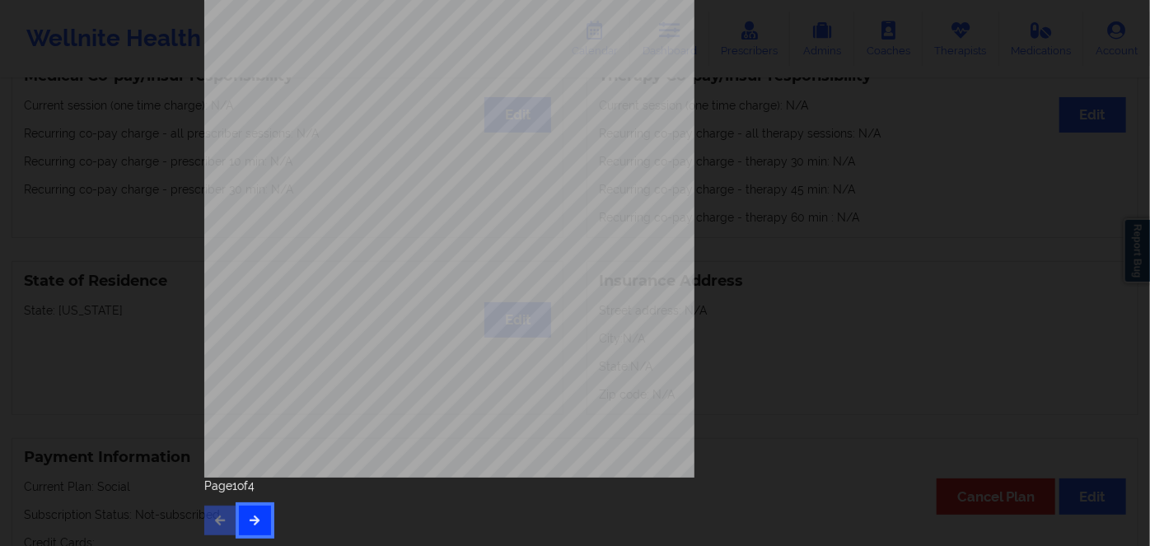
click at [255, 512] on button "button" at bounding box center [255, 521] width 32 height 30
click at [248, 516] on icon "button" at bounding box center [255, 520] width 14 height 10
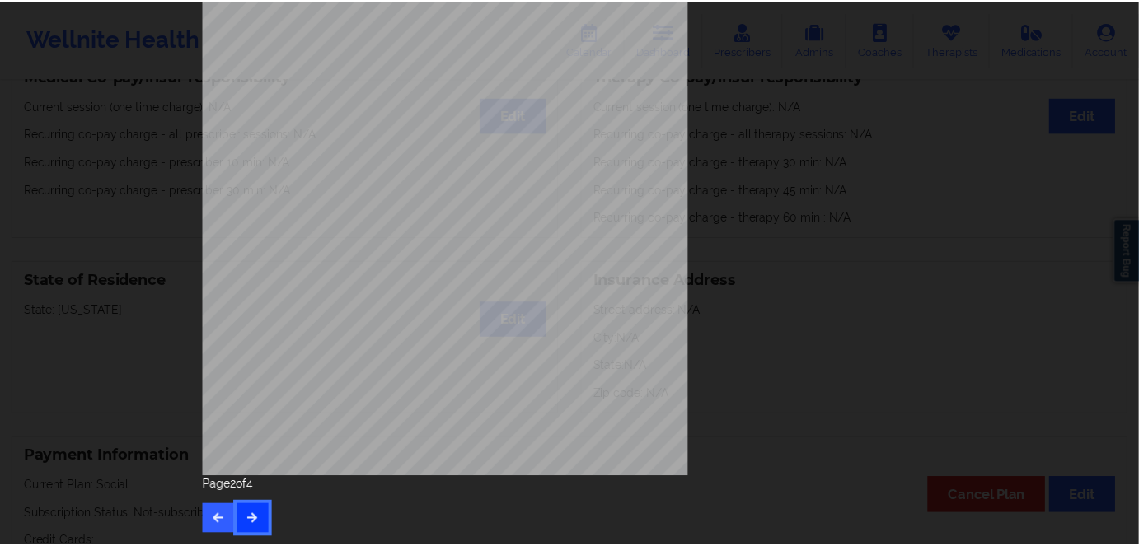
scroll to position [0, 0]
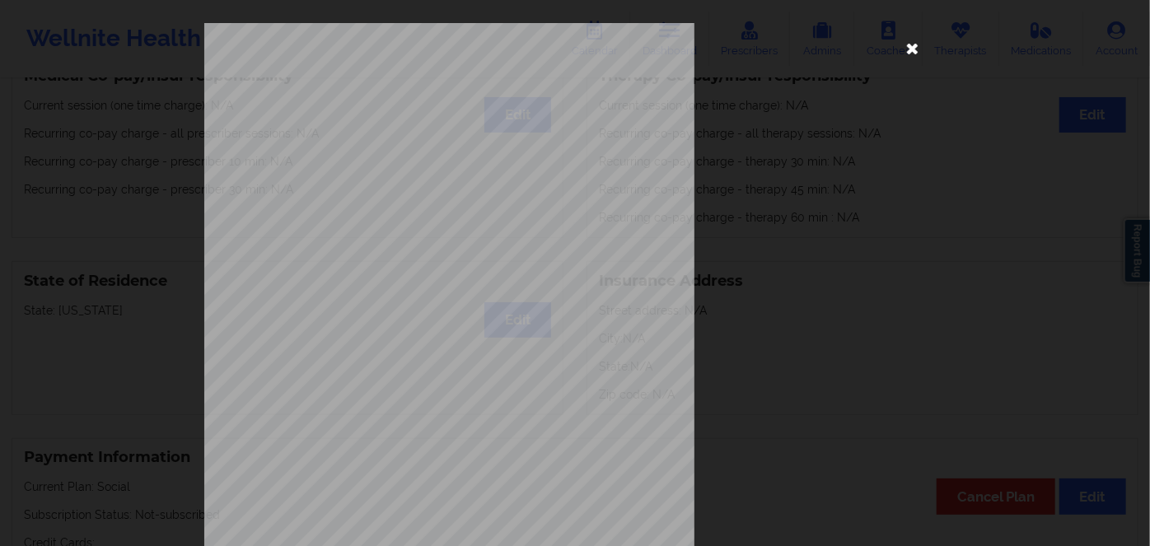
click at [910, 41] on icon at bounding box center [913, 48] width 26 height 26
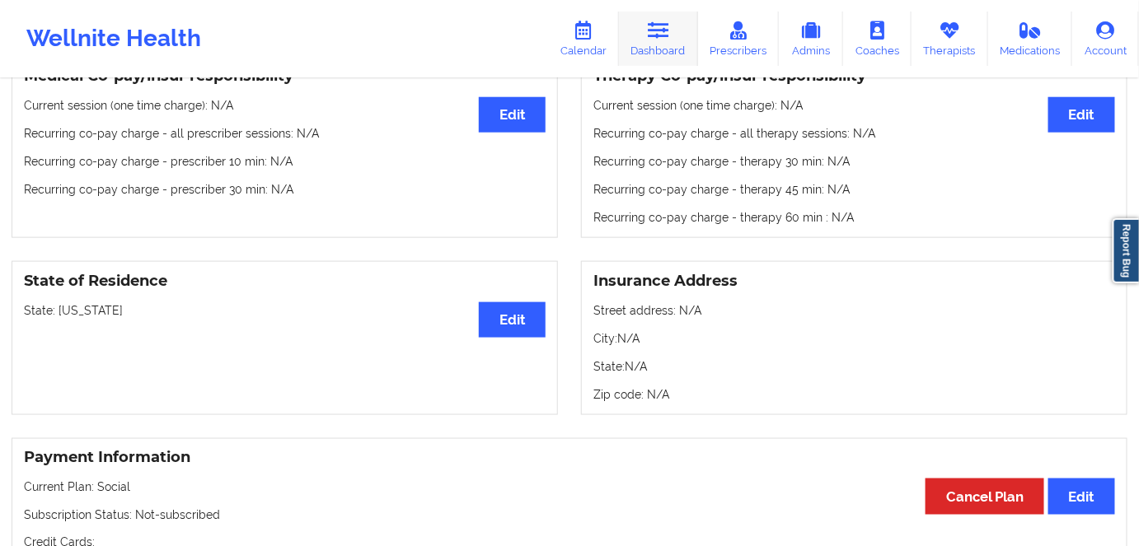
click at [659, 26] on icon at bounding box center [658, 30] width 21 height 18
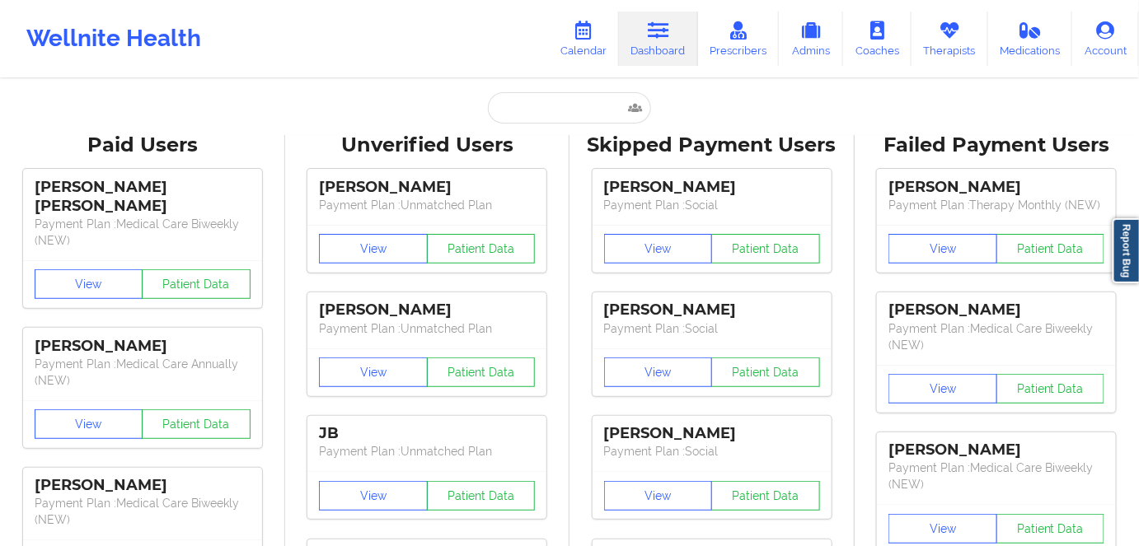
click at [570, 106] on input "text" at bounding box center [569, 107] width 163 height 31
paste input "bitawoof@yahoo.com"
type input "bitawoof@yahoo.com"
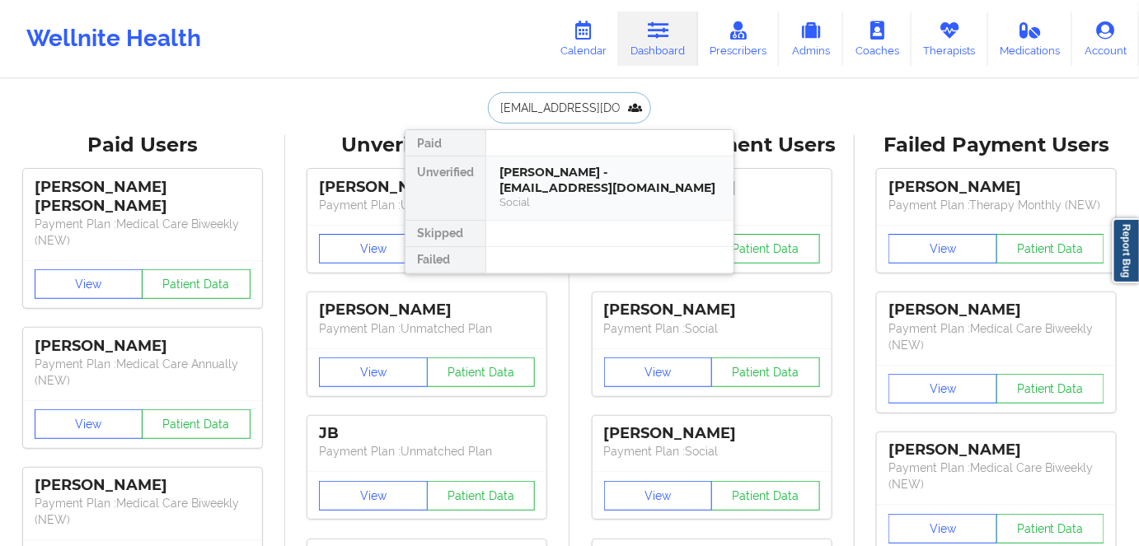
click at [560, 183] on div "Yesenia Felipe - bitawoof@yahoo.com" at bounding box center [609, 180] width 221 height 30
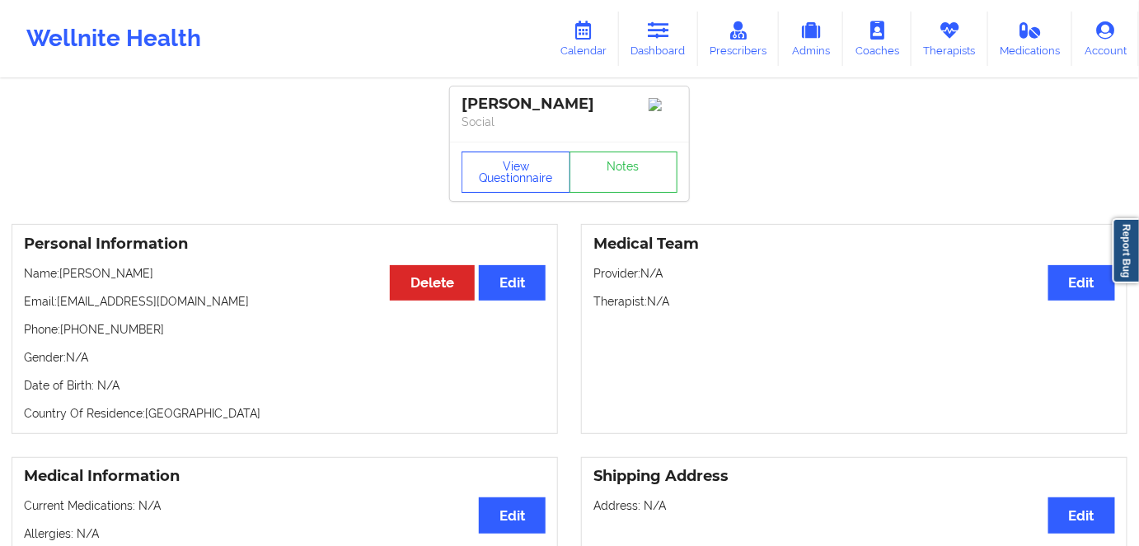
drag, startPoint x: 489, startPoint y: 200, endPoint x: 489, endPoint y: 189, distance: 11.6
click at [489, 198] on div "View Questionnaire Notes" at bounding box center [569, 171] width 239 height 59
click at [493, 177] on button "View Questionnaire" at bounding box center [515, 172] width 109 height 41
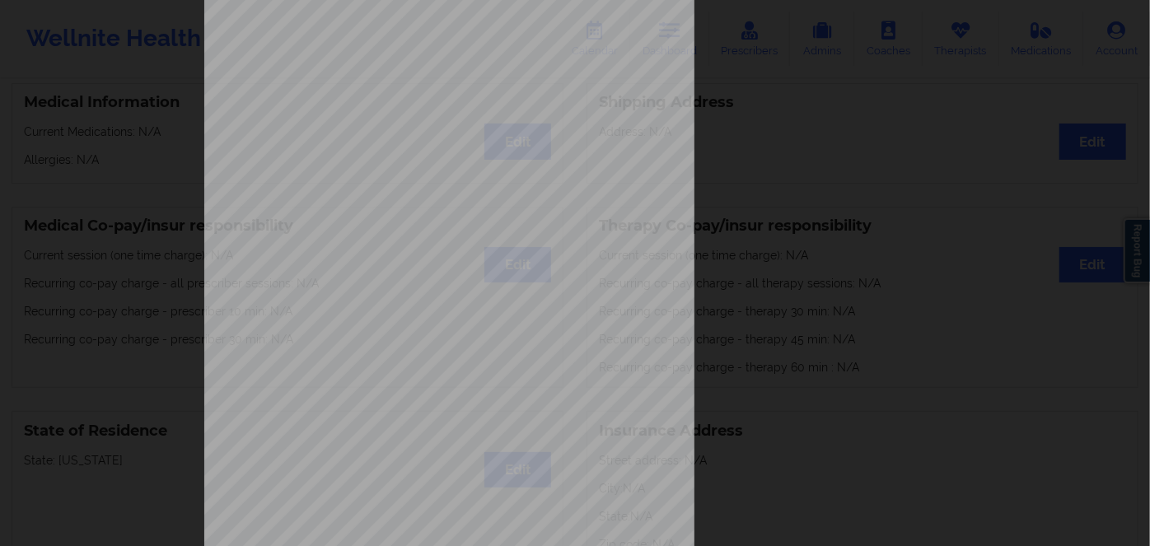
scroll to position [239, 0]
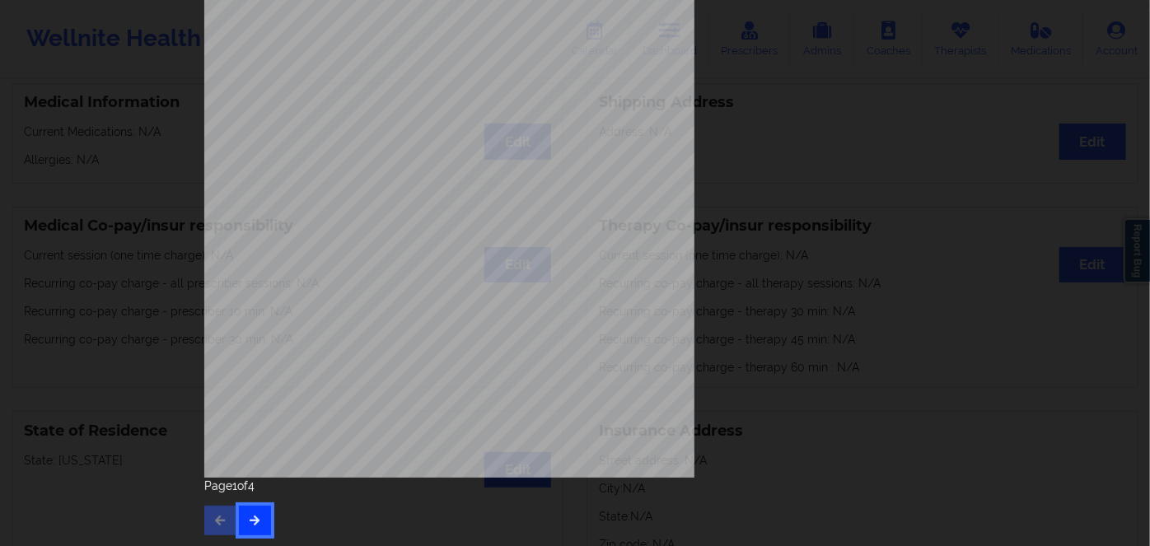
click at [249, 521] on icon "button" at bounding box center [255, 520] width 14 height 10
click at [248, 523] on icon "button" at bounding box center [255, 520] width 14 height 10
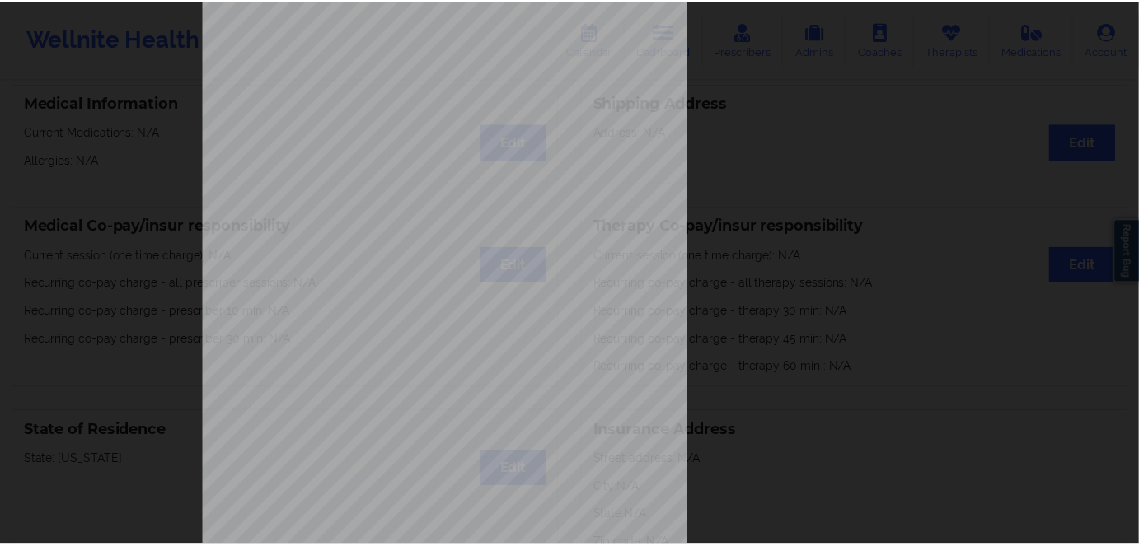
scroll to position [0, 0]
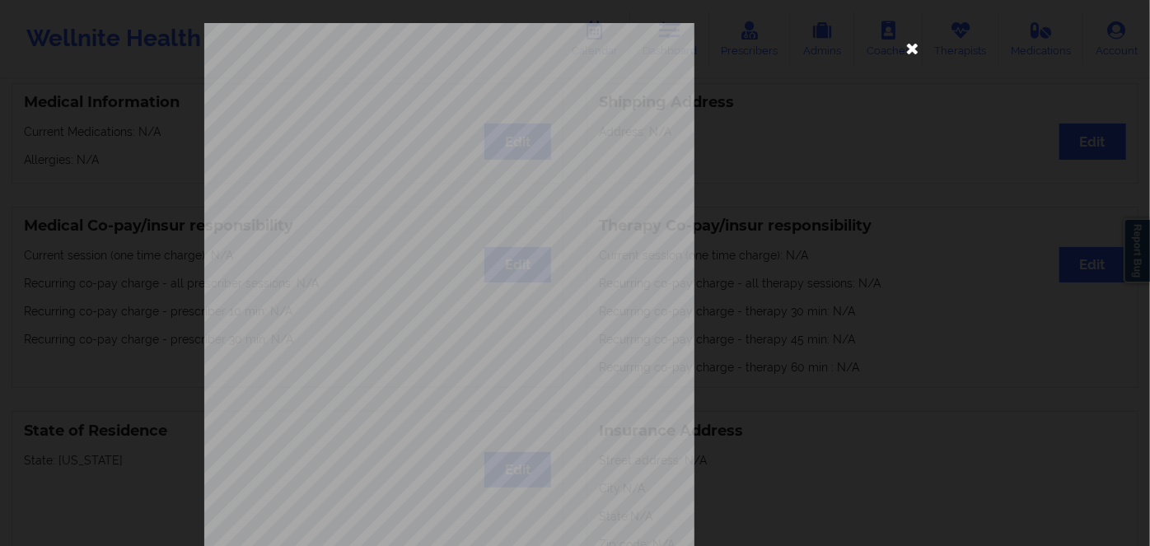
click at [916, 49] on icon at bounding box center [913, 48] width 26 height 26
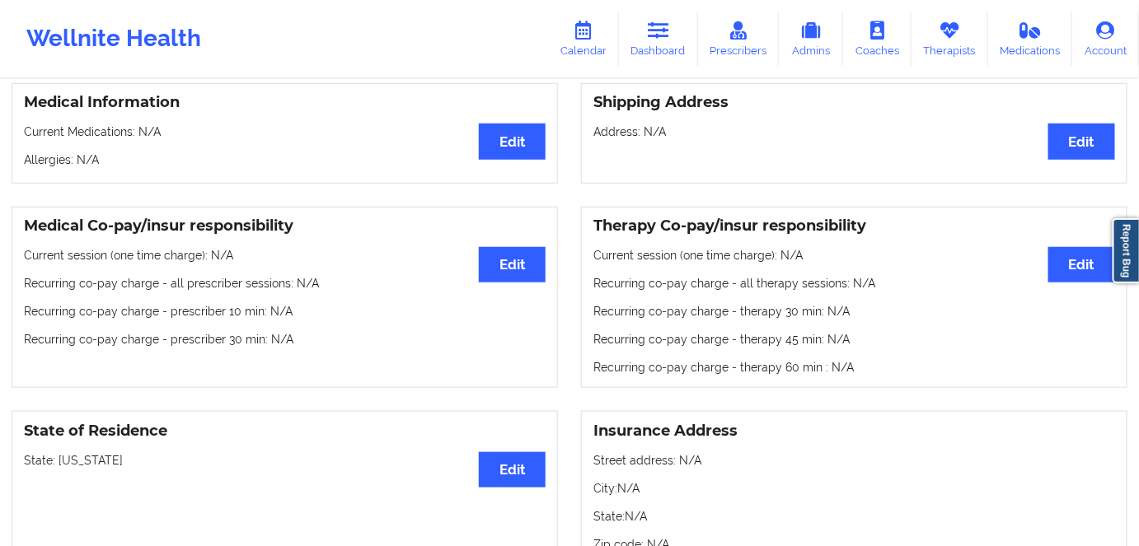
drag, startPoint x: 676, startPoint y: 19, endPoint x: 646, endPoint y: 74, distance: 63.1
click at [676, 19] on link "Dashboard" at bounding box center [658, 39] width 79 height 54
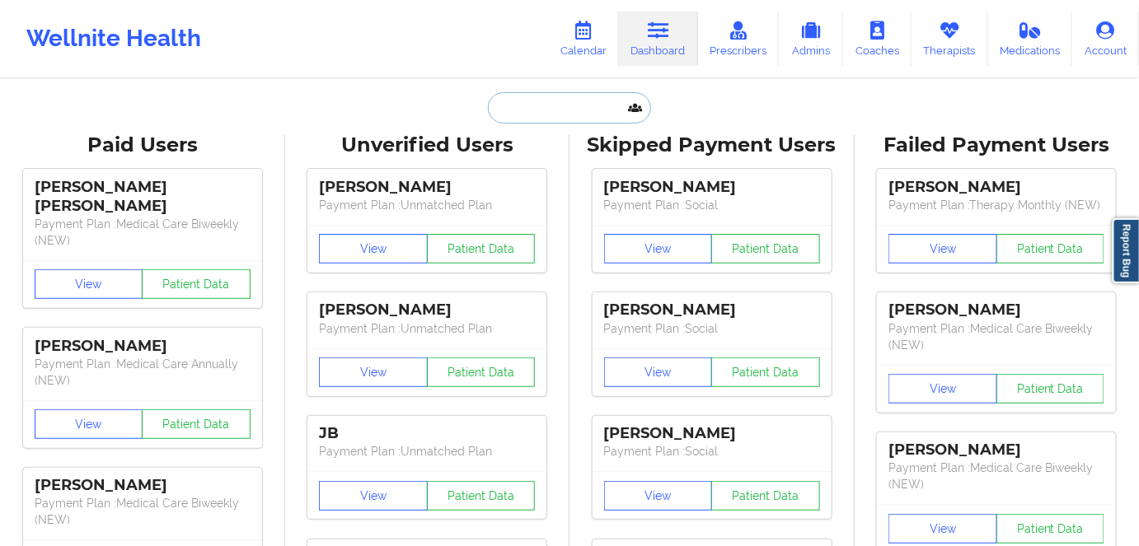
click at [565, 101] on input "text" at bounding box center [569, 107] width 163 height 31
paste input "romeo.casballido@evernorth.com"
type input "romeo.casballido@evernorth.com"
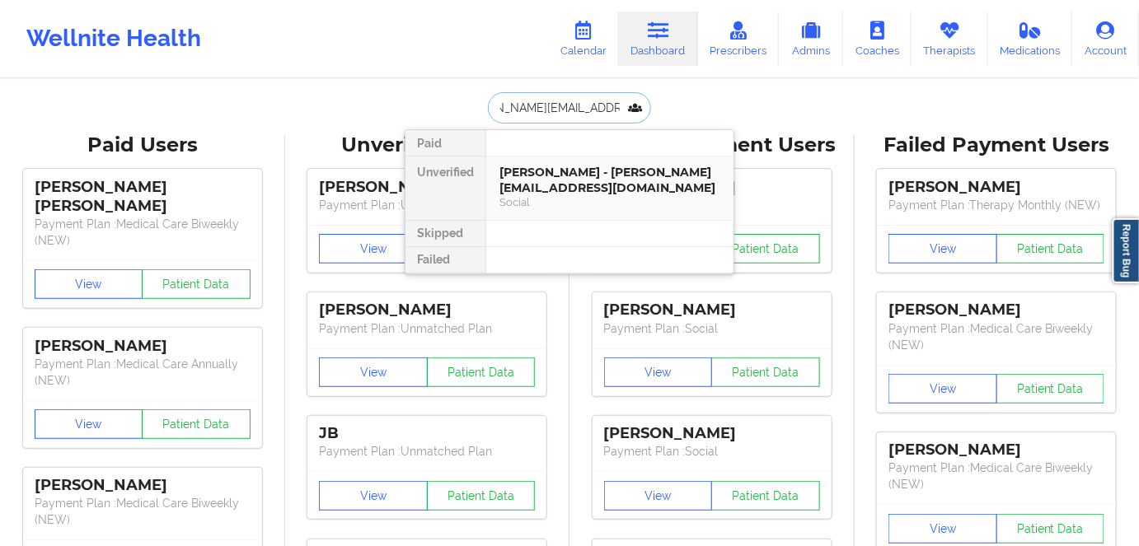
click at [598, 182] on div "Romeo Casballido - romeo.casballido@evernorth.com" at bounding box center [609, 180] width 221 height 30
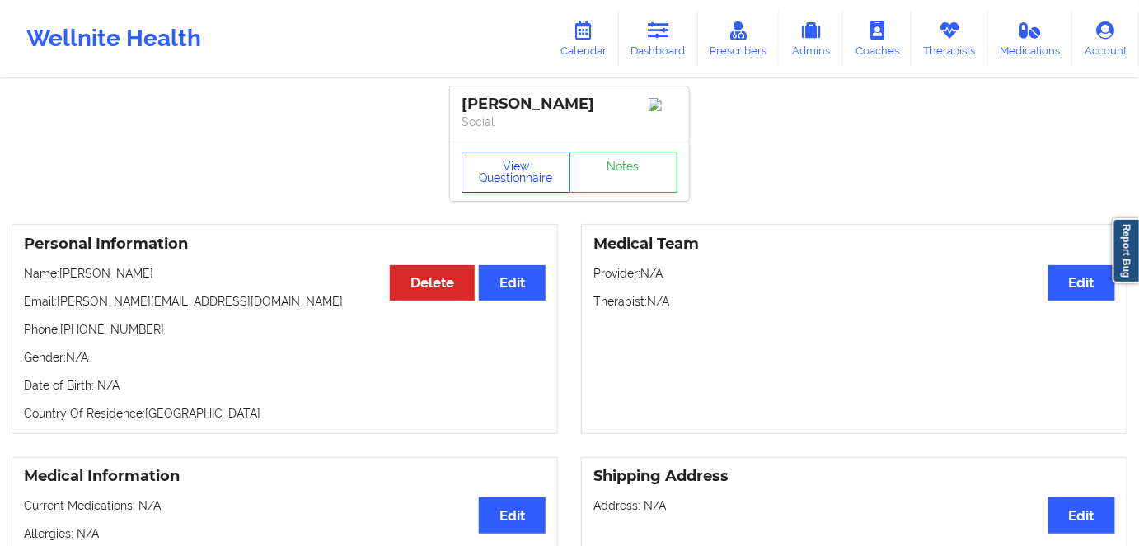
click at [489, 163] on button "View Questionnaire" at bounding box center [515, 172] width 109 height 41
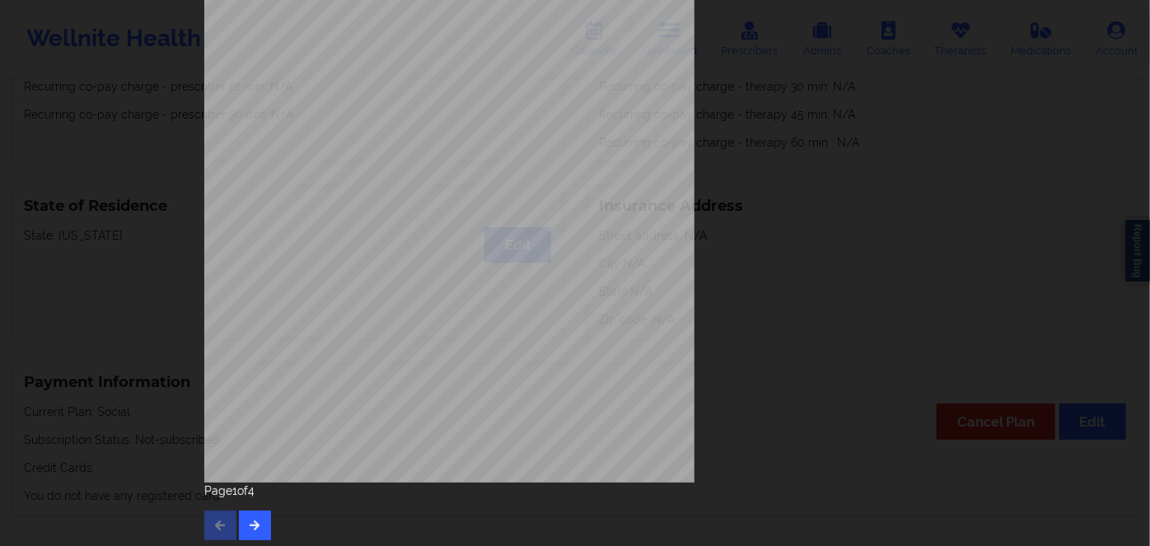
scroll to position [239, 0]
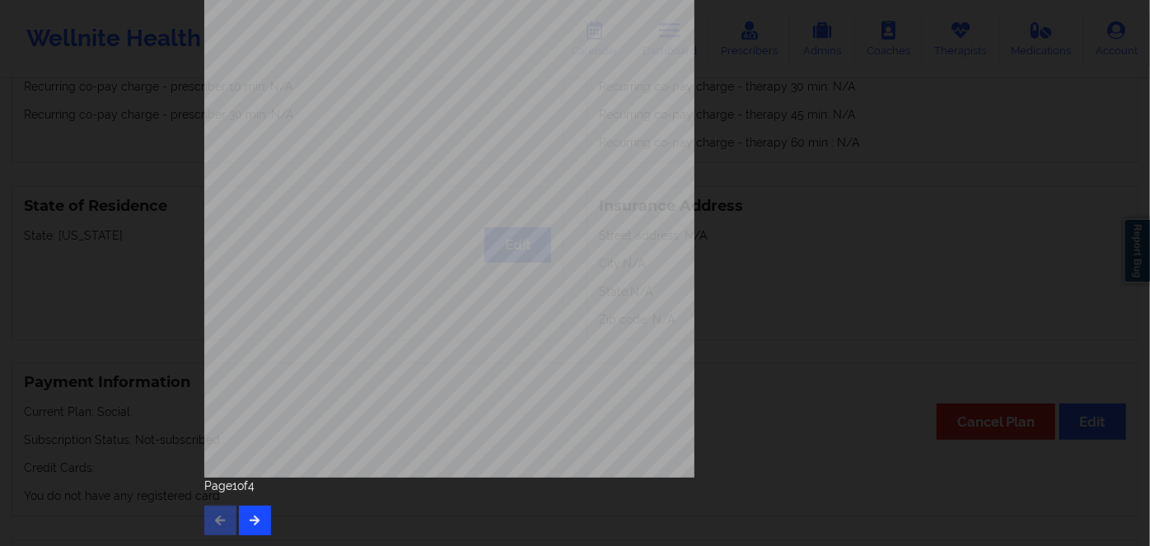
drag, startPoint x: 236, startPoint y: 534, endPoint x: 250, endPoint y: 527, distance: 16.2
click at [246, 531] on div "1161 Mission St San Francisco, CA, 94103 What state do you live in ? Georgia Fu…" at bounding box center [575, 160] width 765 height 774
click at [256, 520] on icon "button" at bounding box center [255, 520] width 14 height 10
click at [261, 517] on button "button" at bounding box center [255, 521] width 32 height 30
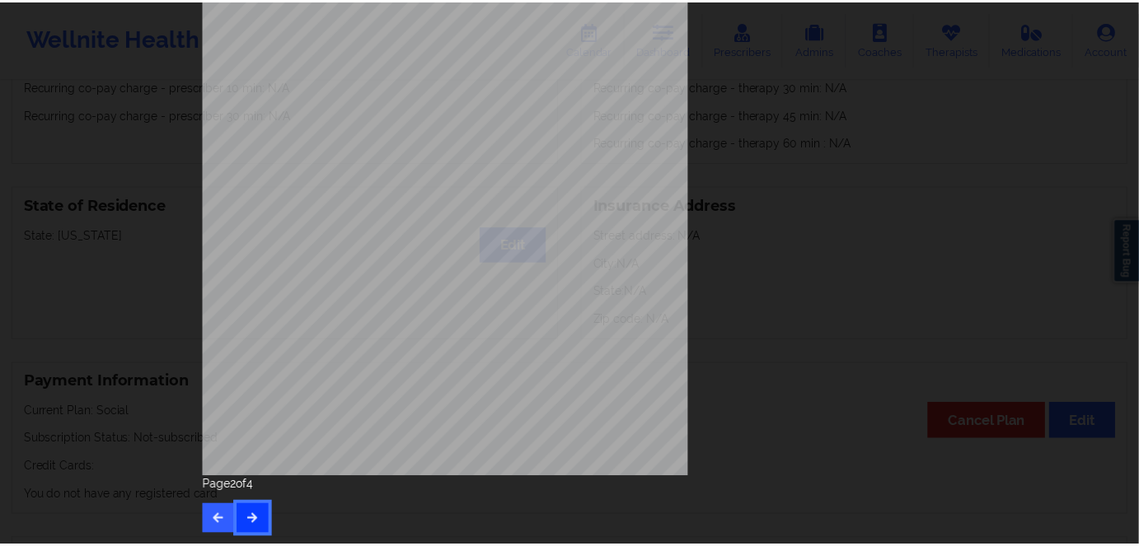
scroll to position [0, 0]
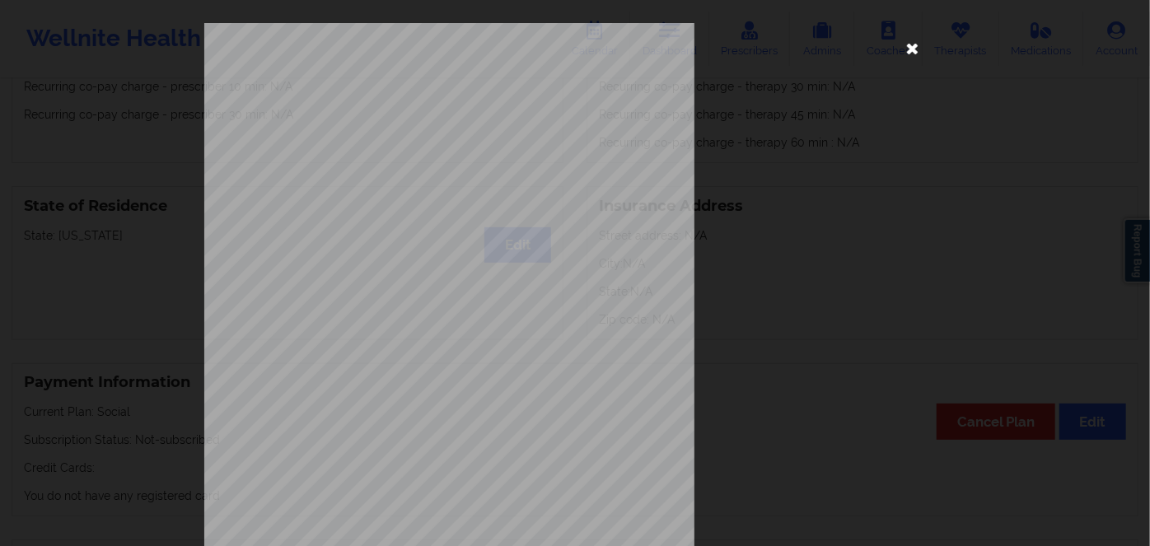
click at [913, 44] on icon at bounding box center [913, 48] width 26 height 26
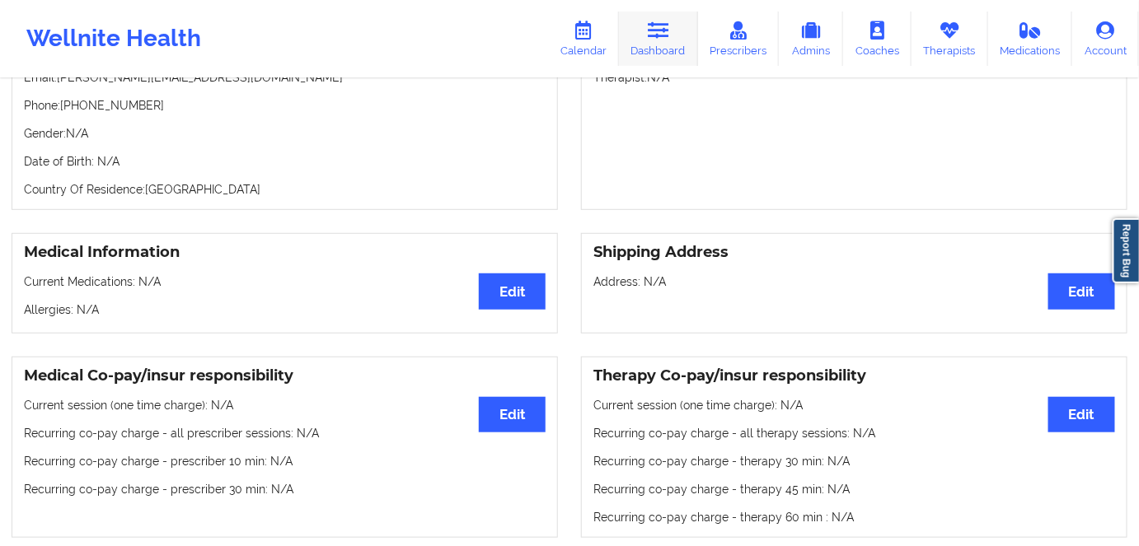
click at [653, 51] on link "Dashboard" at bounding box center [658, 39] width 79 height 54
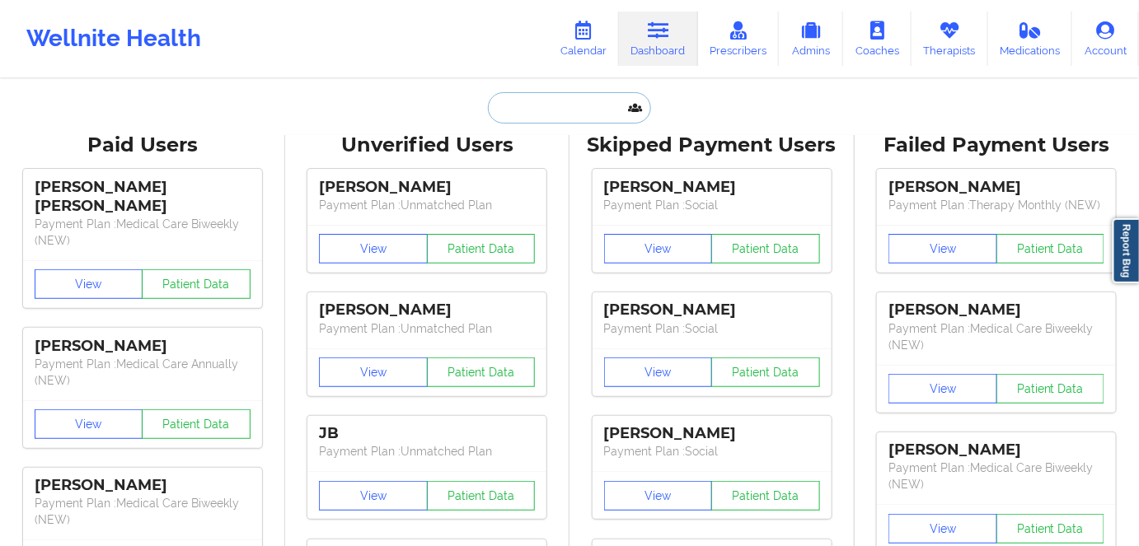
click at [564, 101] on input "text" at bounding box center [569, 107] width 163 height 31
paste input "rutheg723@gmail.com"
type input "rutheg723@gmail.com"
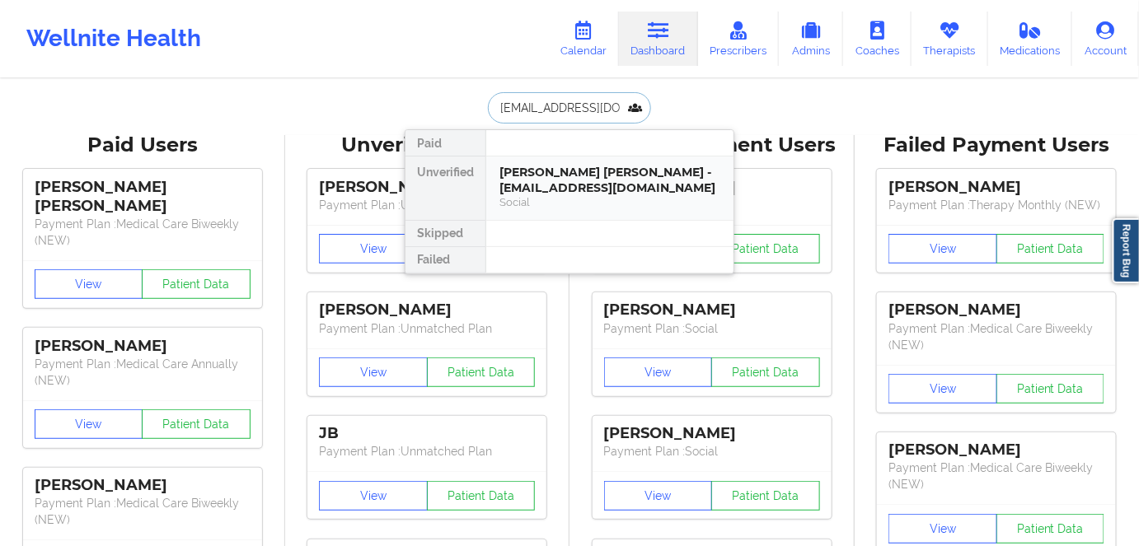
click at [630, 180] on div "Ruth E Gallegos Pecina - rutheg723@gmail.com" at bounding box center [609, 180] width 221 height 30
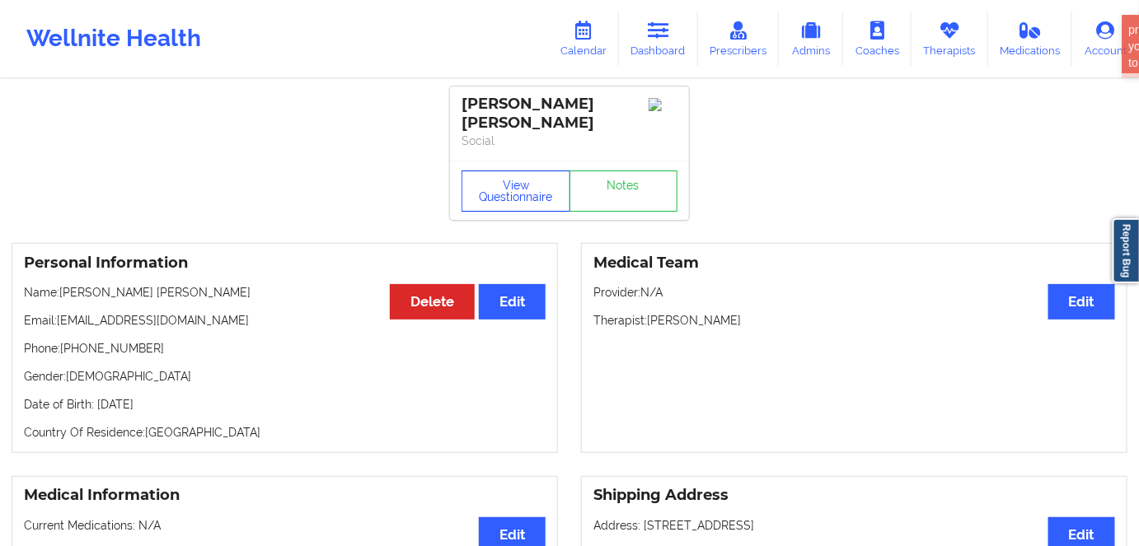
drag, startPoint x: 524, startPoint y: 187, endPoint x: 531, endPoint y: 209, distance: 23.2
click at [525, 187] on button "View Questionnaire" at bounding box center [515, 191] width 109 height 41
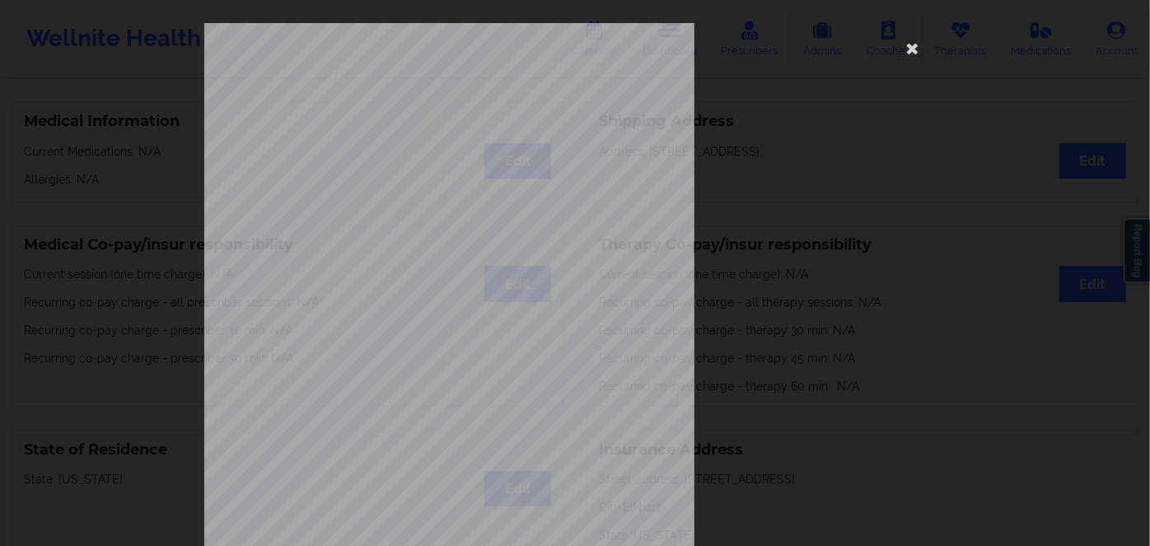
scroll to position [239, 0]
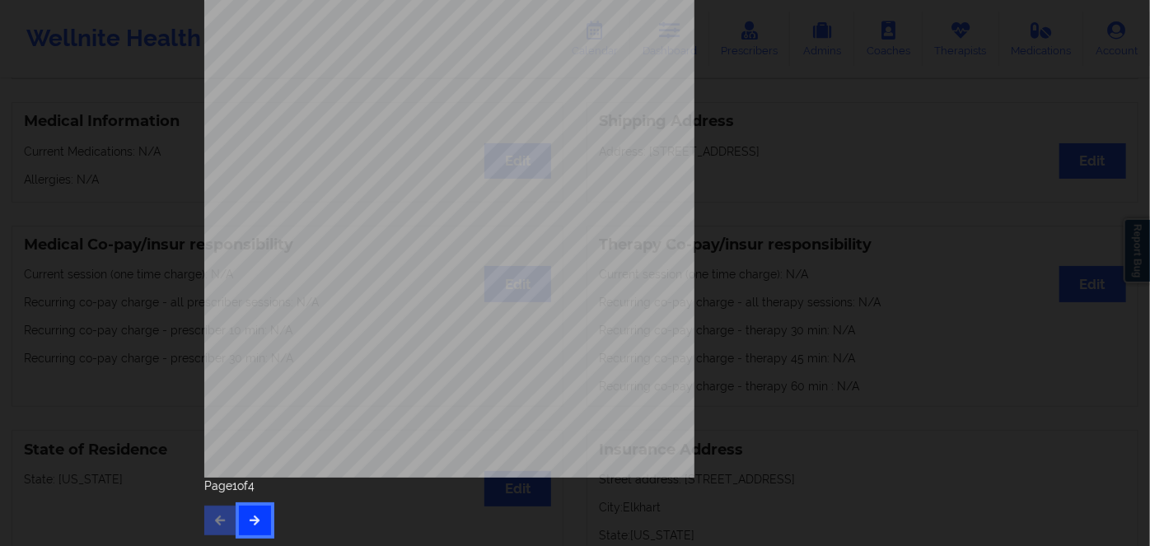
click at [248, 519] on icon "button" at bounding box center [255, 520] width 14 height 10
click at [239, 531] on button "button" at bounding box center [255, 521] width 32 height 30
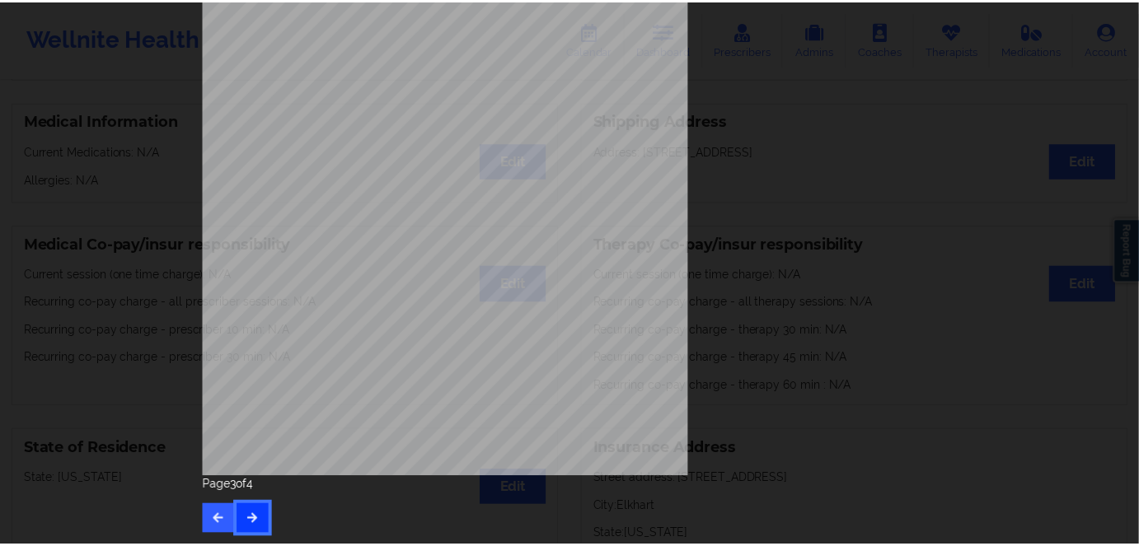
scroll to position [0, 0]
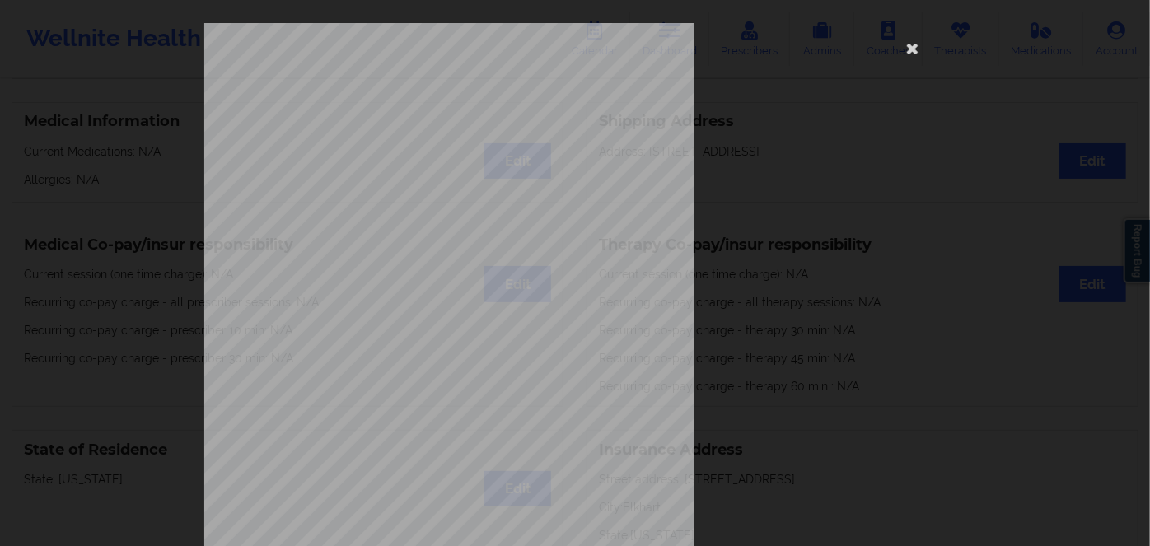
click at [386, 128] on span "U88445284" at bounding box center [395, 127] width 39 height 7
click at [901, 54] on icon at bounding box center [913, 48] width 26 height 26
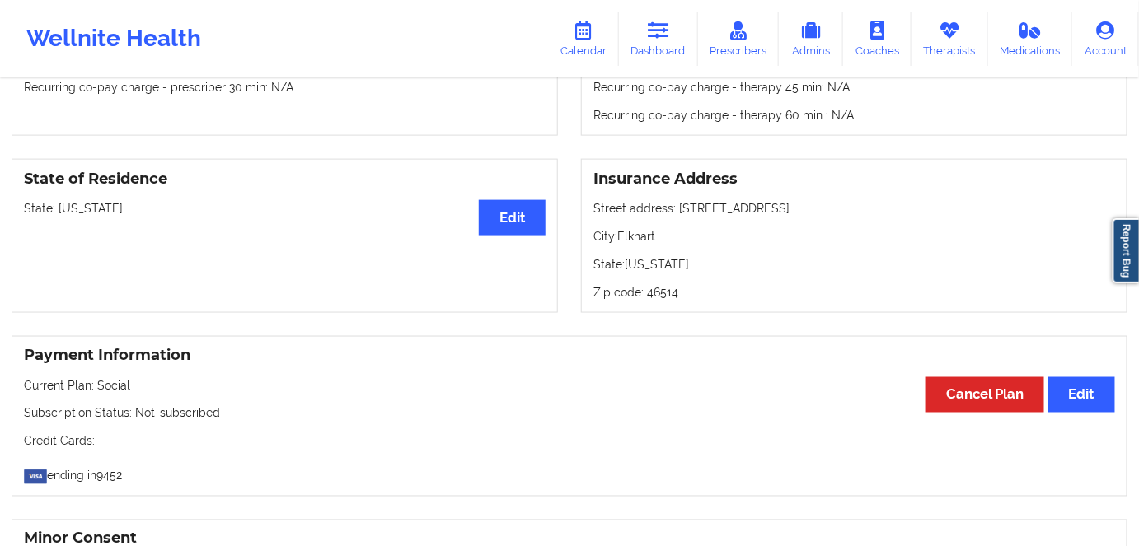
scroll to position [374, 0]
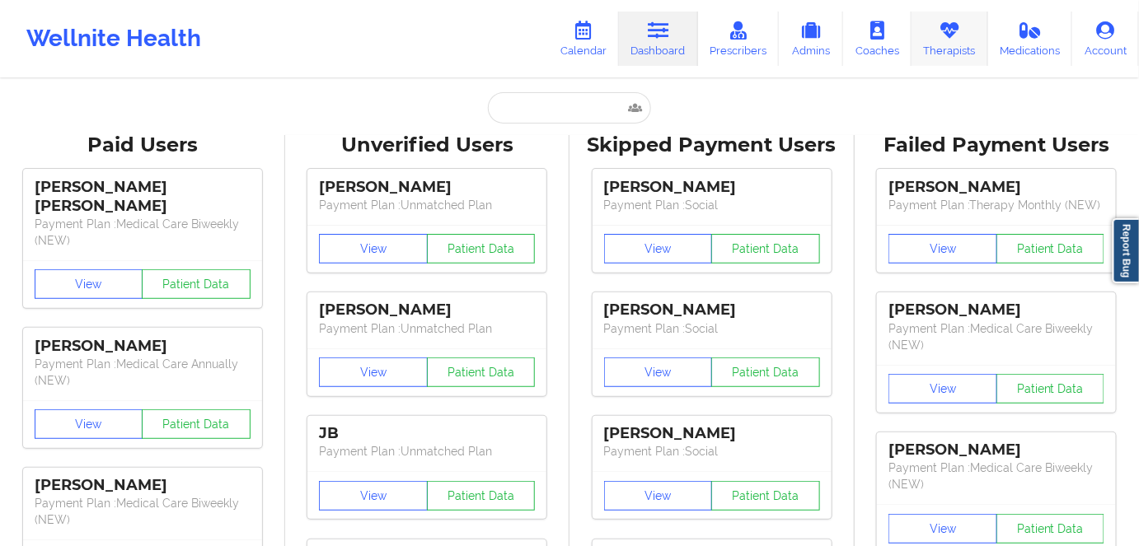
click at [937, 31] on link "Therapists" at bounding box center [949, 39] width 77 height 54
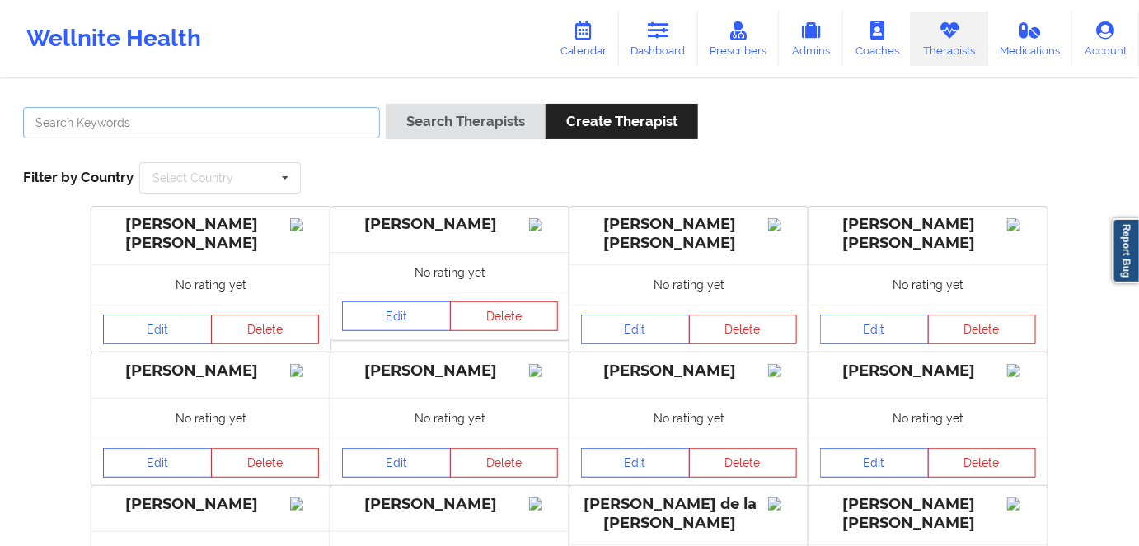
click at [344, 137] on input "text" at bounding box center [201, 122] width 357 height 31
paste input "[PERSON_NAME]"
type input "[PERSON_NAME]"
click at [587, 59] on link "Calendar" at bounding box center [583, 39] width 71 height 54
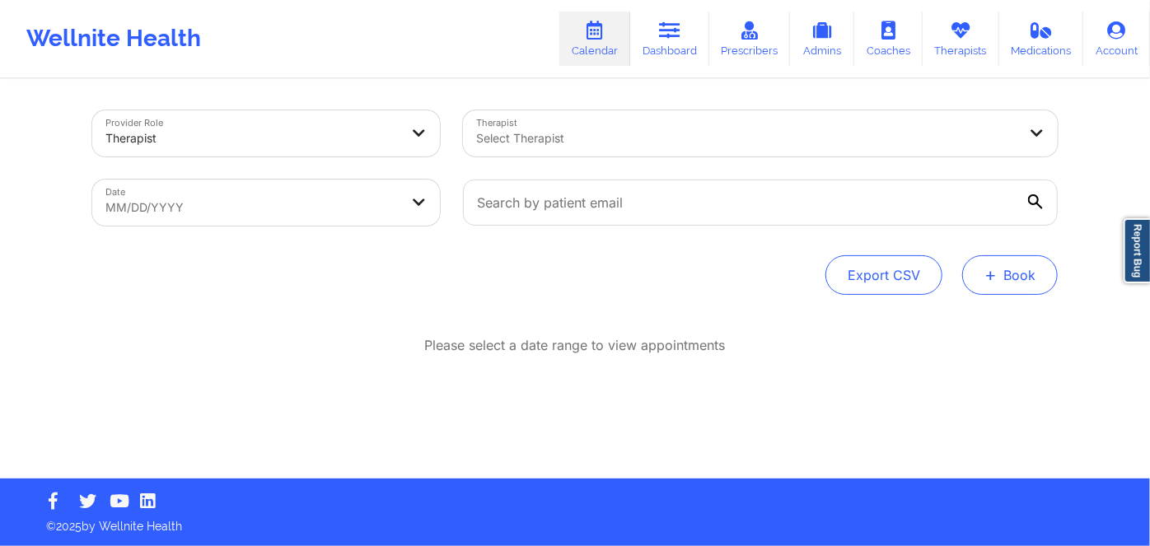
click at [999, 279] on button "+ Book" at bounding box center [1010, 275] width 96 height 40
click at [985, 317] on button "Therapy Session" at bounding box center [983, 327] width 126 height 27
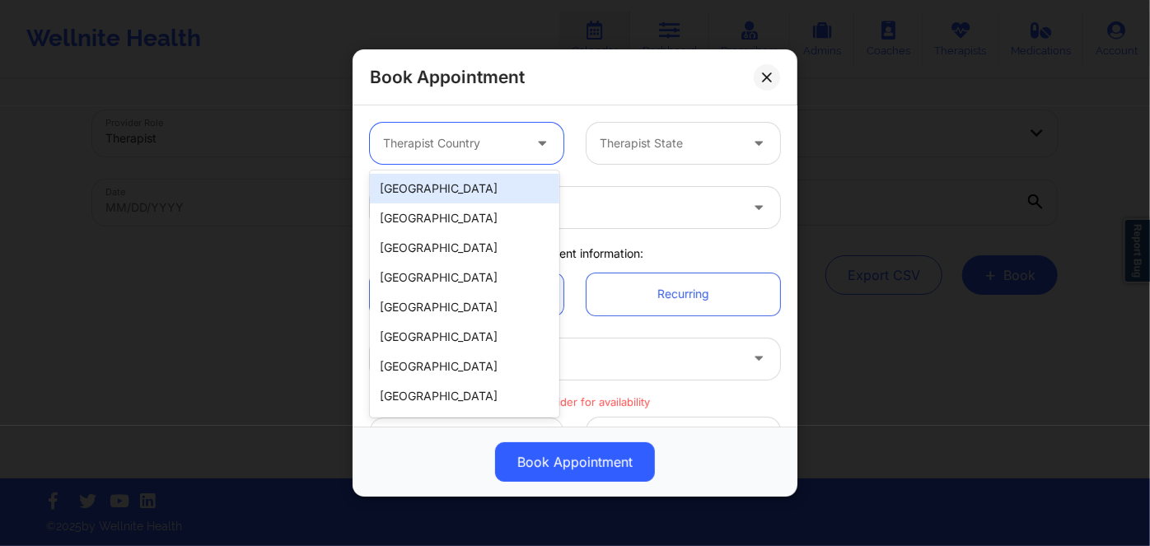
drag, startPoint x: 523, startPoint y: 132, endPoint x: 522, endPoint y: 144, distance: 12.4
click at [524, 131] on div at bounding box center [544, 143] width 40 height 41
drag, startPoint x: 501, startPoint y: 190, endPoint x: 558, endPoint y: 183, distance: 57.3
click at [503, 190] on div "[GEOGRAPHIC_DATA]" at bounding box center [464, 189] width 189 height 30
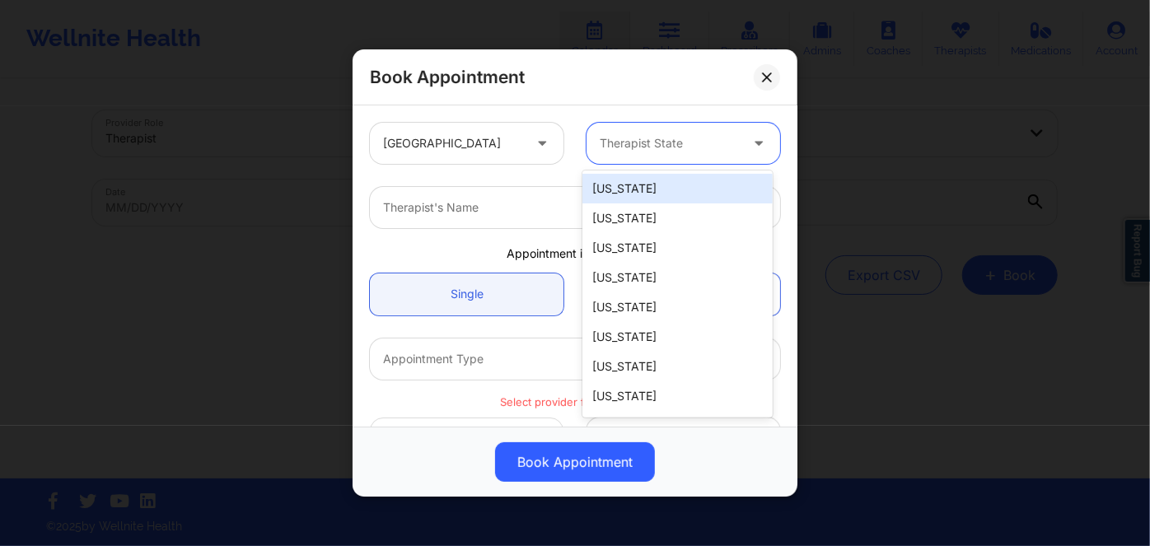
click at [634, 148] on div at bounding box center [669, 143] width 139 height 20
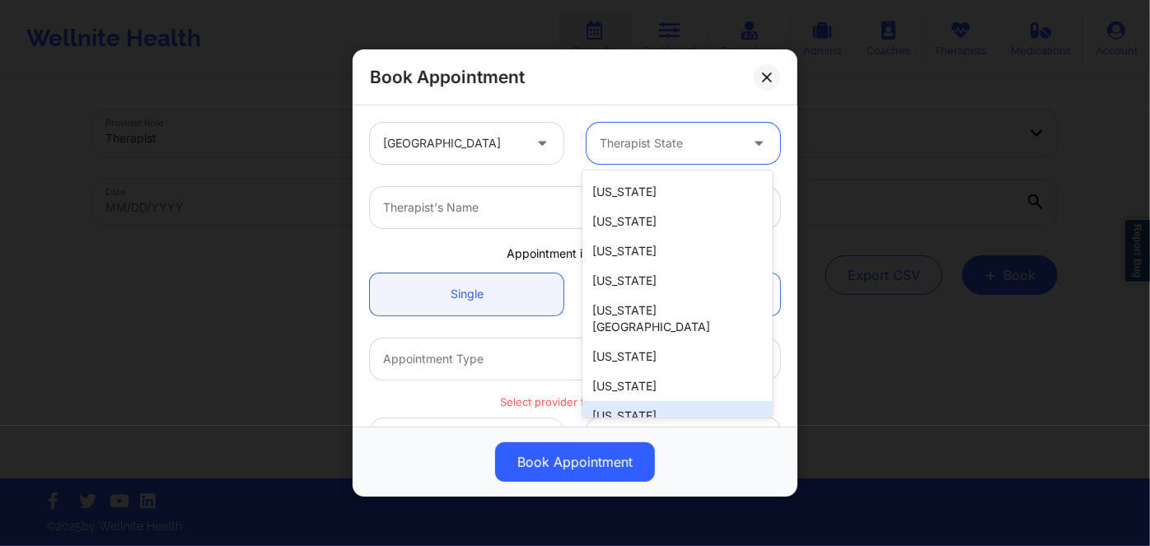
scroll to position [224, 0]
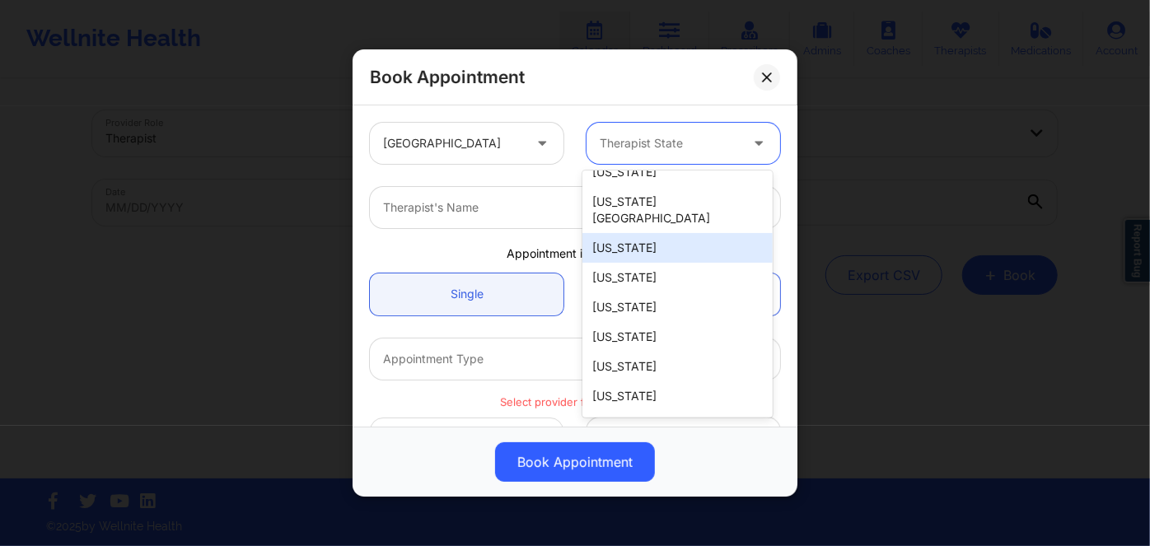
drag, startPoint x: 659, startPoint y: 235, endPoint x: 625, endPoint y: 225, distance: 36.0
click at [657, 234] on div "[US_STATE]" at bounding box center [676, 248] width 189 height 30
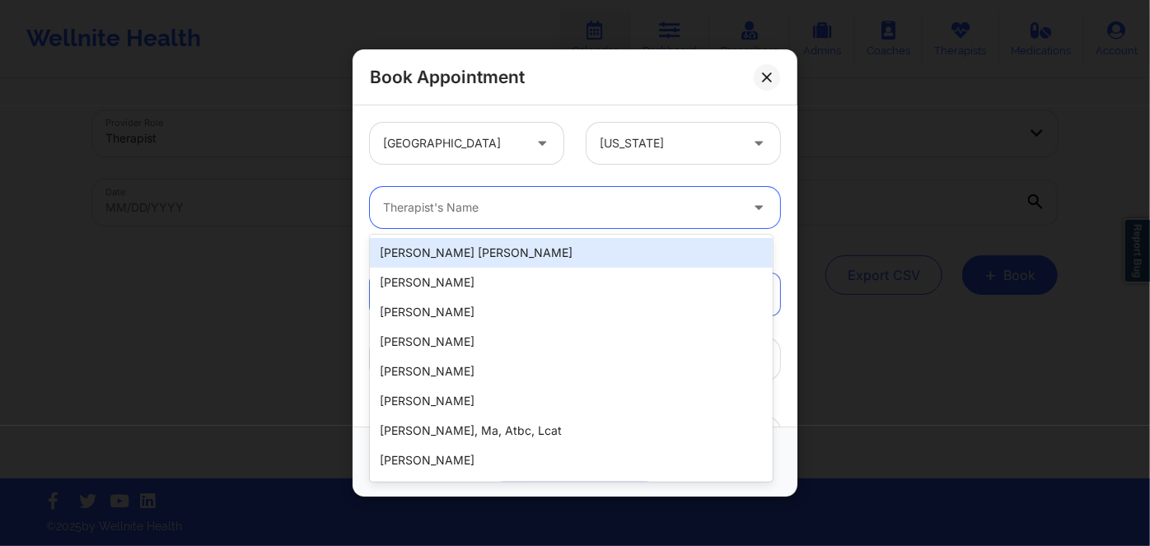
click at [589, 216] on div at bounding box center [561, 208] width 356 height 20
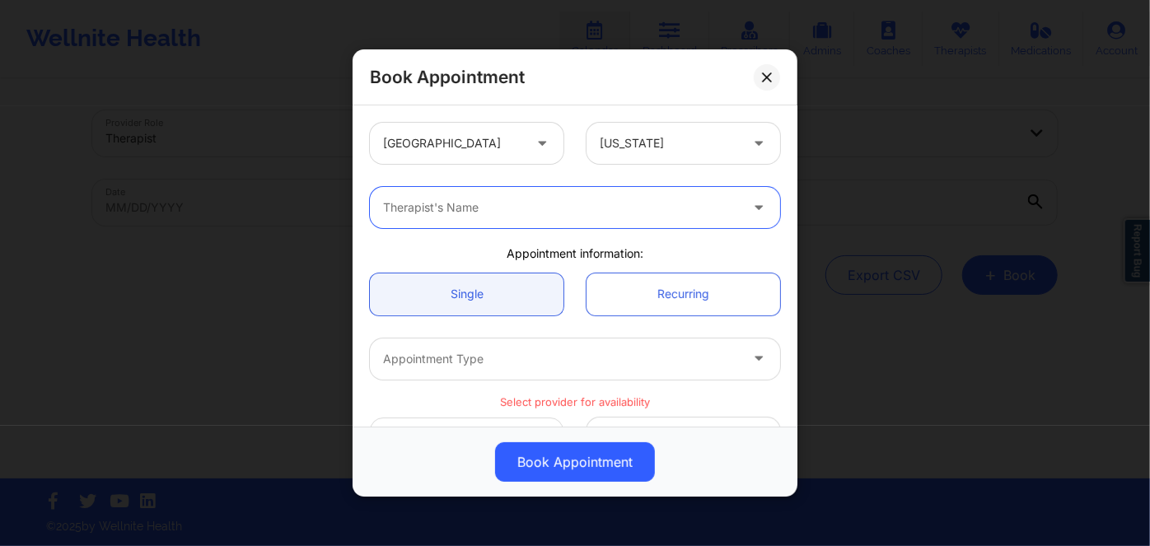
paste input "[PERSON_NAME]"
type input "[PERSON_NAME]"
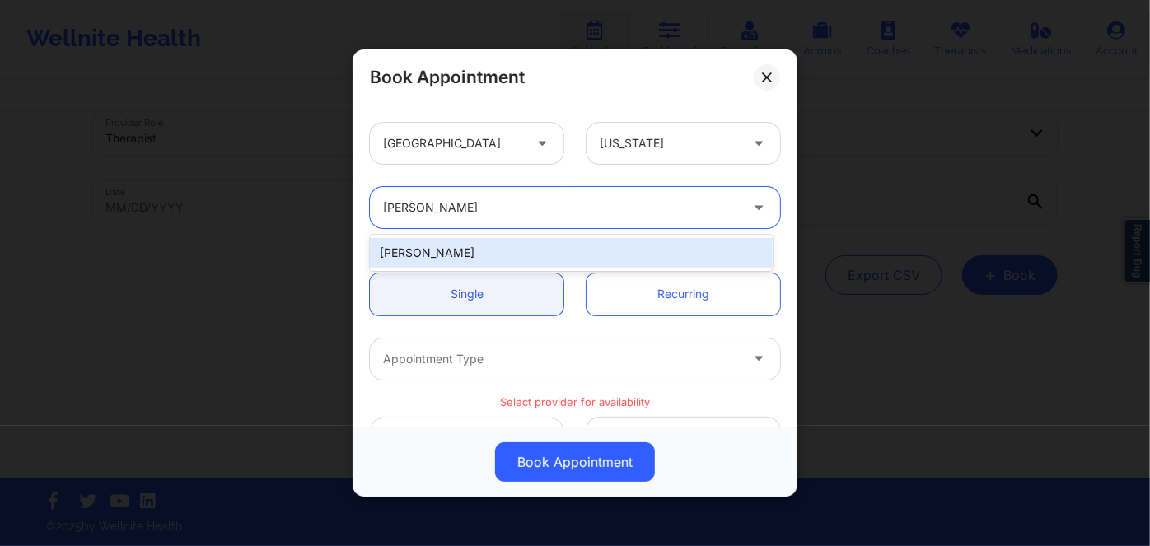
click at [589, 249] on div "[PERSON_NAME]" at bounding box center [571, 253] width 403 height 30
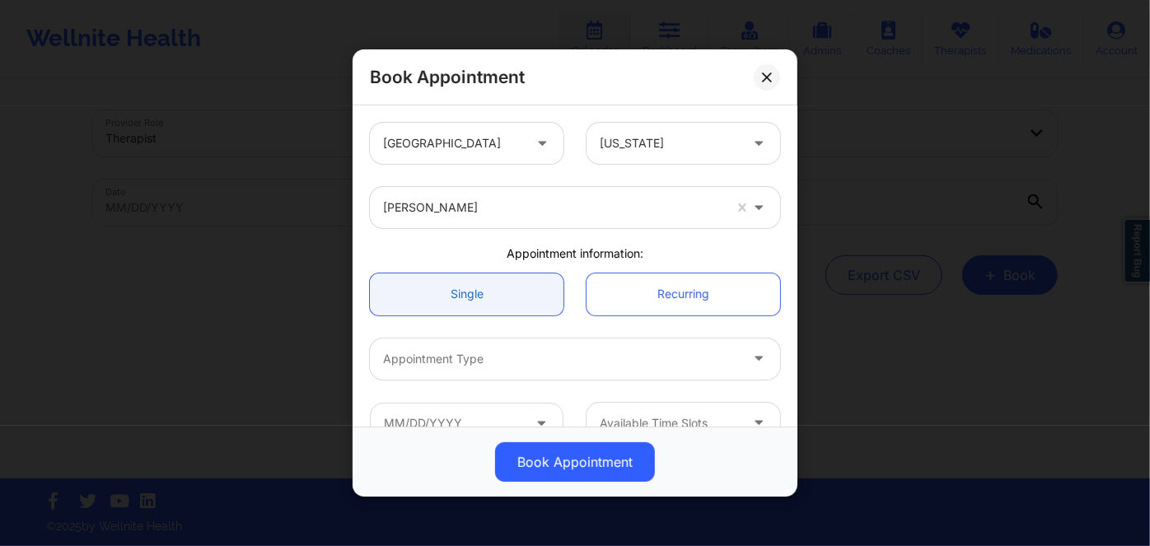
click at [486, 271] on div "Single Recurring" at bounding box center [574, 293] width 433 height 65
click at [485, 285] on link "Single" at bounding box center [467, 294] width 194 height 42
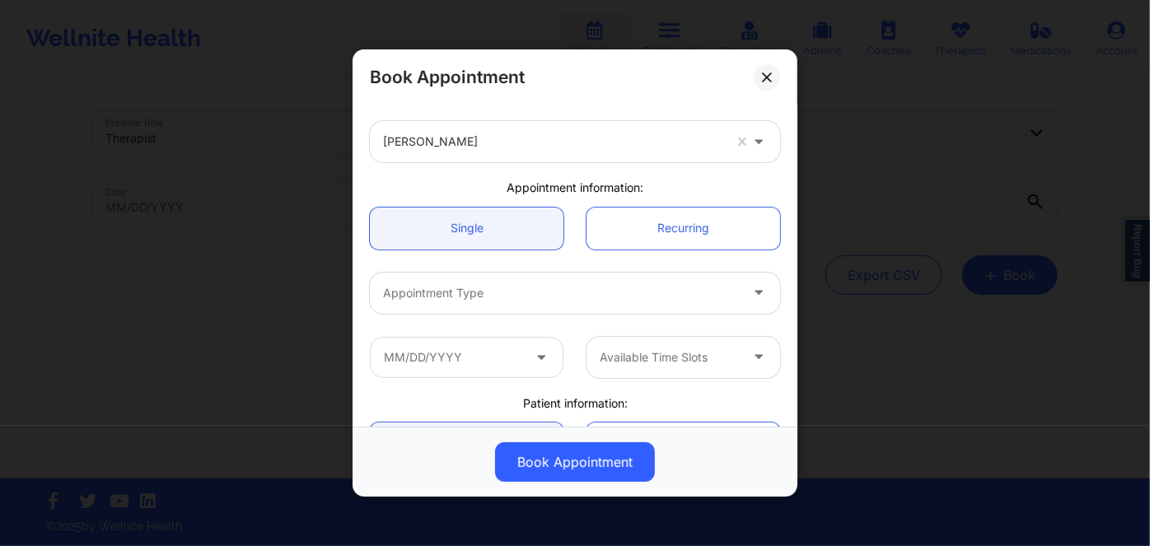
scroll to position [149, 0]
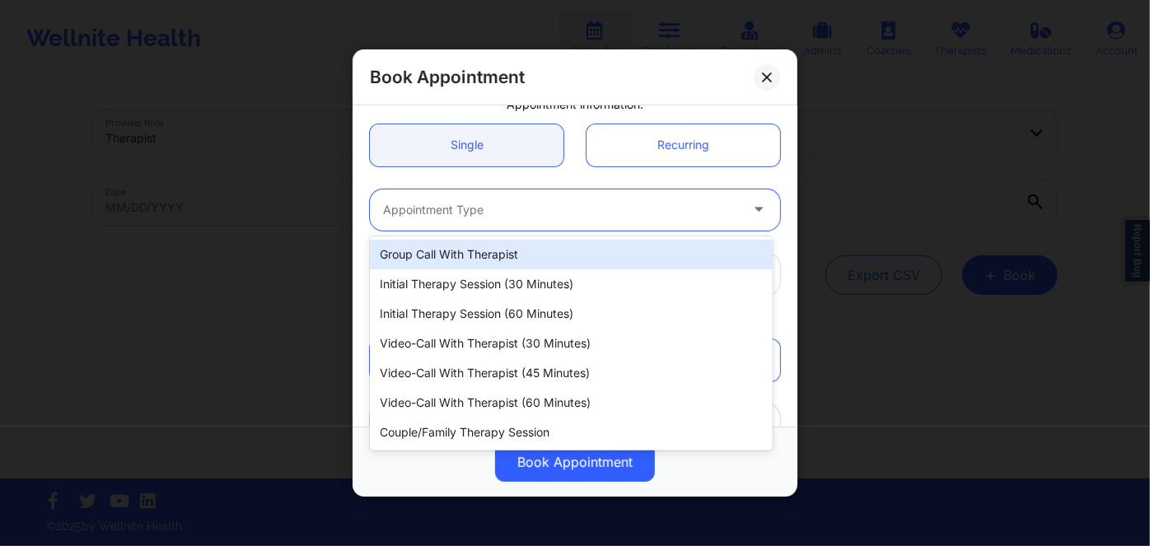
click at [578, 209] on div at bounding box center [561, 210] width 356 height 20
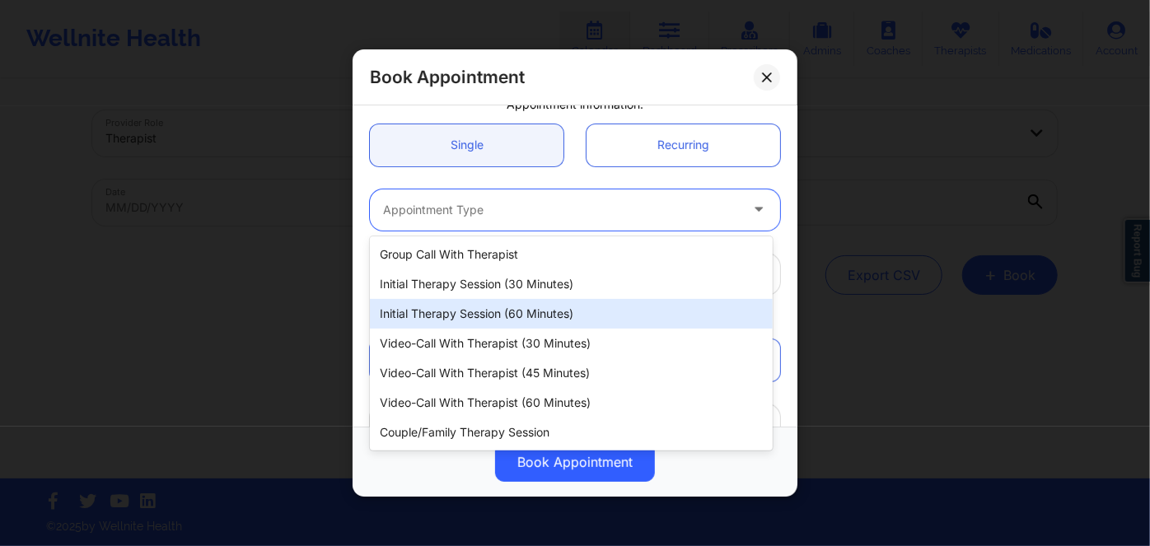
click at [581, 305] on div "Initial Therapy Session (60 minutes)" at bounding box center [571, 314] width 403 height 30
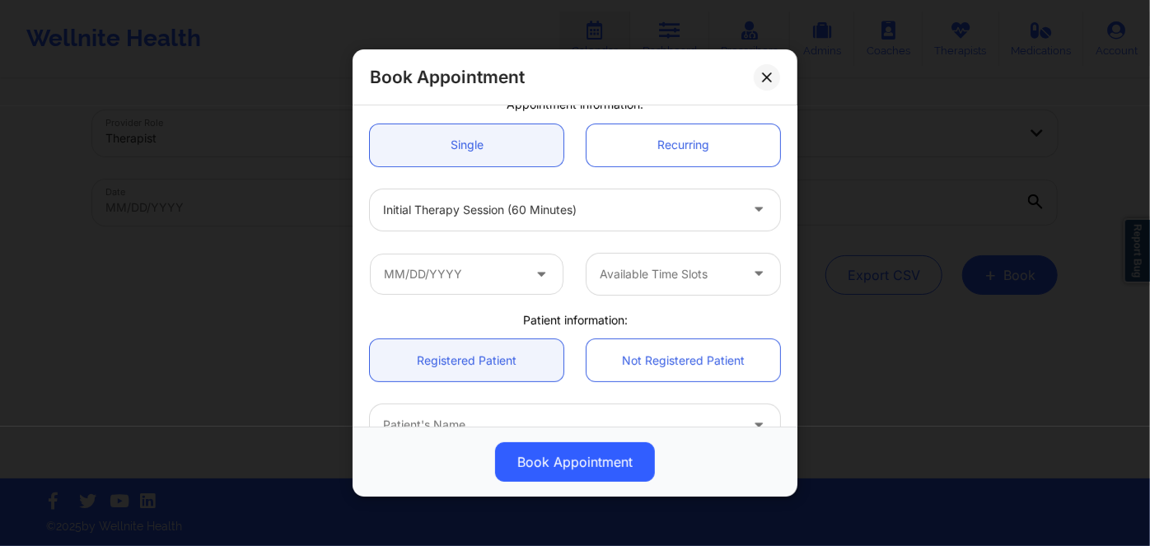
click at [544, 277] on icon at bounding box center [541, 271] width 16 height 14
click at [503, 279] on input "text" at bounding box center [467, 273] width 194 height 41
